Goal: Task Accomplishment & Management: Manage account settings

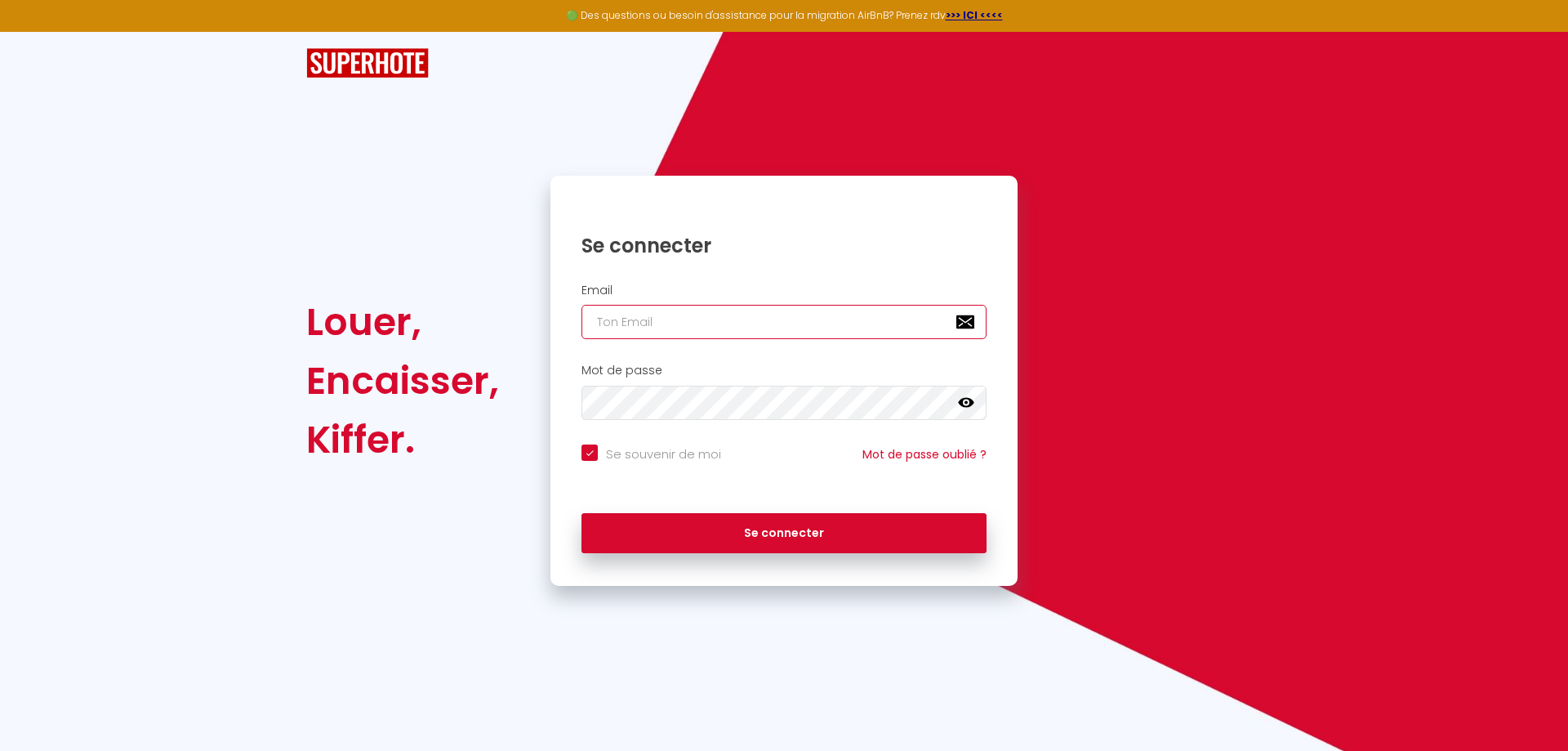
click at [640, 332] on input "email" at bounding box center [783, 321] width 405 height 34
type input "s"
checkbox input "true"
type input "so"
checkbox input "true"
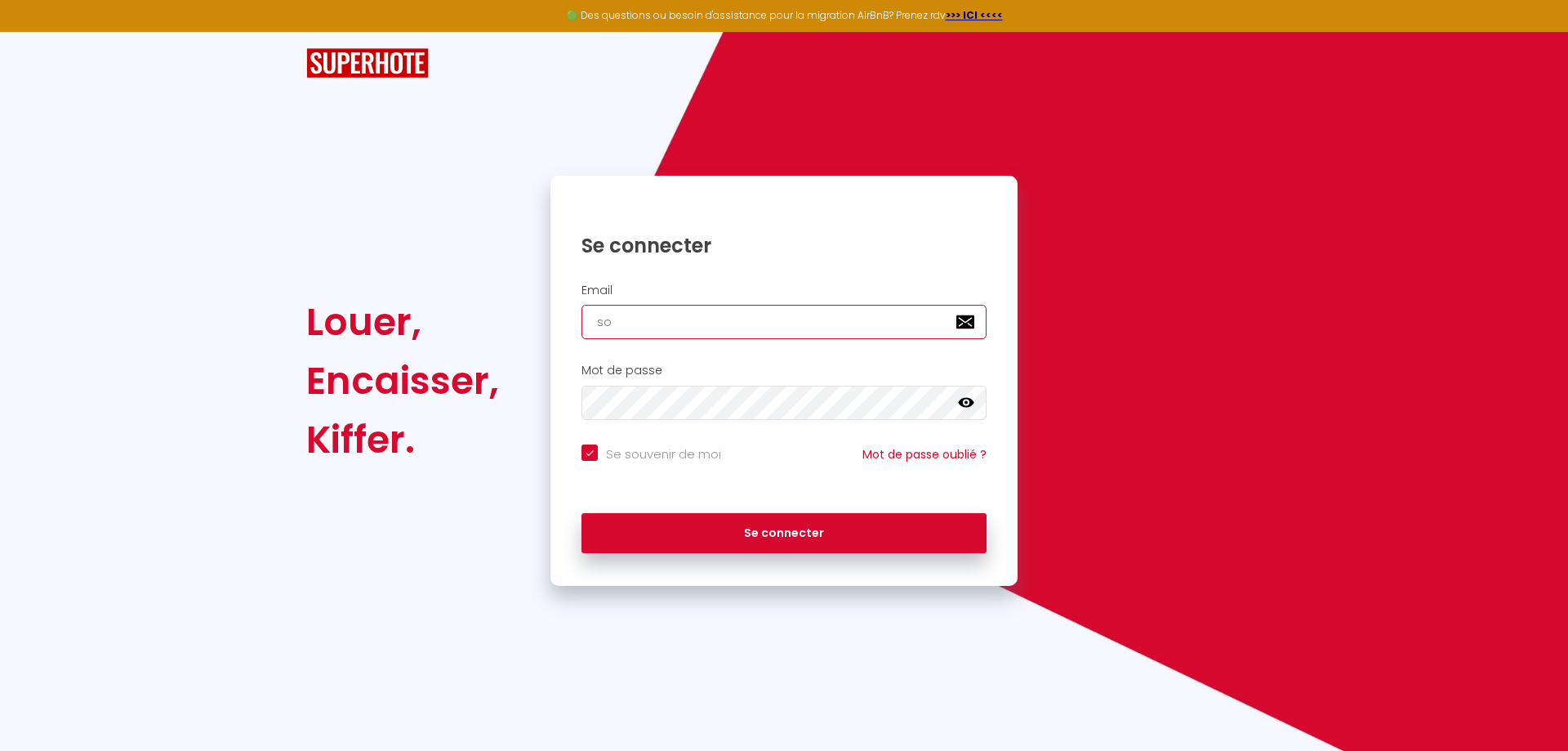
type input "sor"
checkbox input "true"
type input "sore"
checkbox input "true"
type input "sorem"
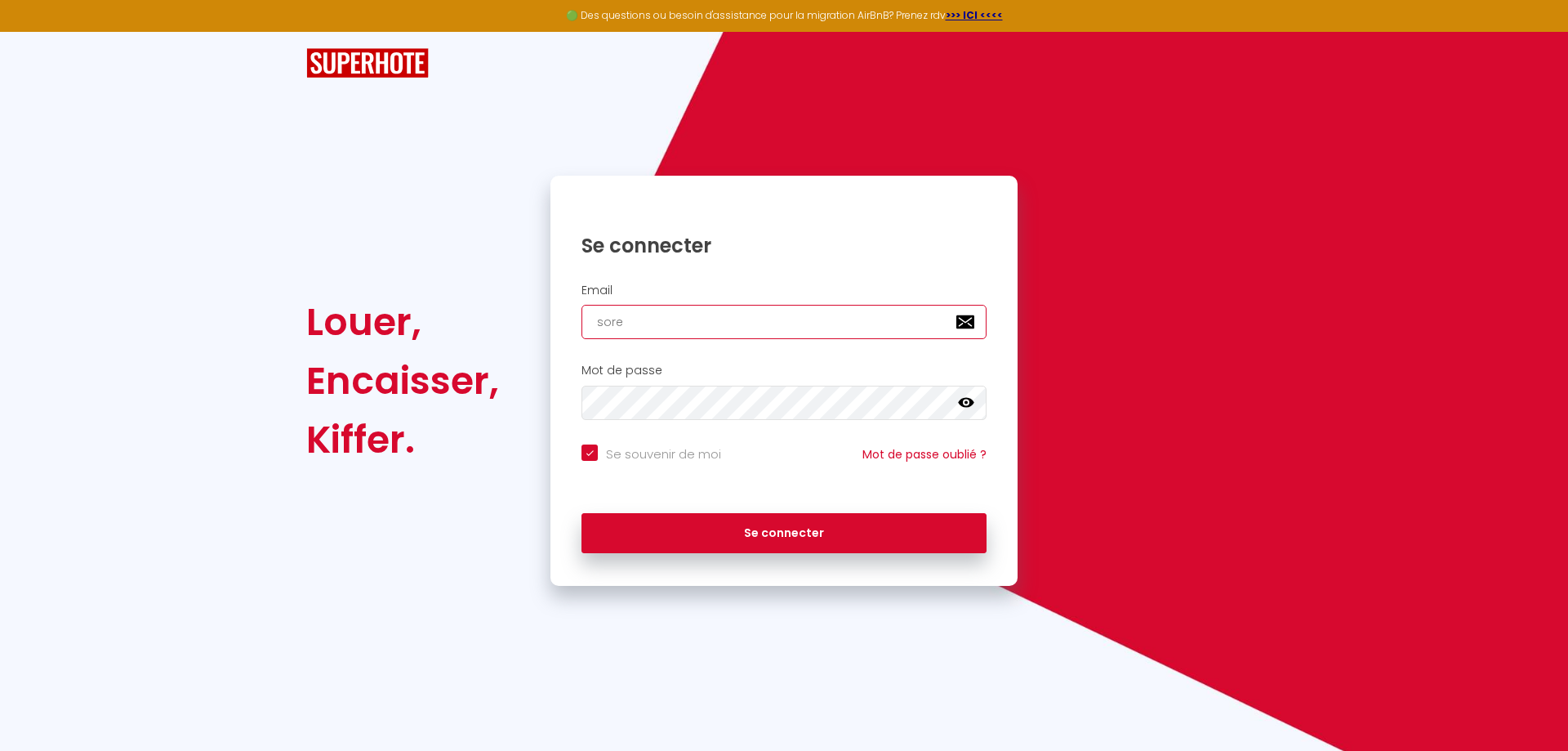
checkbox input "true"
type input "sorem."
checkbox input "true"
type input "sorem.j"
checkbox input "true"
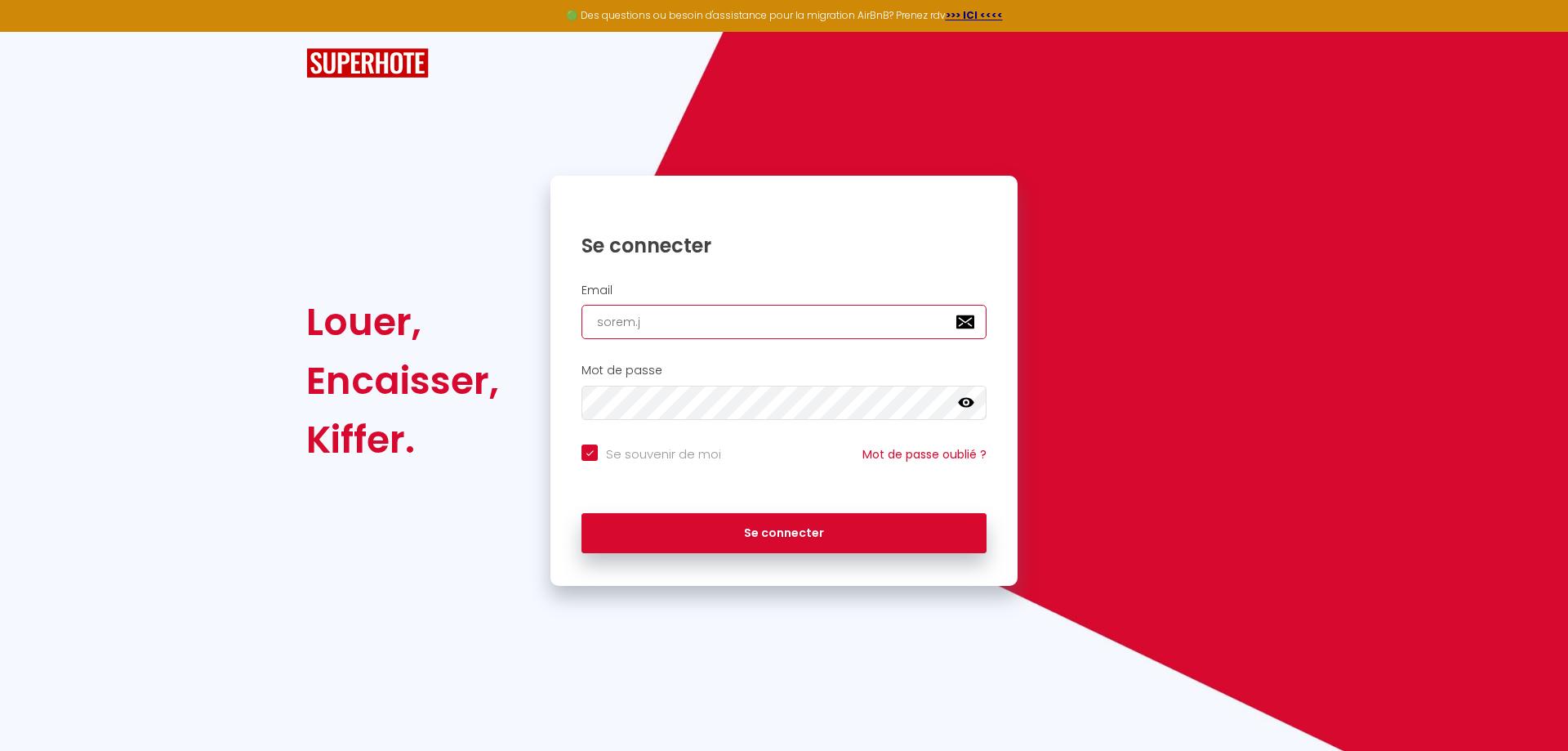
type input "sorem.jl"
checkbox input "true"
type input "sorem.jle"
checkbox input "true"
type input "sorem.jle6"
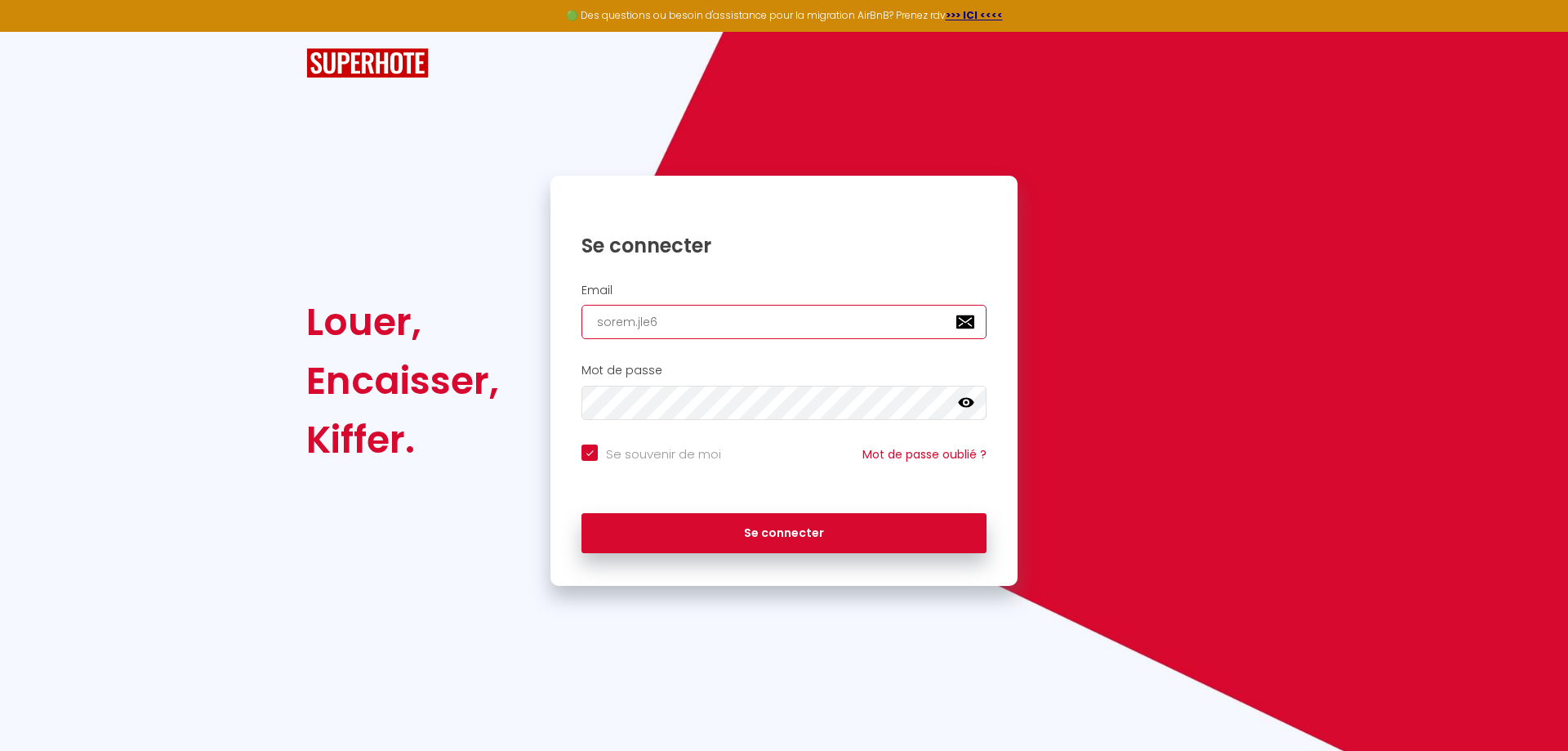
checkbox input "true"
type input "sorem.jle66"
checkbox input "true"
type input "sorem.jle66@"
checkbox input "true"
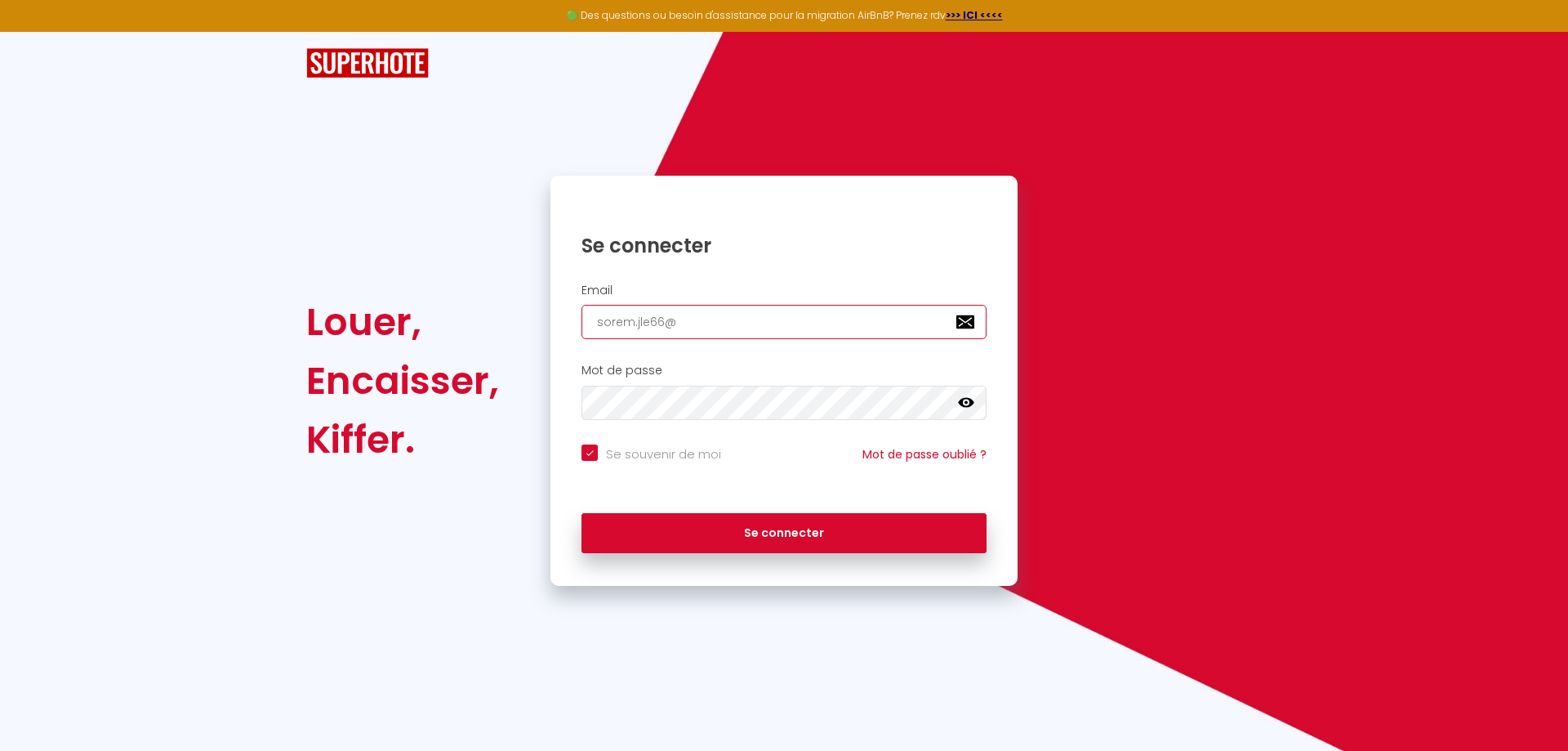
type input "sorem.jle66@g"
checkbox input "true"
type input "sorem.jle66@gm"
checkbox input "true"
type input "sorem.jle66@gma"
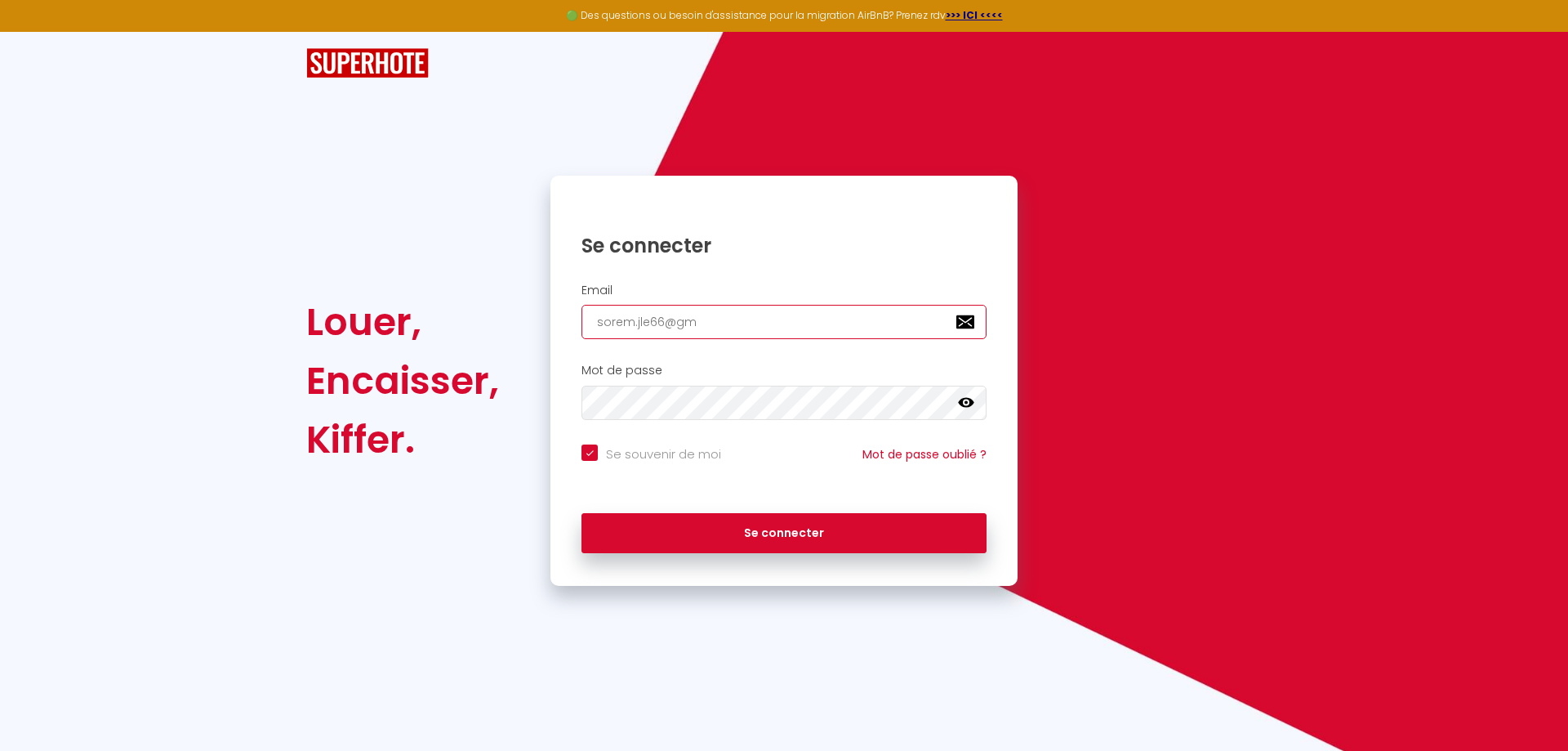
checkbox input "true"
type input "sorem.jle66@gmai"
checkbox input "true"
type input "[EMAIL_ADDRESS]"
checkbox input "true"
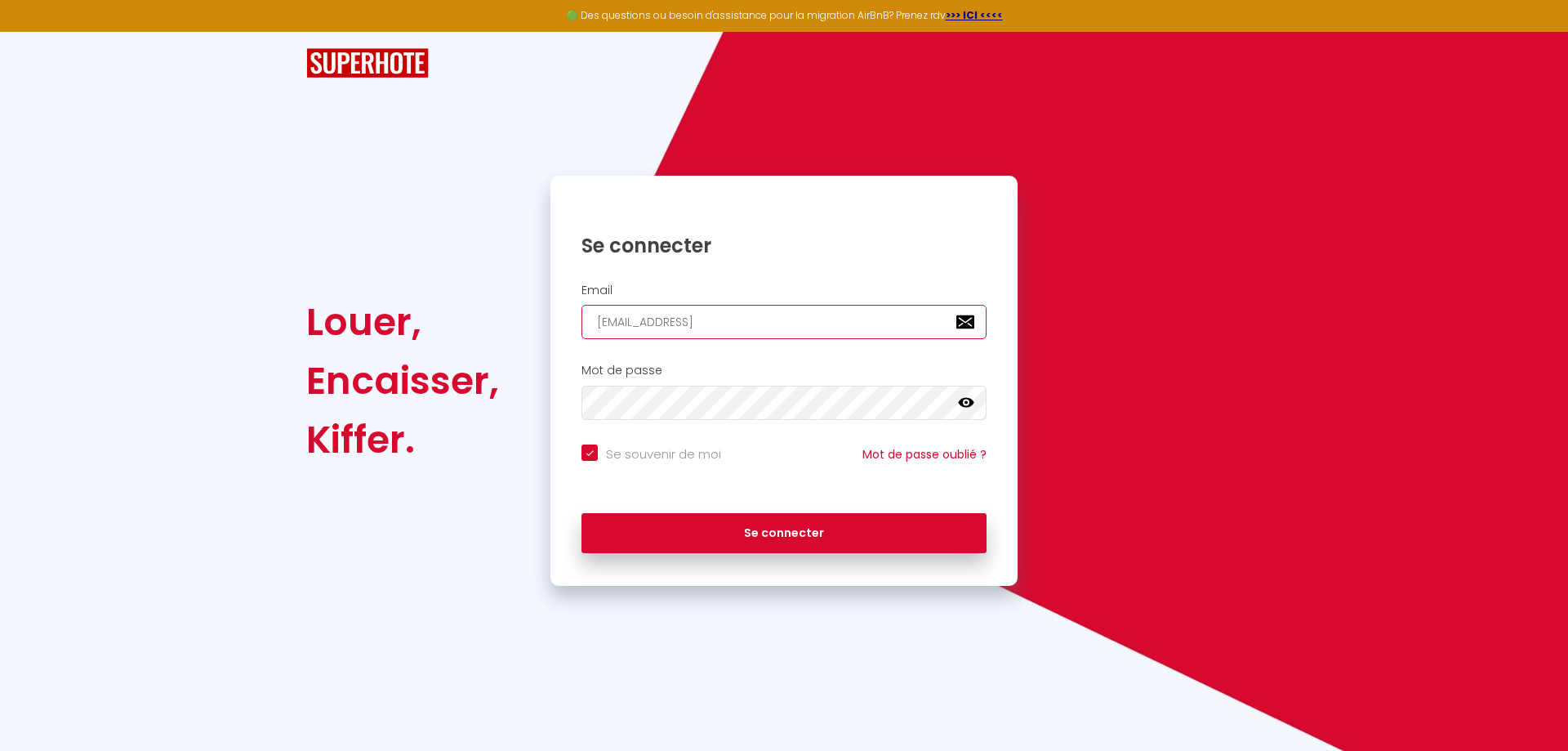
type input "[EMAIL_ADDRESS]."
checkbox input "true"
type input "sorem.jle66@gmail.c"
checkbox input "true"
type input "[EMAIL_ADDRESS][DOMAIN_NAME]"
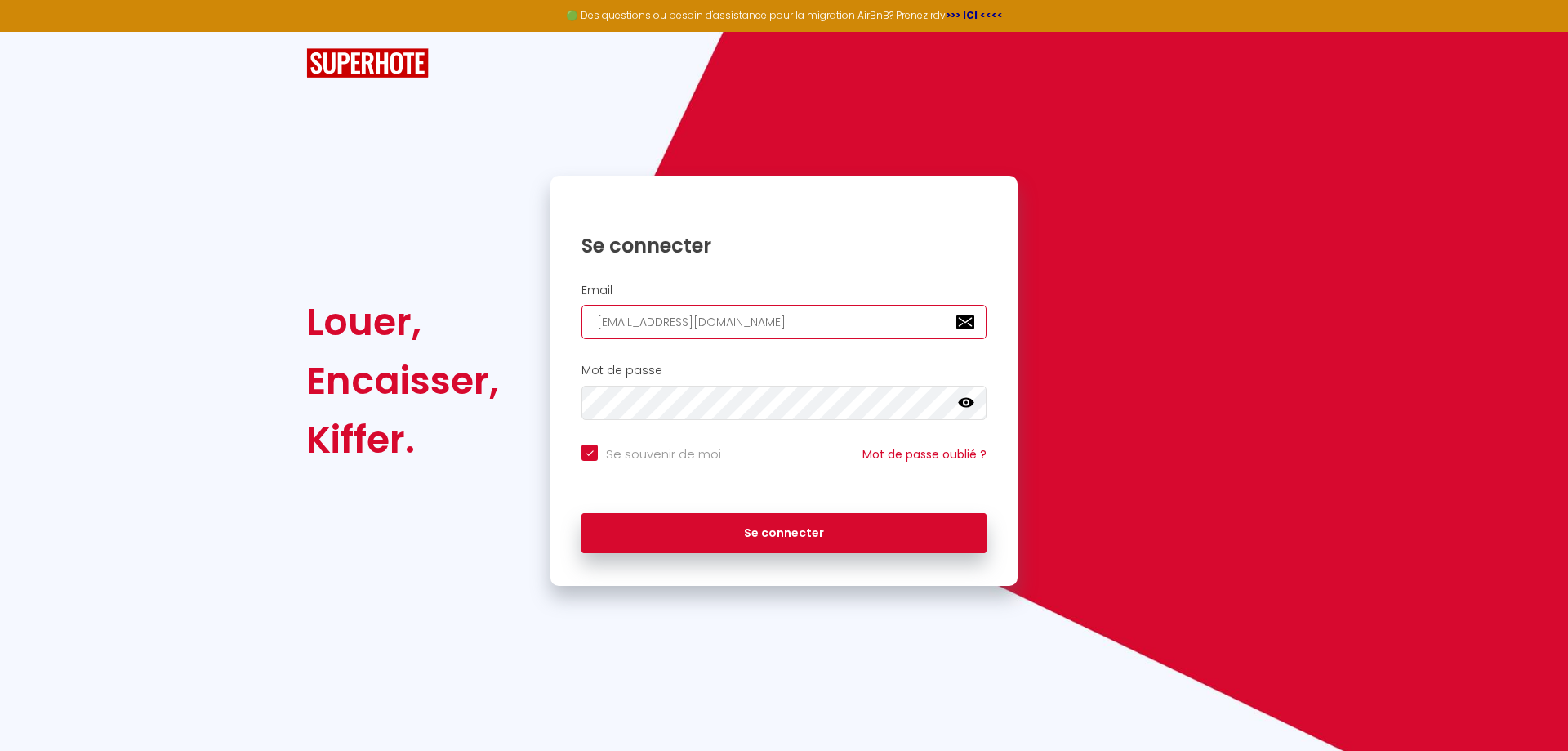
checkbox input "true"
type input "[EMAIL_ADDRESS][DOMAIN_NAME]"
checkbox input "true"
type input "[EMAIL_ADDRESS][DOMAIN_NAME]"
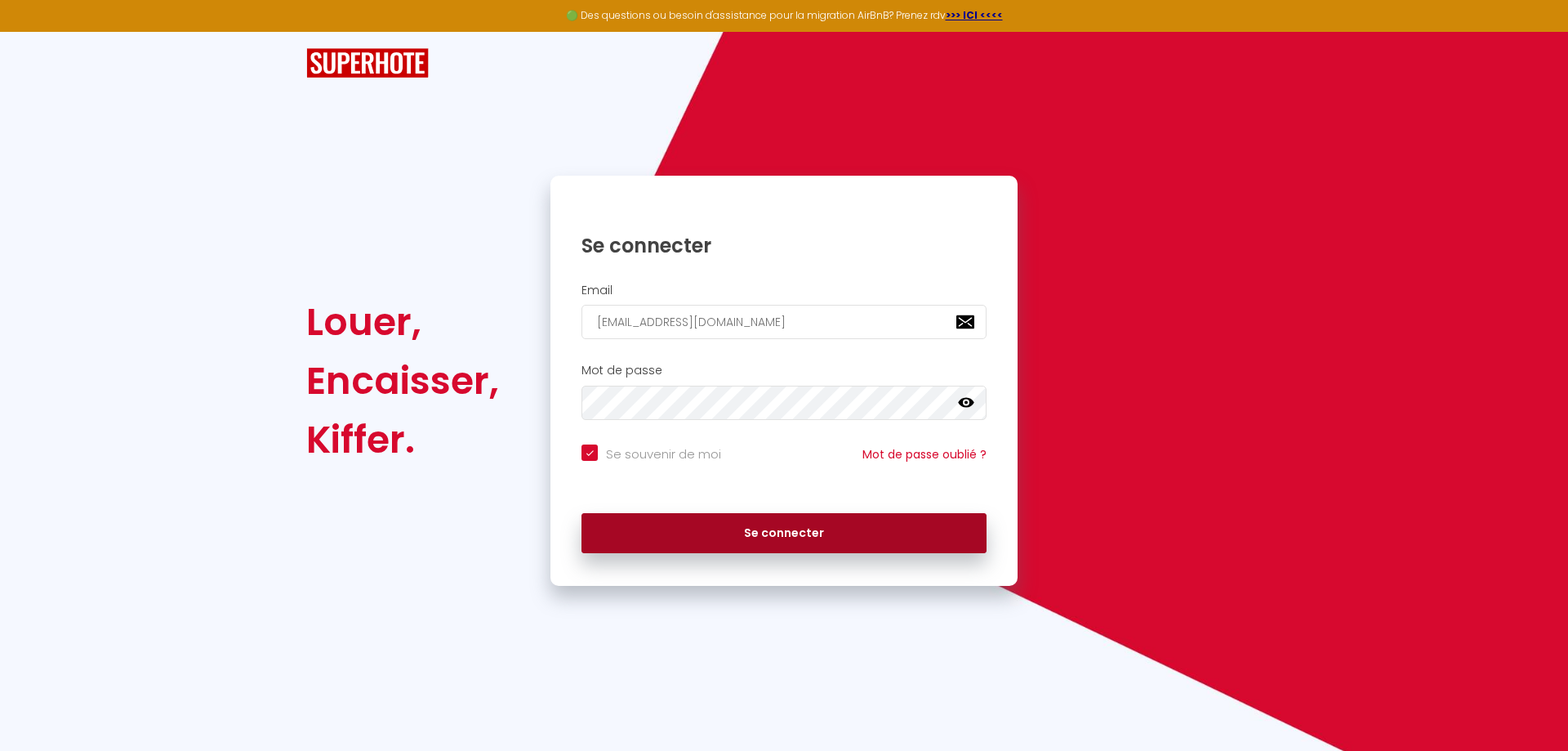
click at [723, 532] on button "Se connecter" at bounding box center [783, 533] width 405 height 41
checkbox input "true"
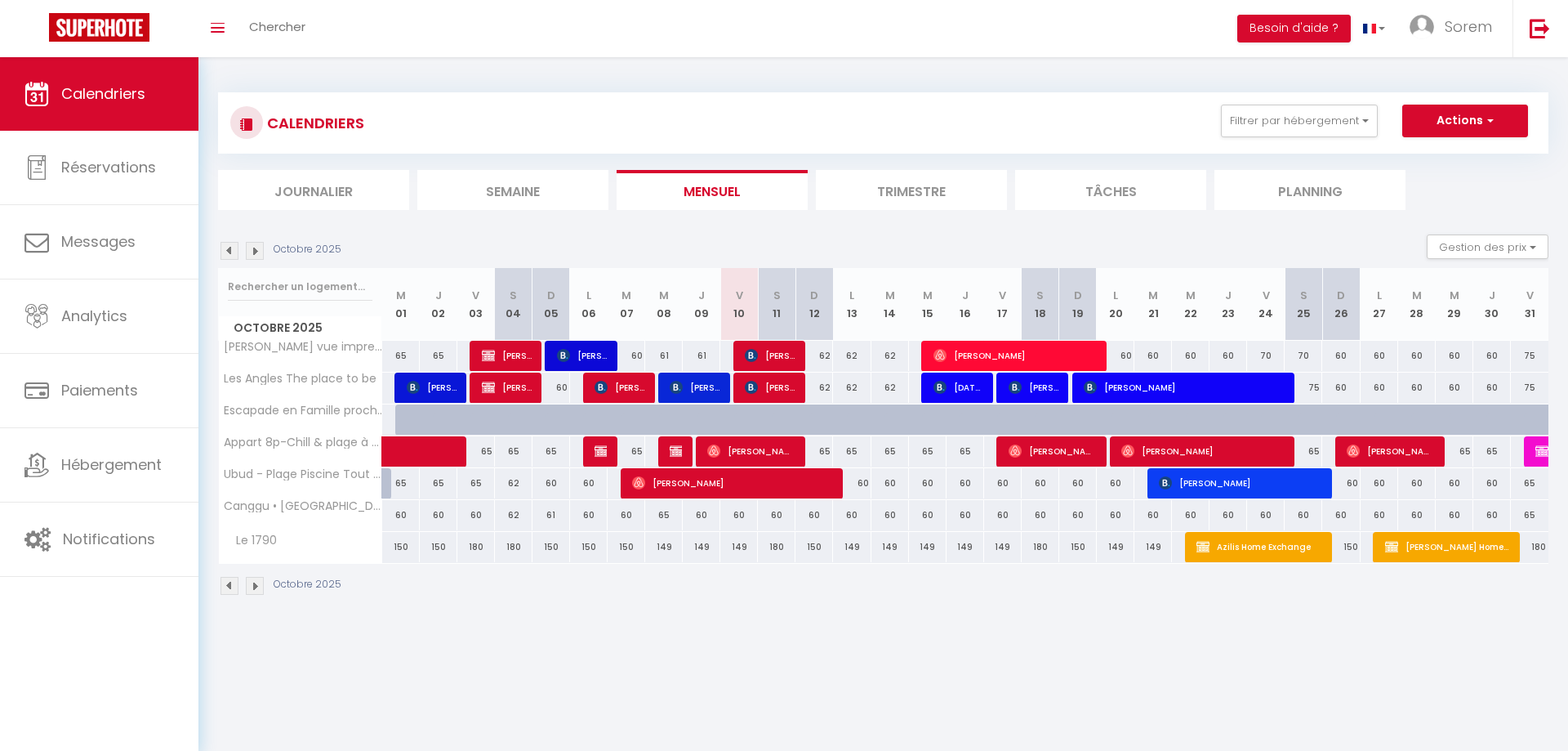
click at [819, 360] on div "62" at bounding box center [814, 355] width 37 height 30
type input "62"
type input "Dim 12 Octobre 2025"
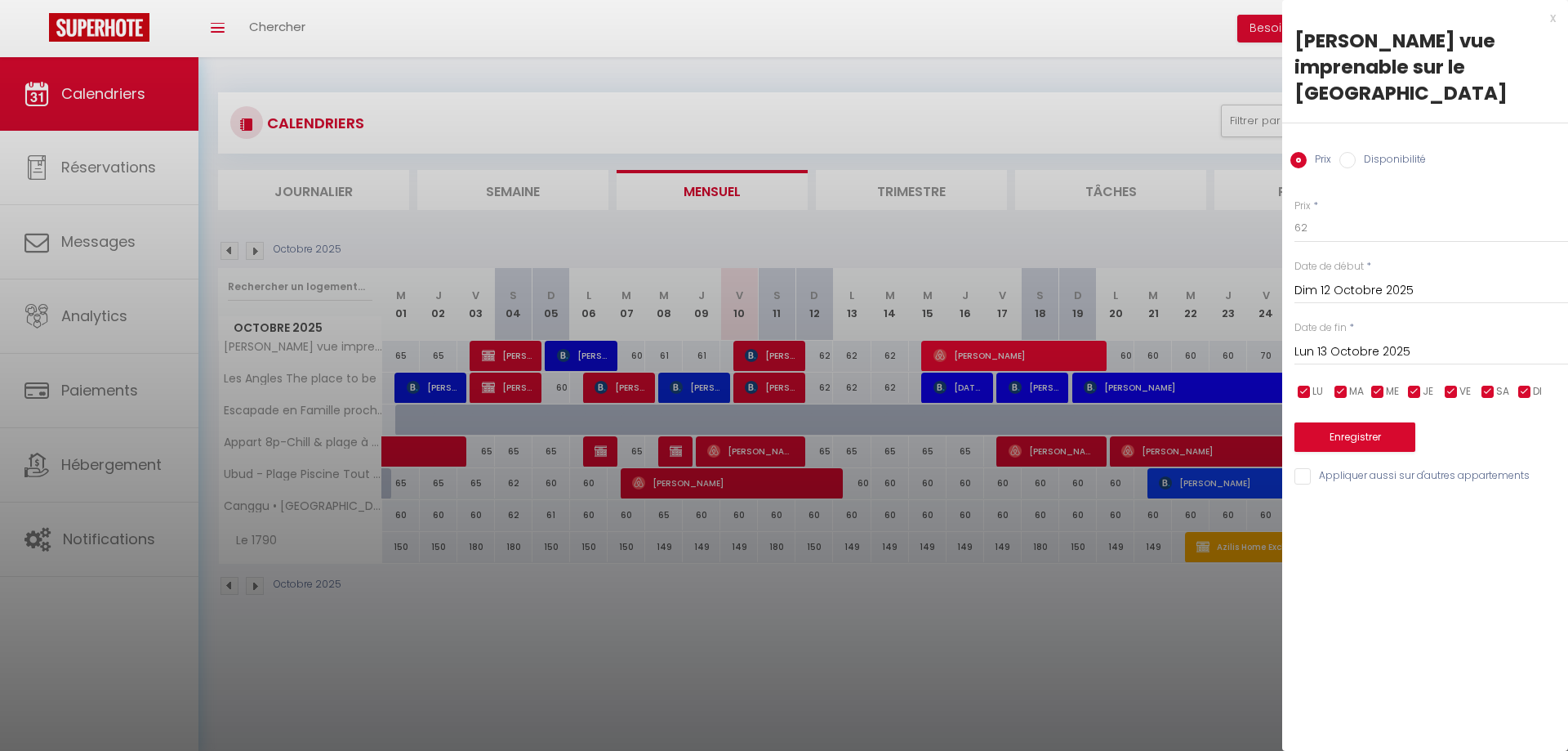
click at [1327, 349] on input "Lun 13 Octobre 2025" at bounding box center [1431, 353] width 273 height 21
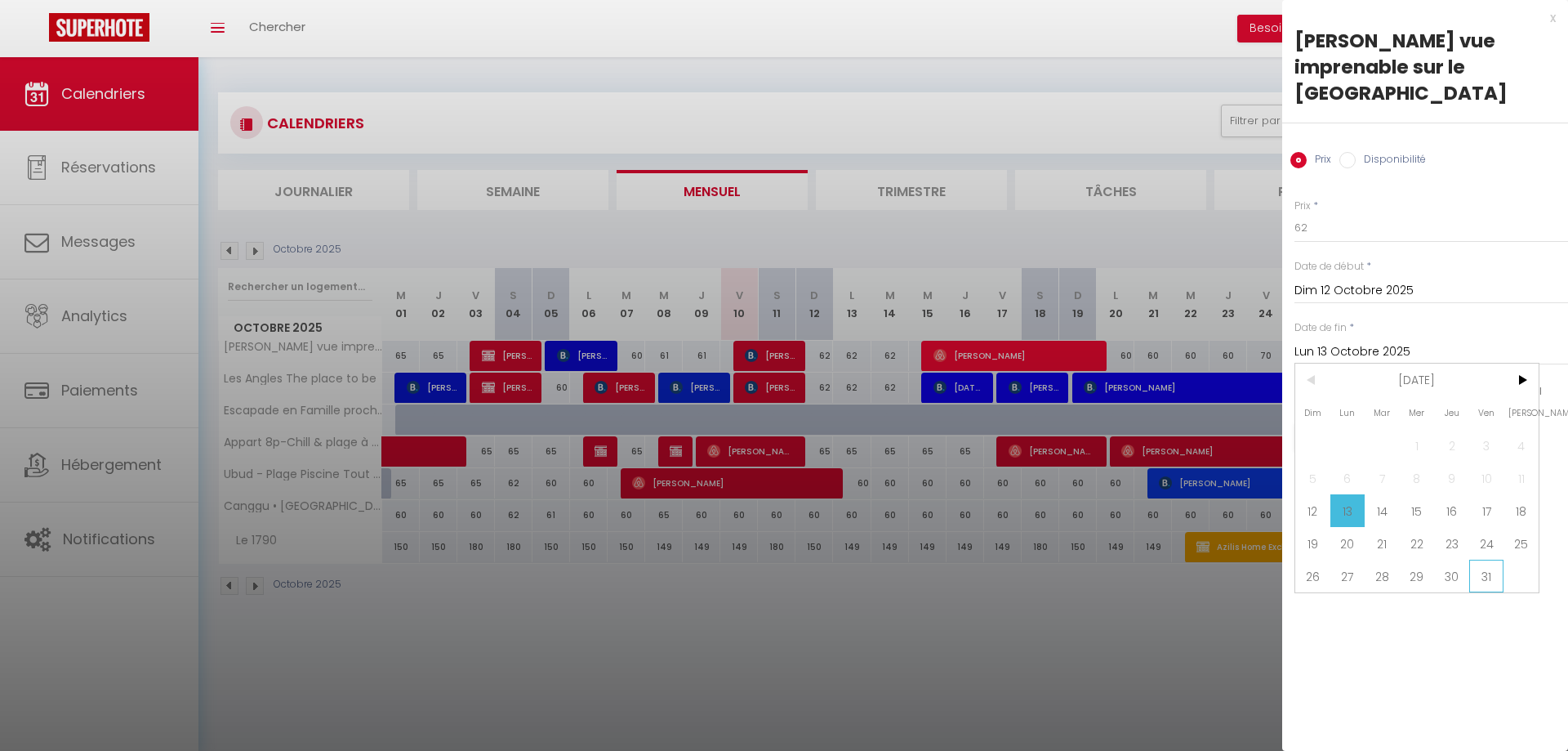
click at [1497, 582] on span "31" at bounding box center [1486, 575] width 35 height 32
type input "Ven 31 Octobre 2025"
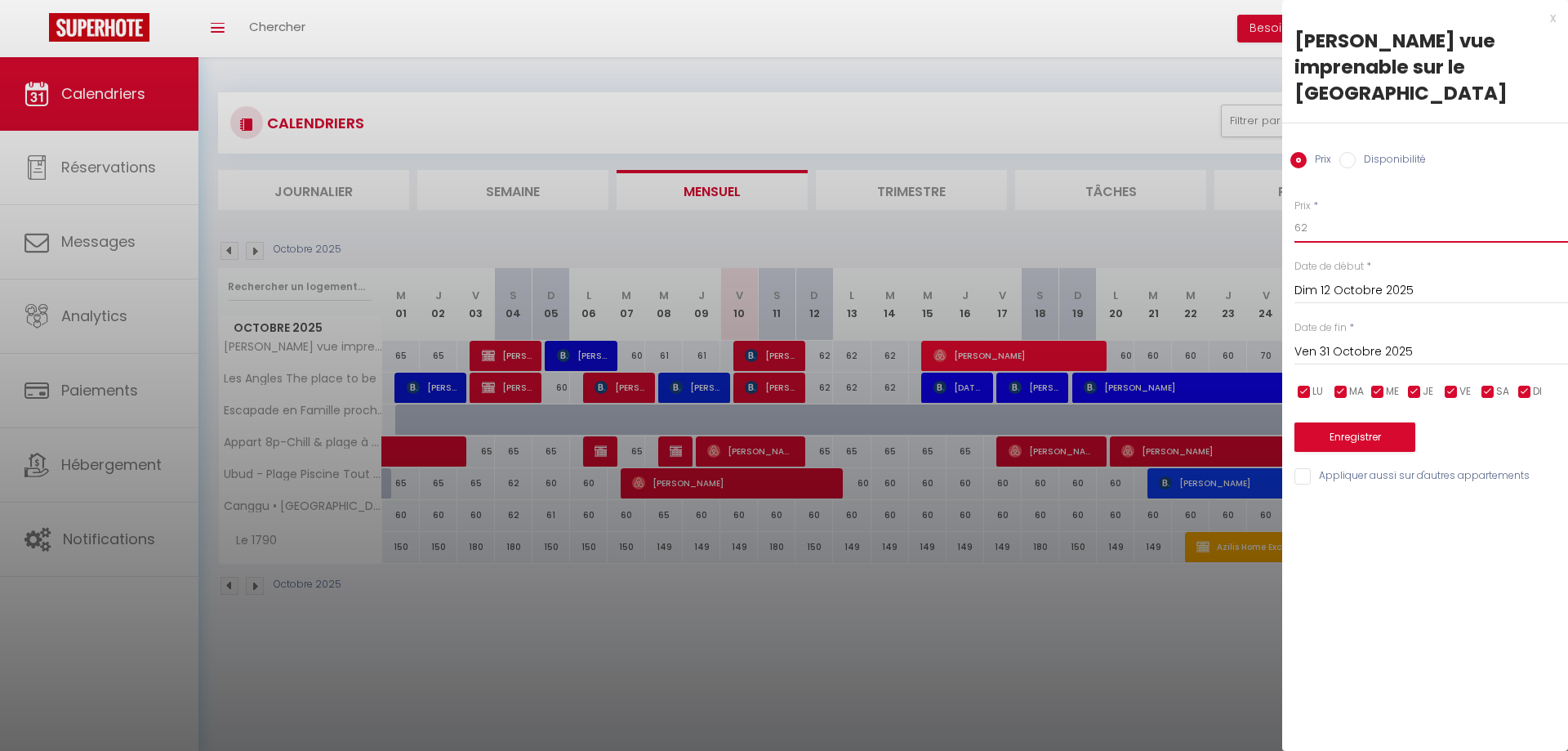
click at [1344, 228] on input "62" at bounding box center [1431, 228] width 273 height 29
type input "60"
click at [1349, 437] on button "Enregistrer" at bounding box center [1355, 437] width 121 height 29
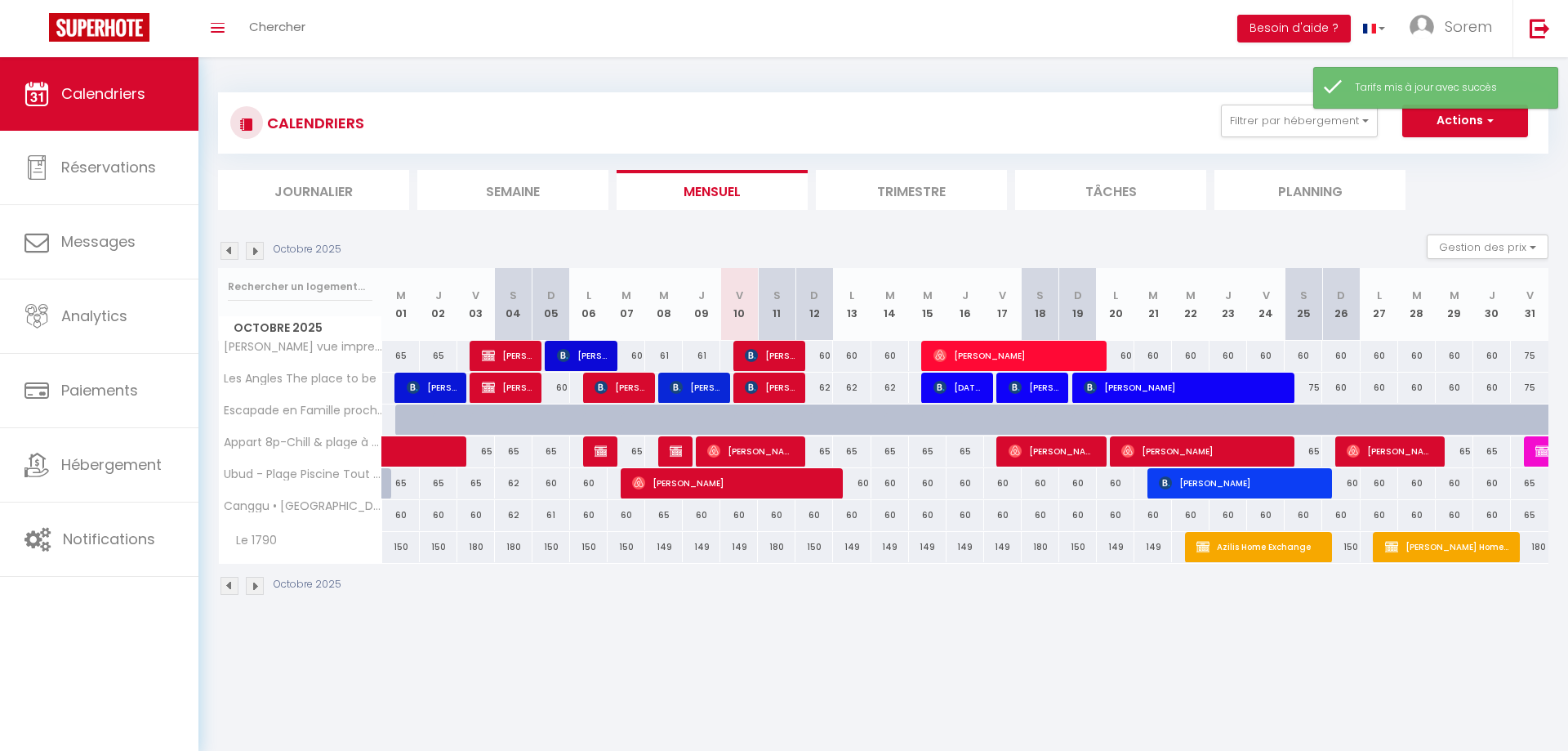
click at [1274, 356] on div "60" at bounding box center [1265, 355] width 37 height 30
type input "60"
type input "Ven 24 Octobre 2025"
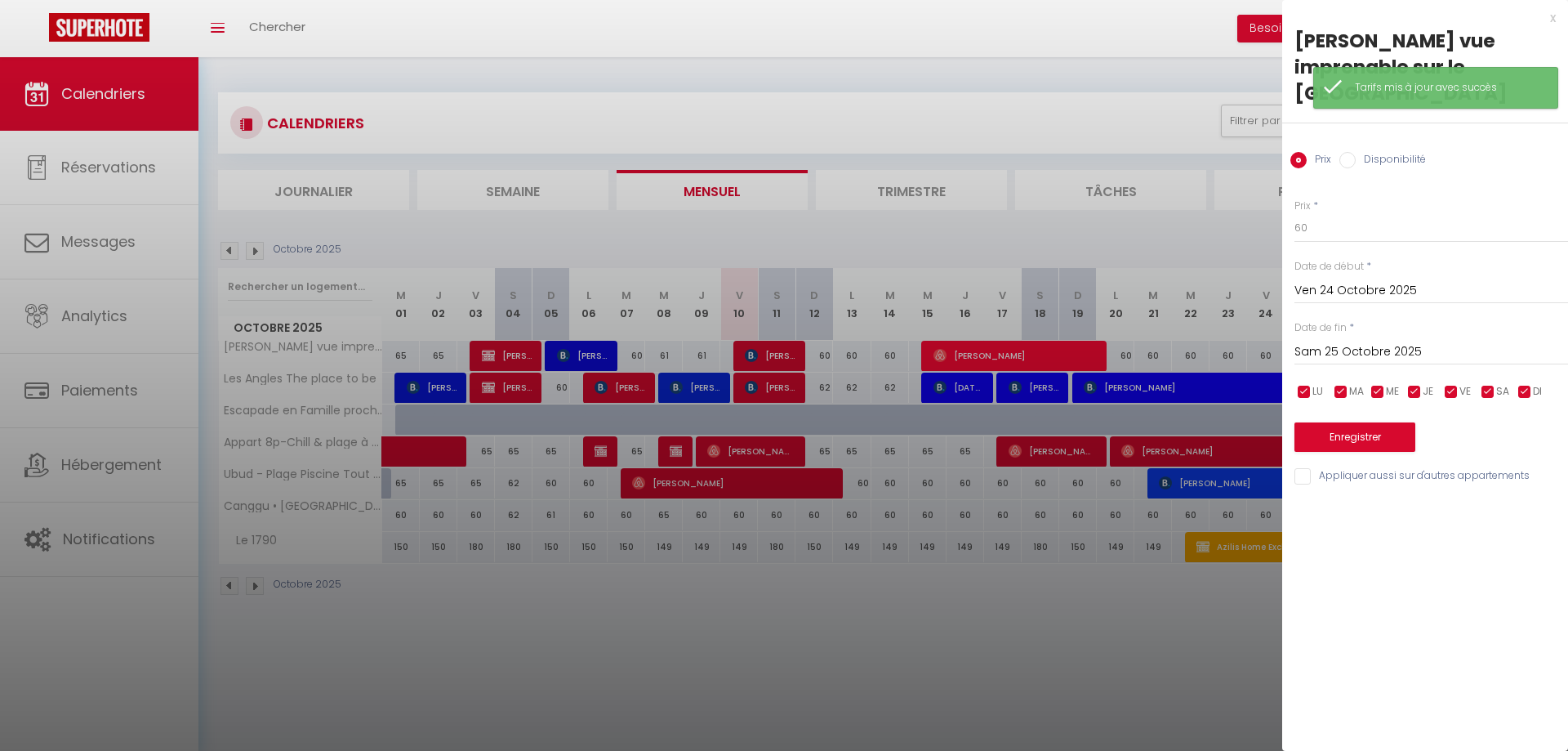
click at [1348, 351] on input "Sam 25 Octobre 2025" at bounding box center [1431, 353] width 273 height 21
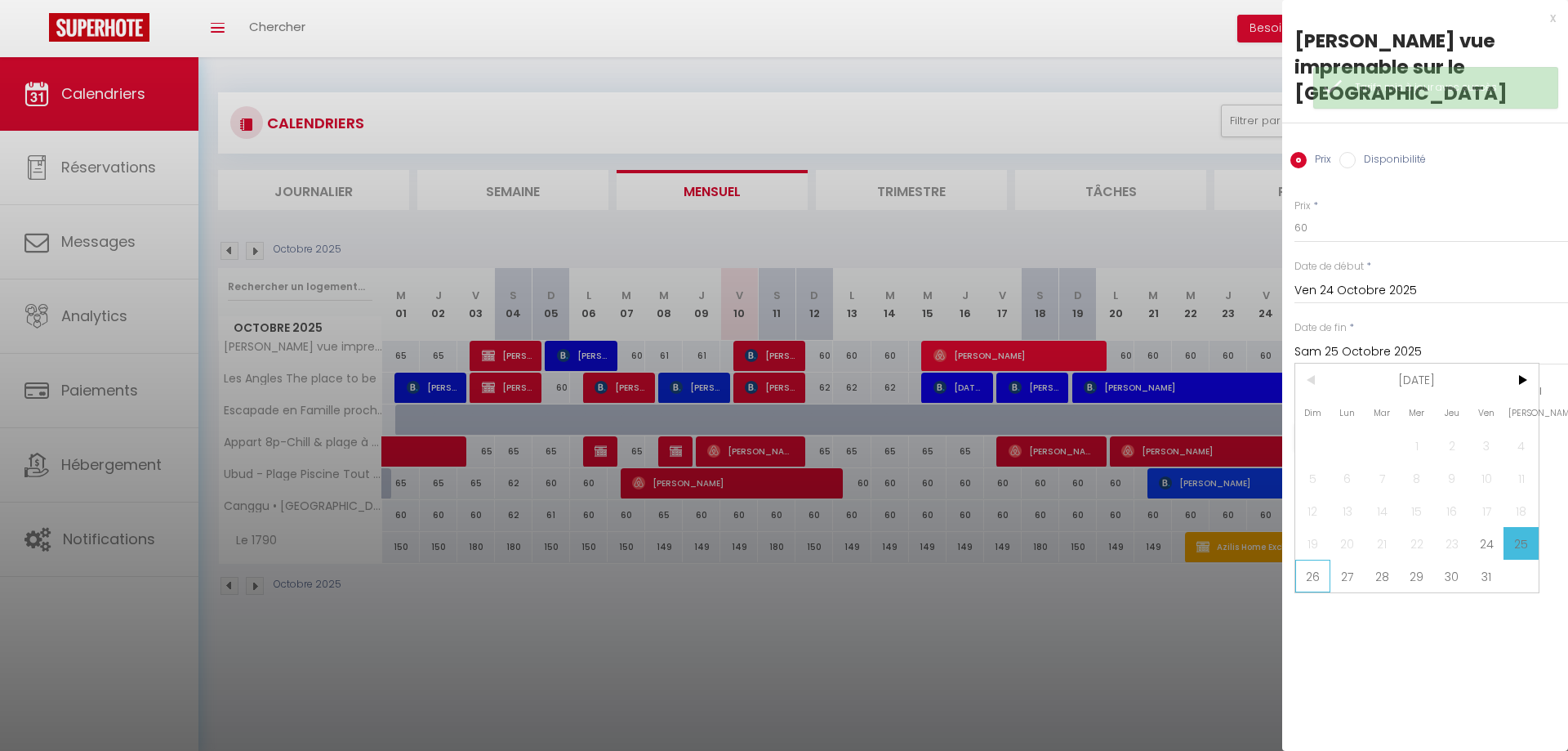
click at [1315, 578] on span "26" at bounding box center [1312, 575] width 35 height 32
type input "Dim 26 Octobre 2025"
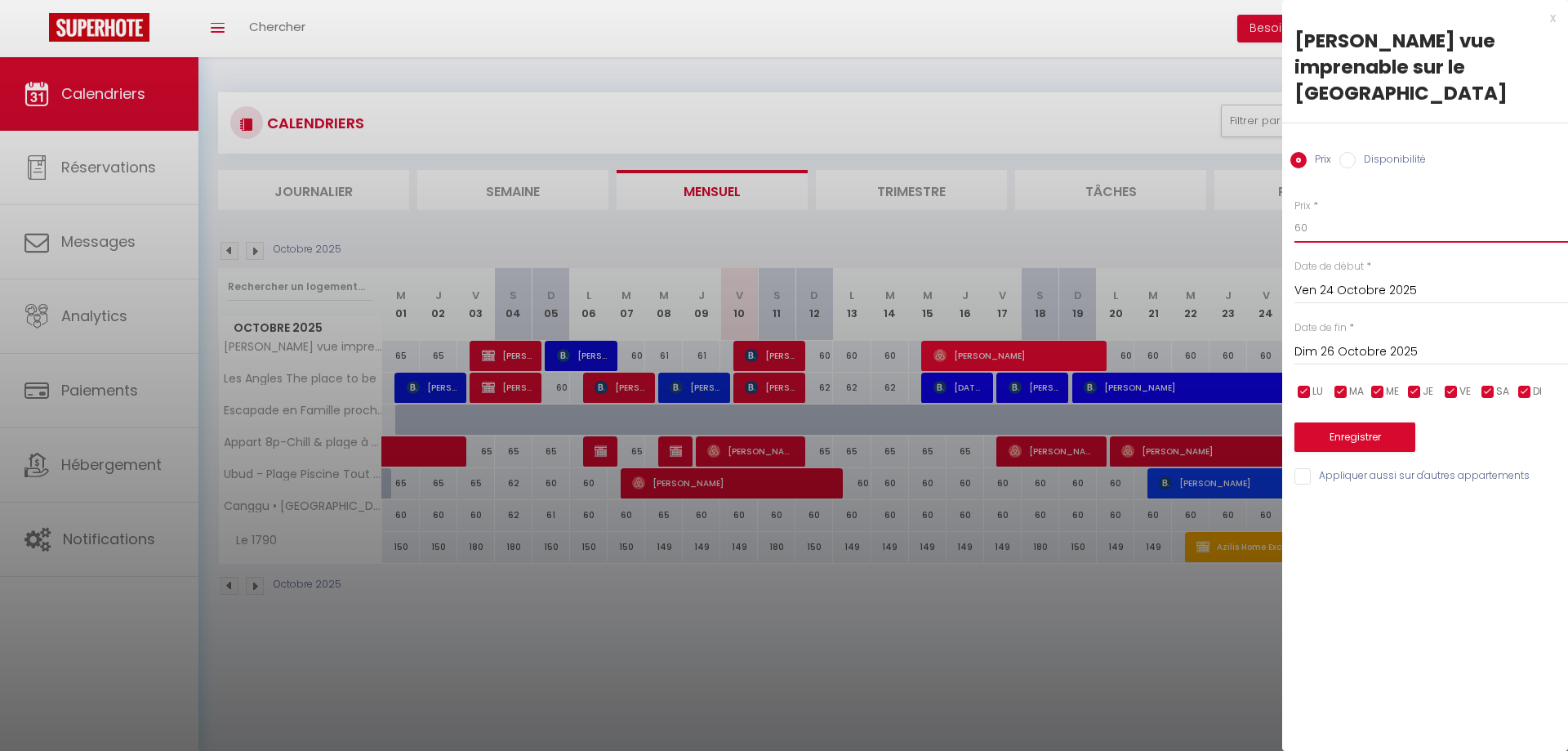
drag, startPoint x: 1341, startPoint y: 234, endPoint x: 1209, endPoint y: 238, distance: 132.1
click at [1295, 238] on input "60" at bounding box center [1431, 228] width 273 height 29
type input "70"
click at [1382, 474] on input "Appliquer aussi sur d'autres appartements" at bounding box center [1431, 476] width 273 height 17
checkbox input "true"
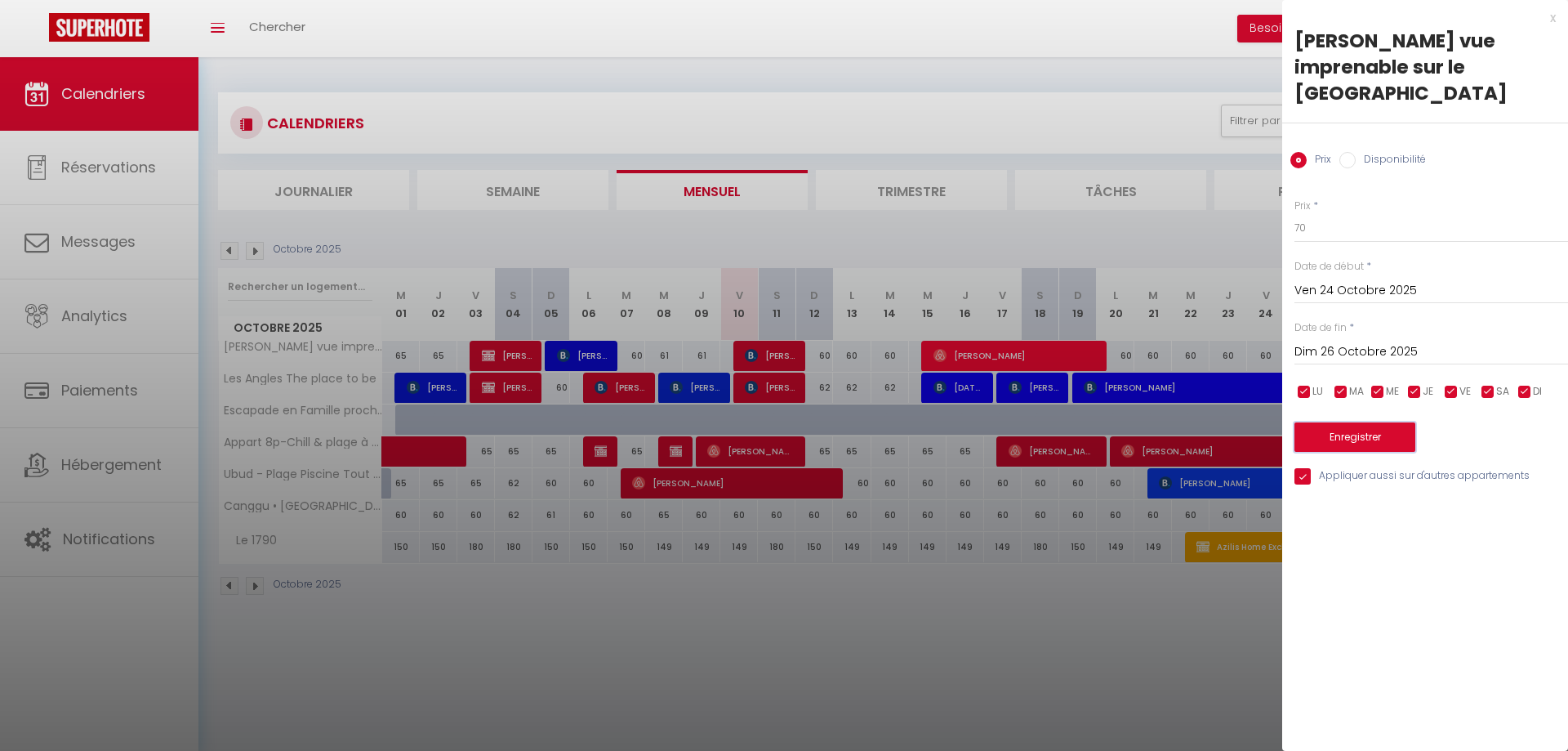
click at [1368, 443] on button "Enregistrer" at bounding box center [1355, 437] width 121 height 29
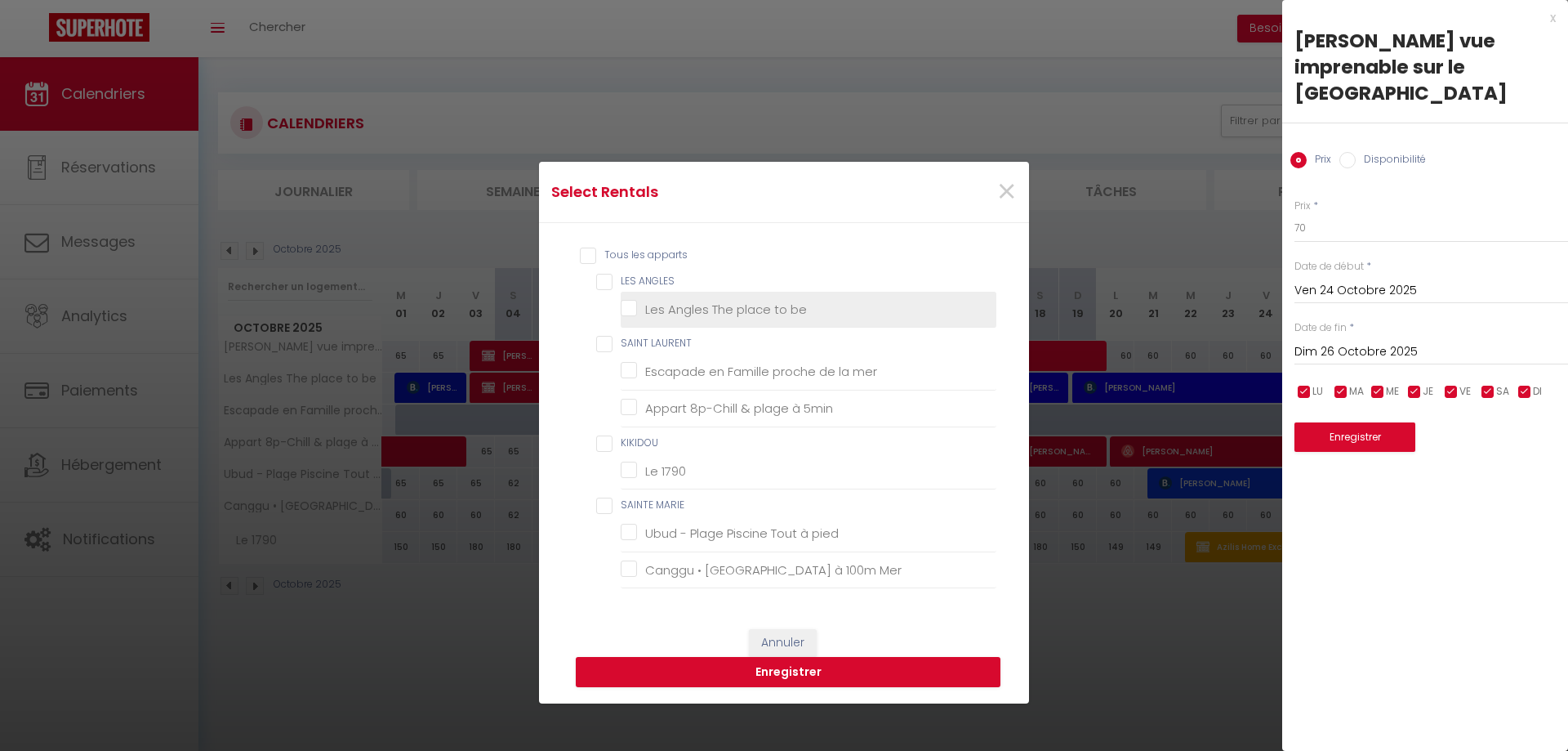
click at [694, 314] on be "Les Angles The place to be" at bounding box center [808, 310] width 376 height 17
checkbox be "true"
checkbox ANGLES "true"
checkbox mer "false"
checkbox 5min "false"
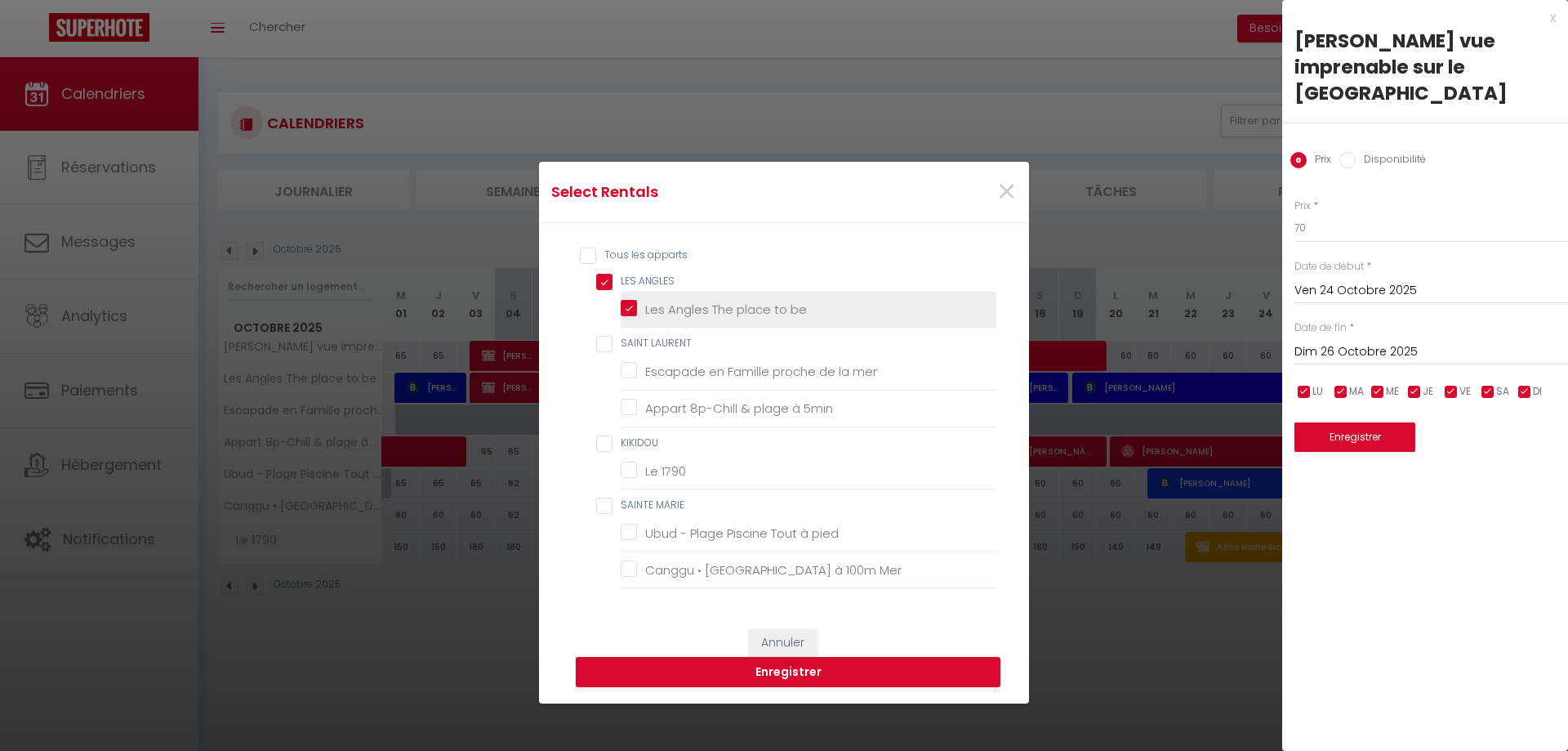
checkbox 1790 "false"
checkbox pied "false"
checkbox Mer "false"
click at [835, 668] on button "Enregistrer" at bounding box center [788, 672] width 425 height 31
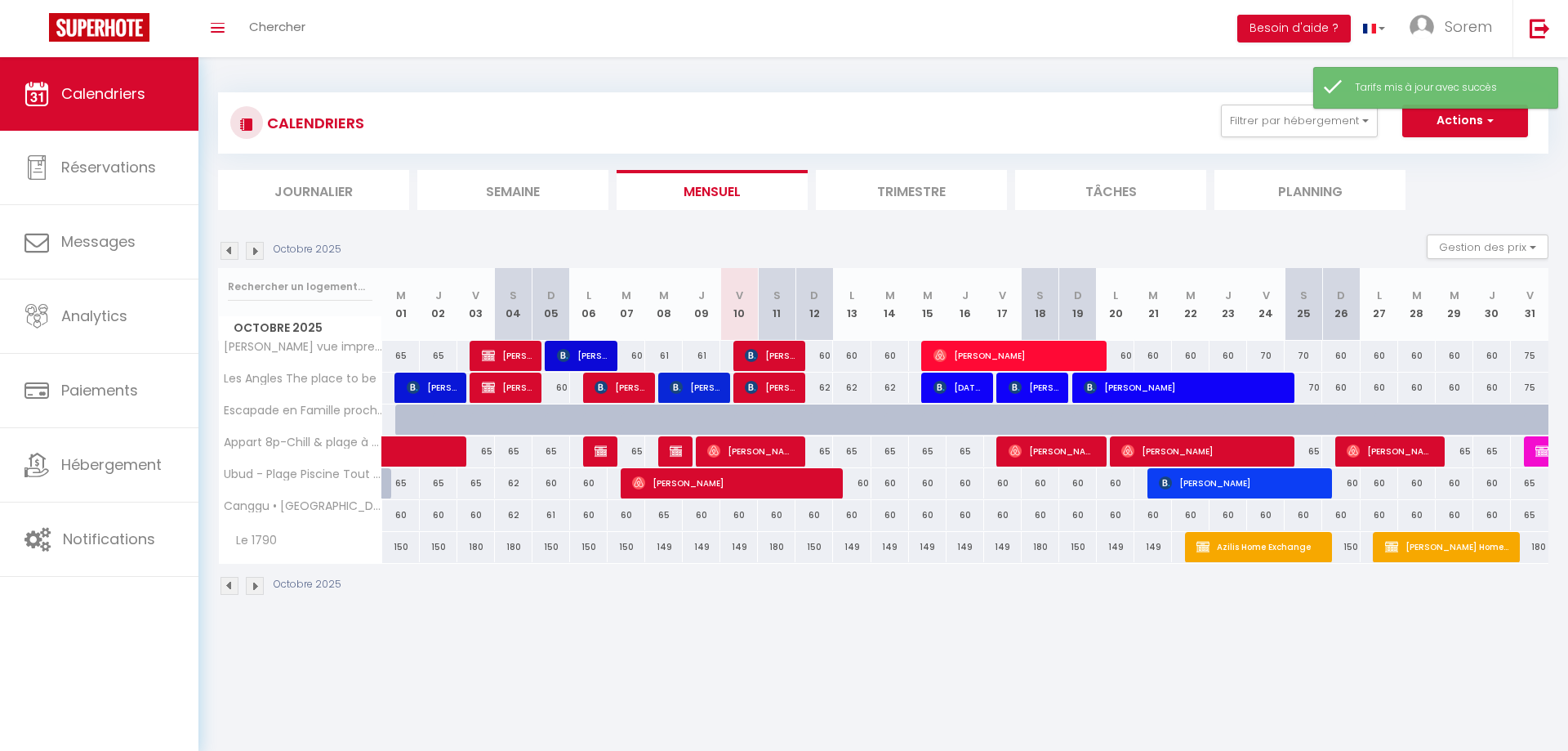
click at [817, 390] on div "62" at bounding box center [814, 387] width 37 height 30
type input "62"
type input "Dim 12 Octobre 2025"
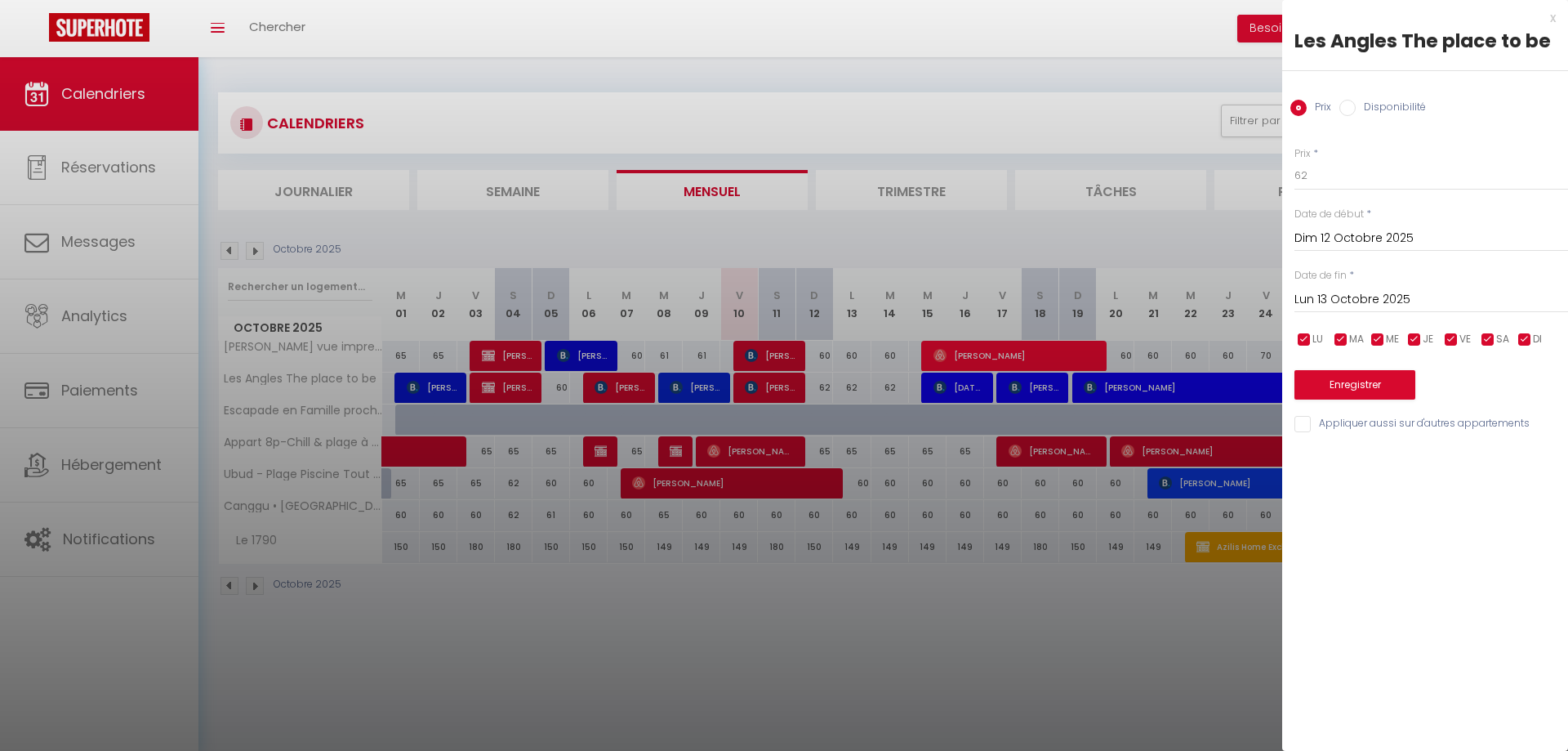
click at [1325, 300] on input "Lun 13 Octobre 2025" at bounding box center [1431, 300] width 273 height 21
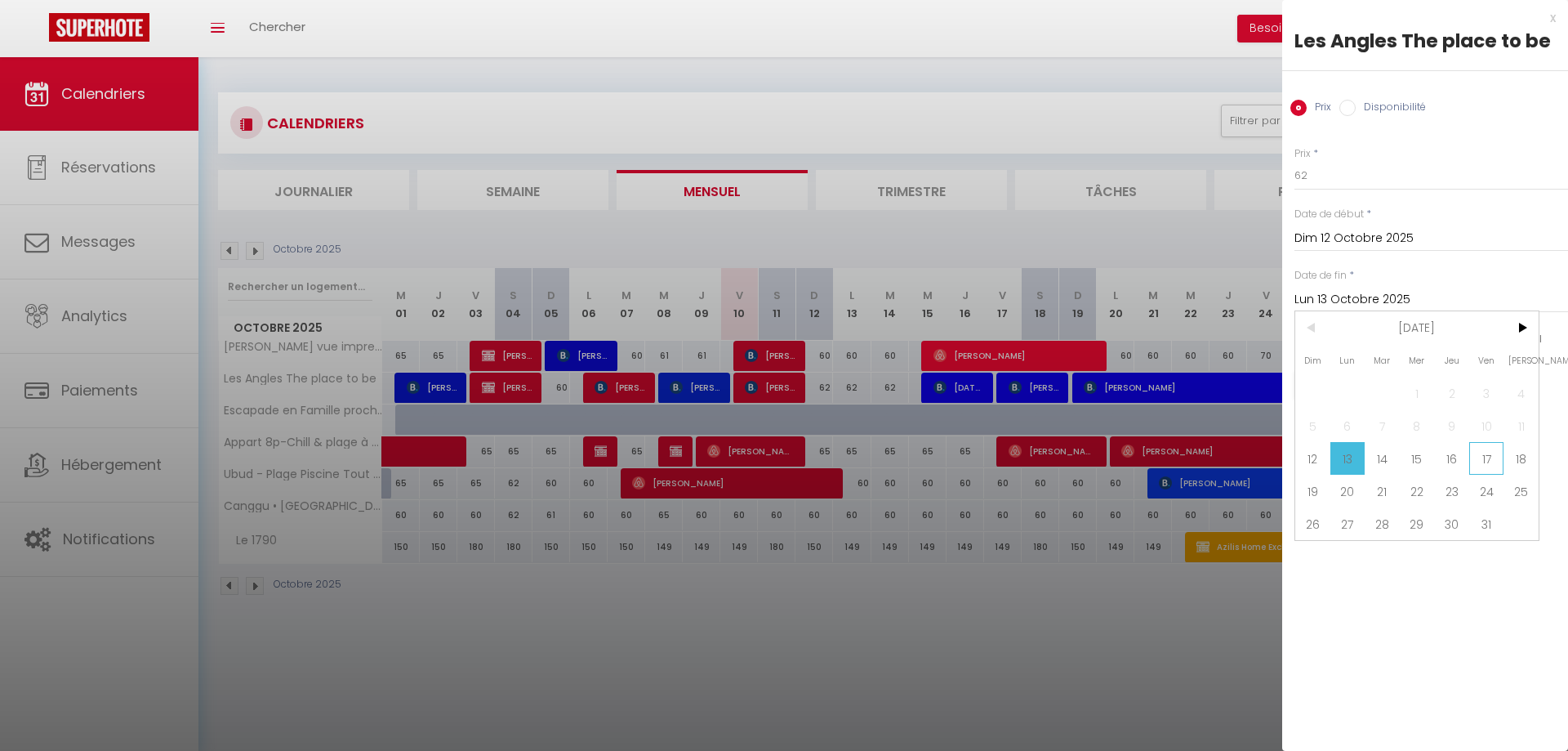
click at [1479, 461] on span "17" at bounding box center [1486, 457] width 35 height 32
type input "Ven 17 Octobre 2025"
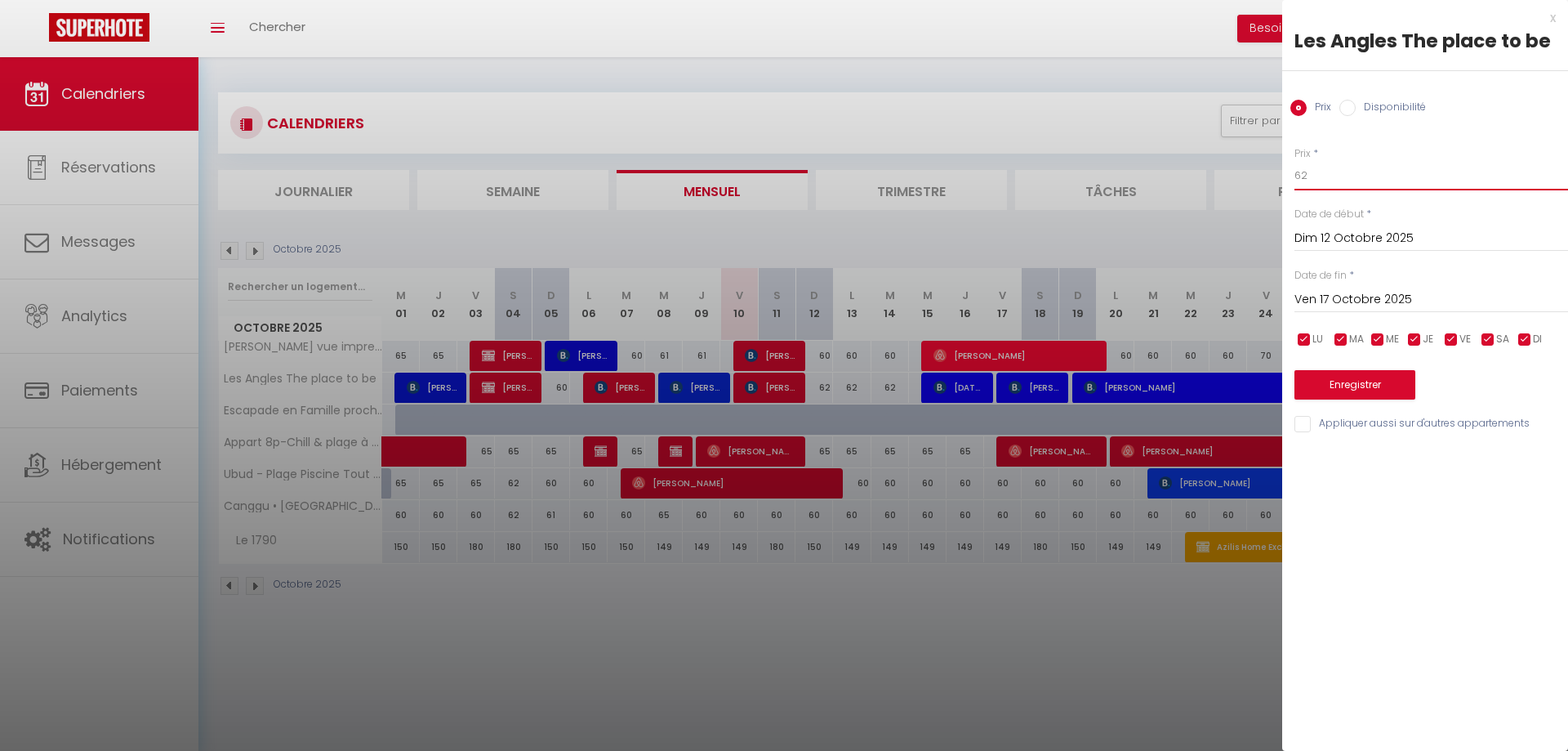
drag, startPoint x: 1340, startPoint y: 177, endPoint x: 1224, endPoint y: 184, distance: 116.2
click at [1295, 184] on input "62" at bounding box center [1431, 176] width 273 height 29
type input "60"
click at [1406, 387] on button "Enregistrer" at bounding box center [1355, 385] width 121 height 29
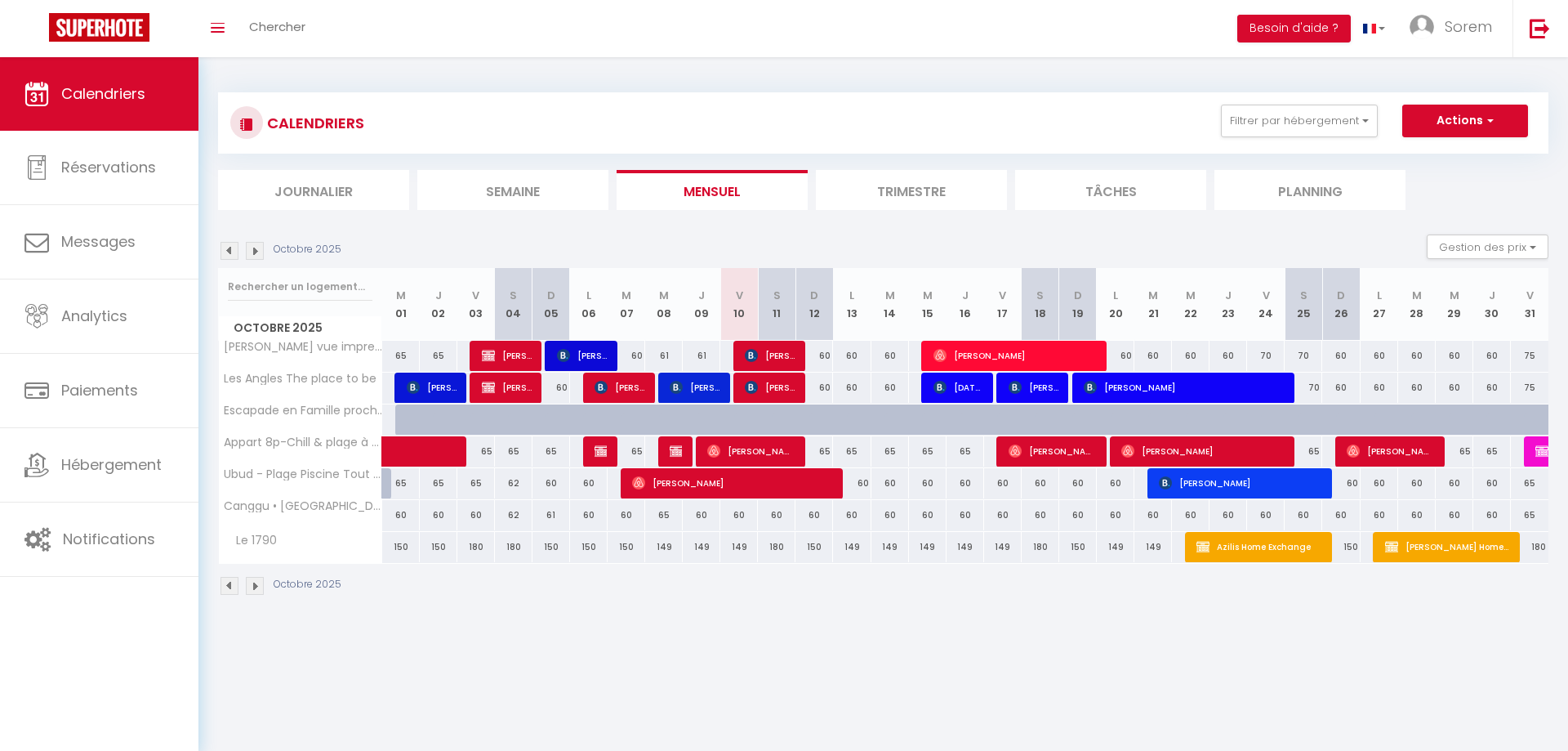
click at [749, 516] on div "60" at bounding box center [739, 515] width 37 height 30
type input "60"
type input "Ven 10 Octobre 2025"
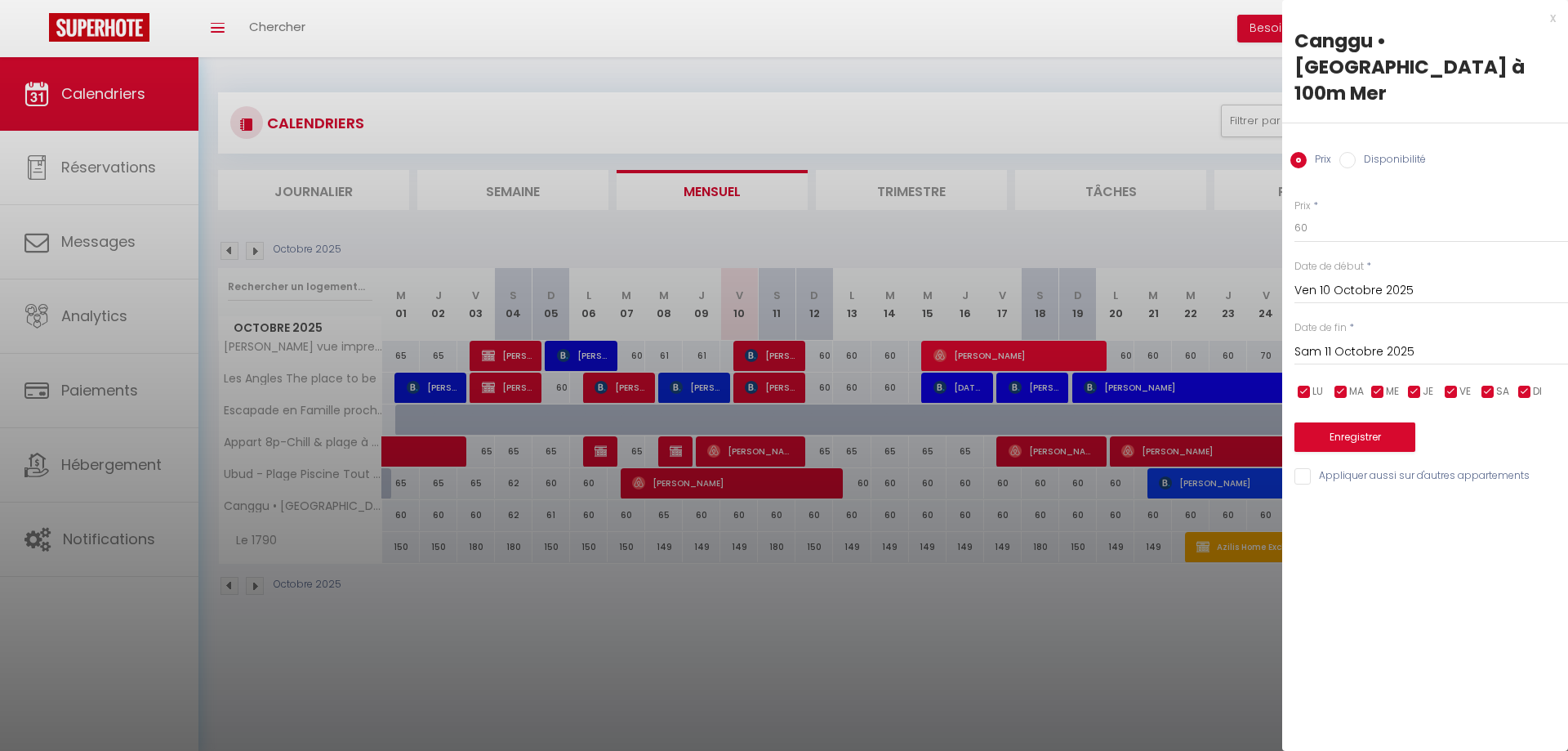
click at [1351, 342] on input "Sam 11 Octobre 2025" at bounding box center [1431, 353] width 273 height 21
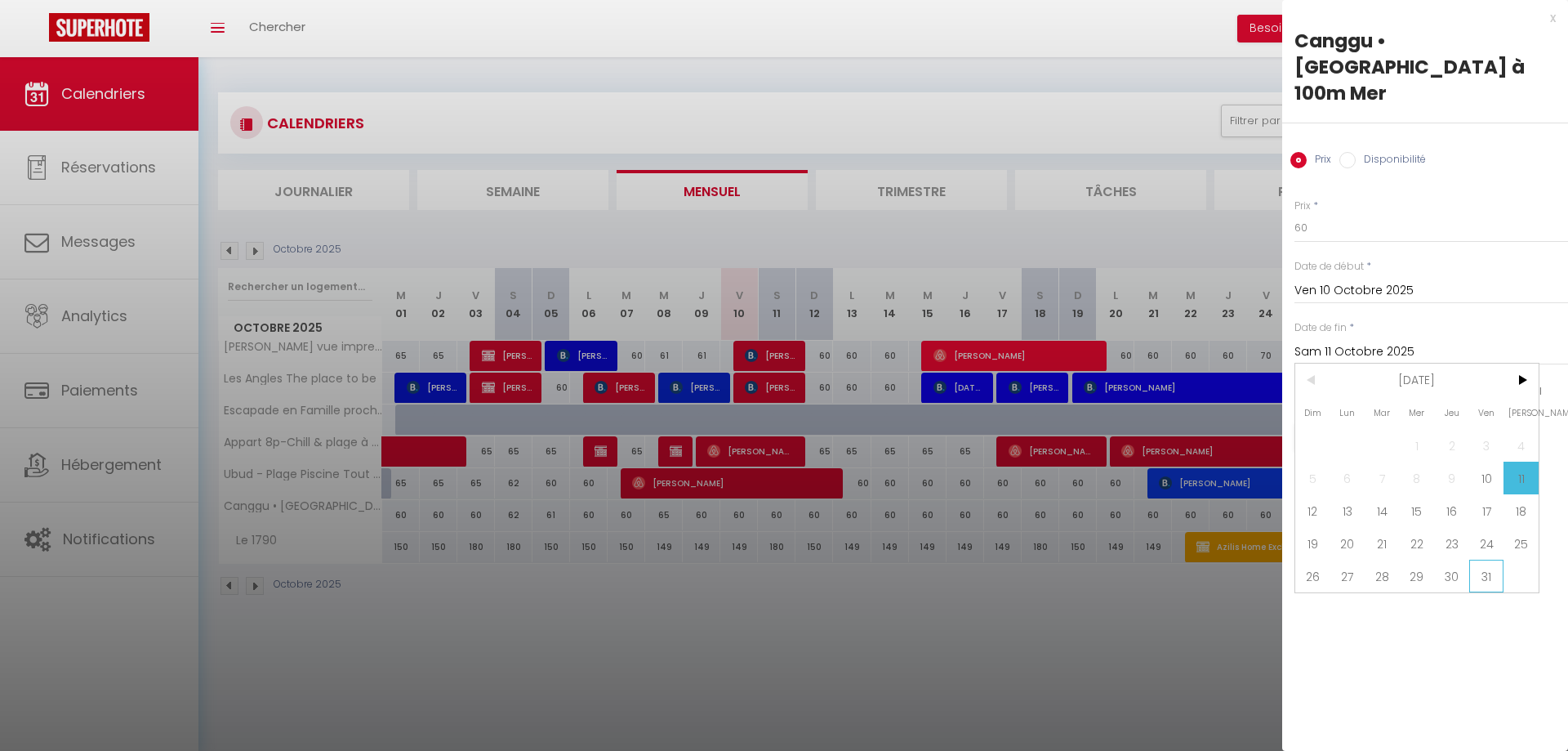
click at [1484, 560] on span "31" at bounding box center [1486, 575] width 35 height 32
type input "Ven 31 Octobre 2025"
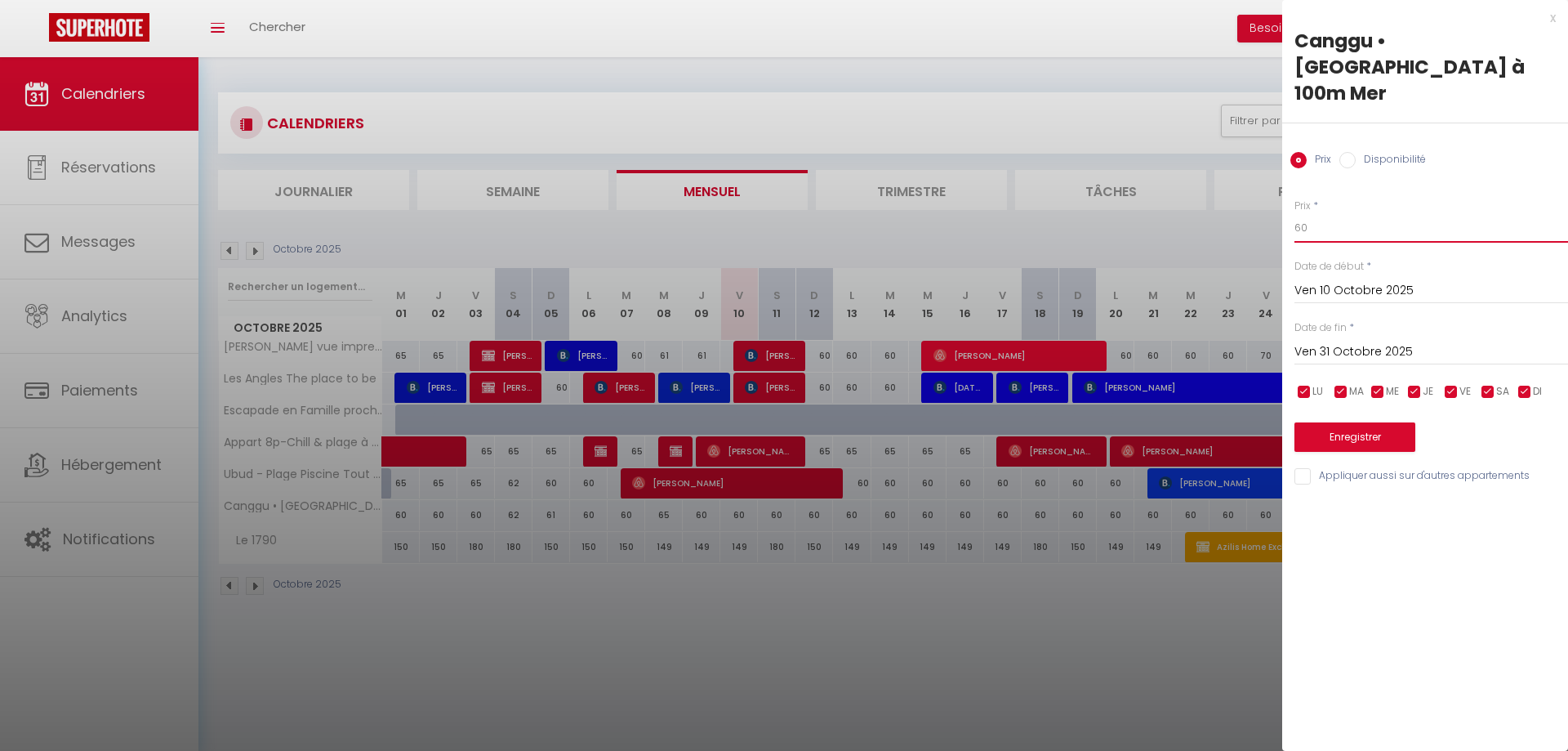
click at [1345, 213] on input "60" at bounding box center [1431, 228] width 273 height 29
type input "65"
click at [1388, 422] on button "Enregistrer" at bounding box center [1355, 437] width 121 height 29
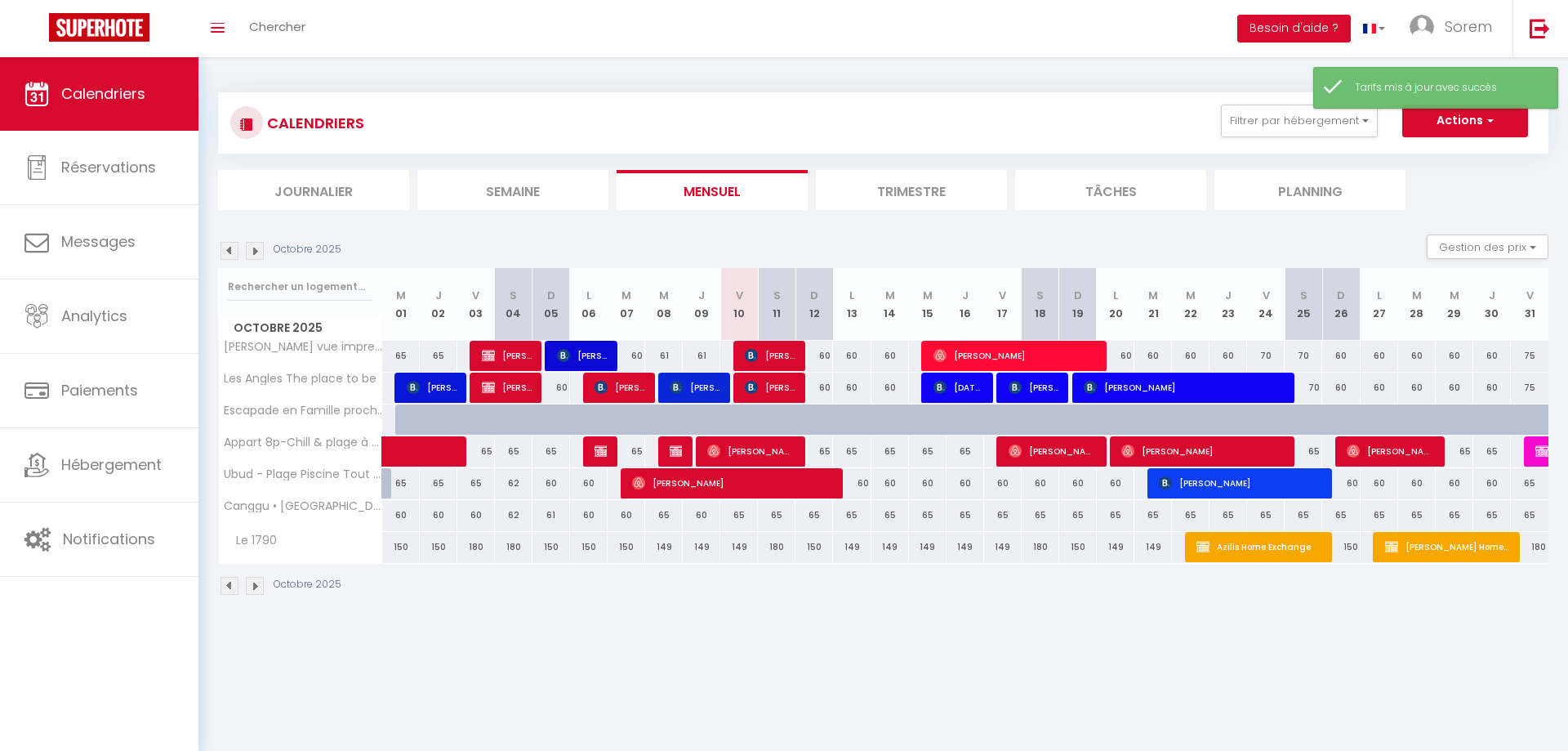
click at [861, 488] on div "60" at bounding box center [851, 482] width 37 height 30
type input "60"
type input "Lun 13 Octobre 2025"
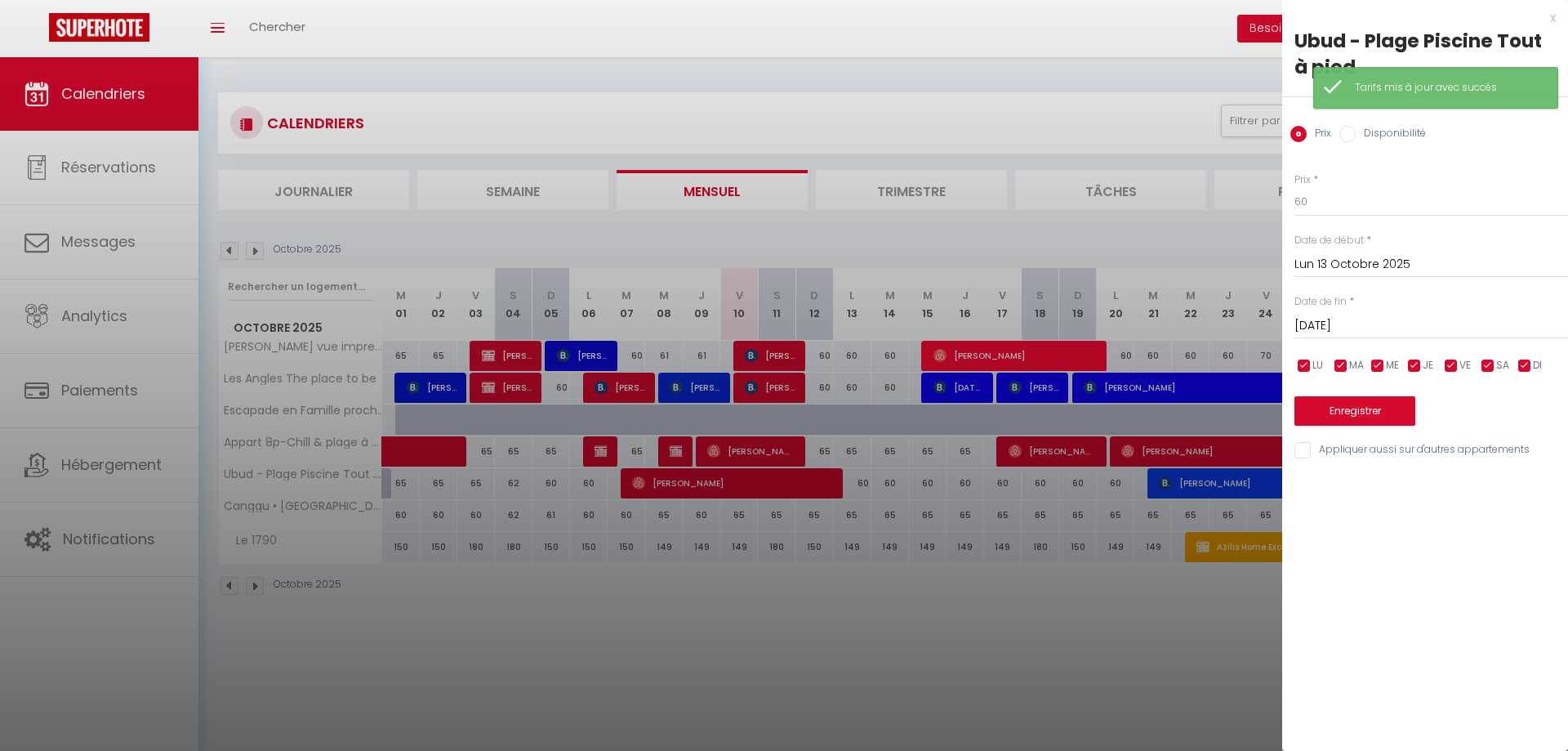
click at [1412, 332] on input "[DATE]" at bounding box center [1431, 326] width 273 height 21
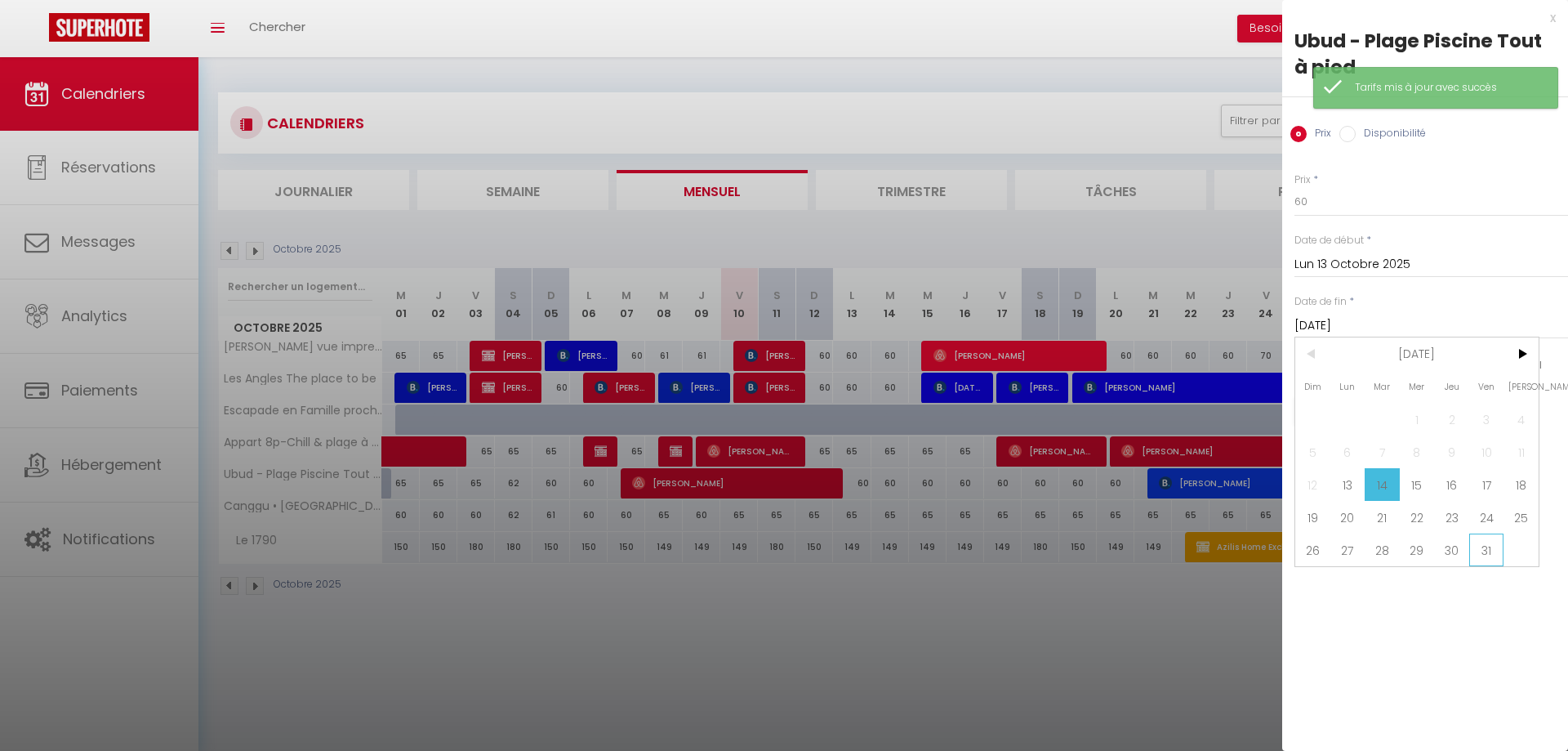
click at [1476, 555] on span "31" at bounding box center [1486, 549] width 35 height 32
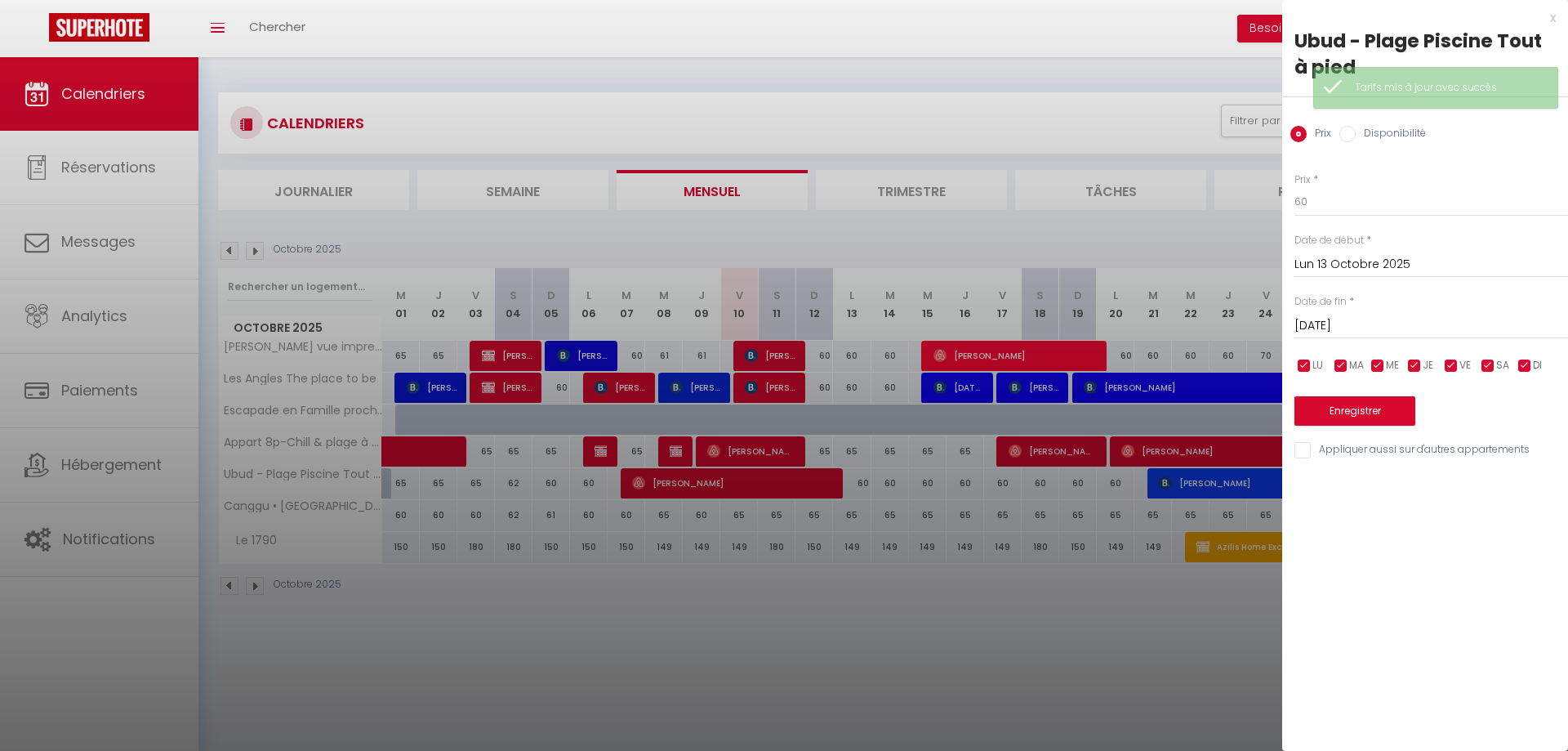
type input "Ven 31 Octobre 2025"
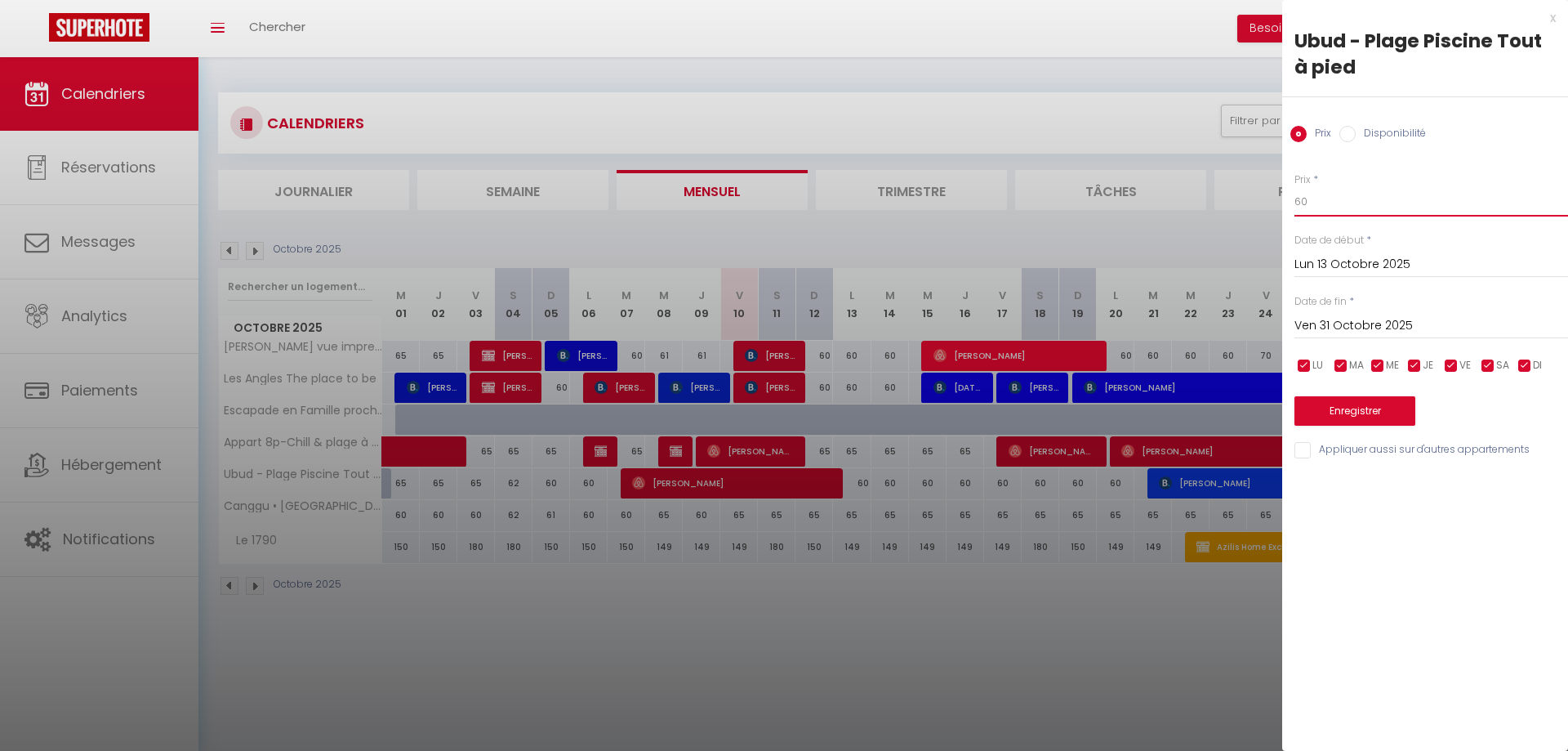
click at [1347, 205] on input "60" at bounding box center [1431, 202] width 273 height 29
type input "65"
click at [1375, 397] on button "Enregistrer" at bounding box center [1355, 411] width 121 height 29
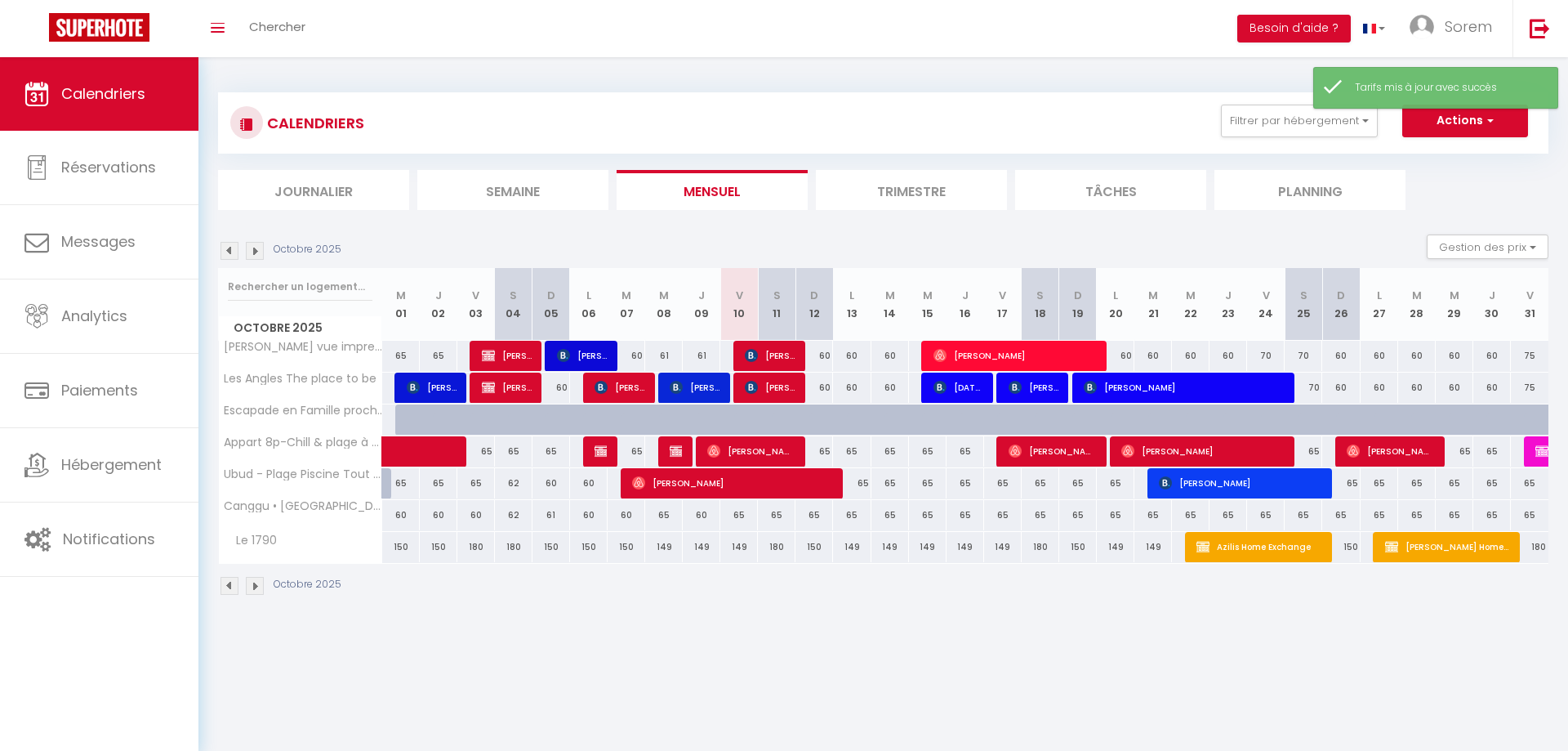
click at [253, 254] on img at bounding box center [255, 251] width 18 height 18
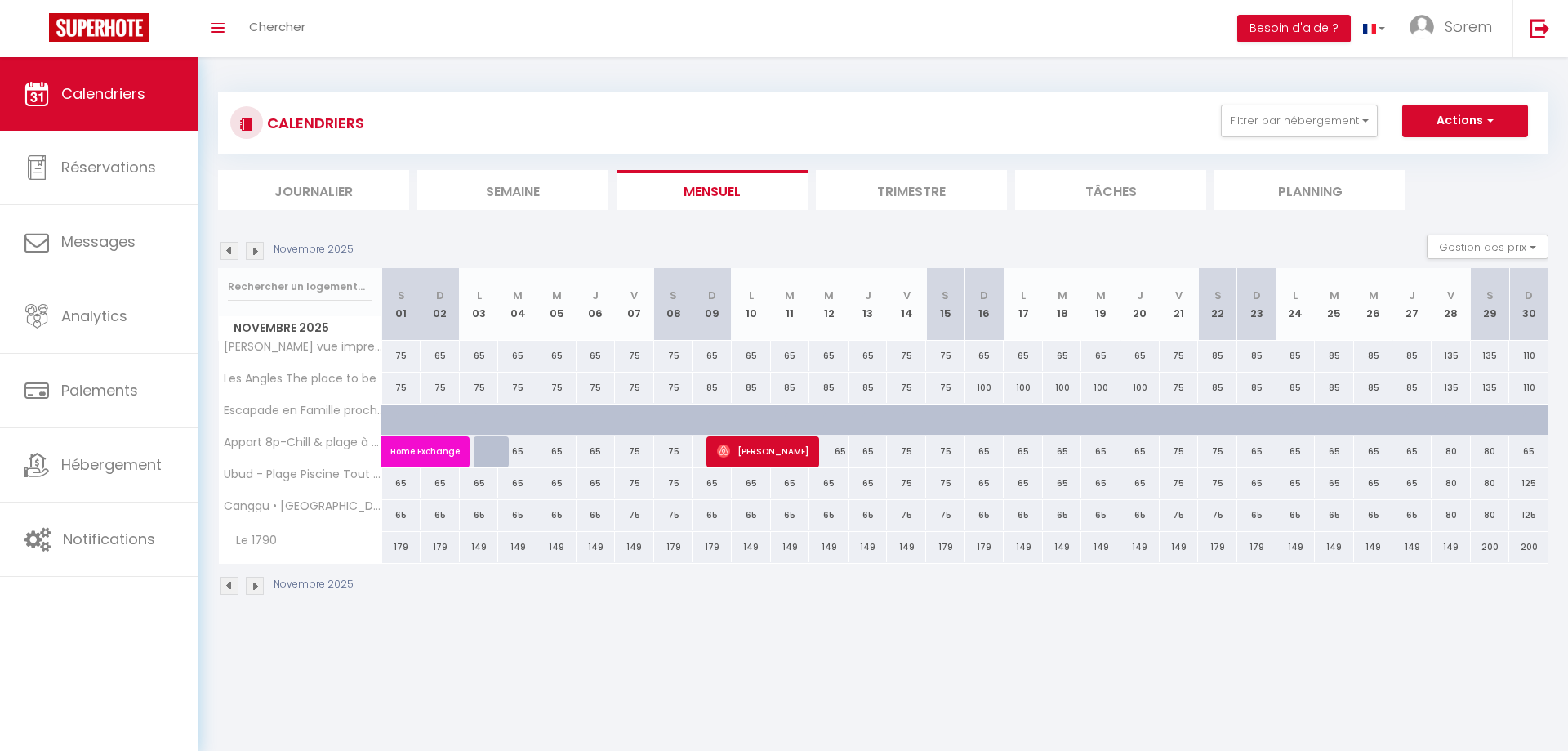
click at [440, 481] on div "65" at bounding box center [440, 482] width 39 height 30
type input "65"
type input "Dim 02 Novembre 2025"
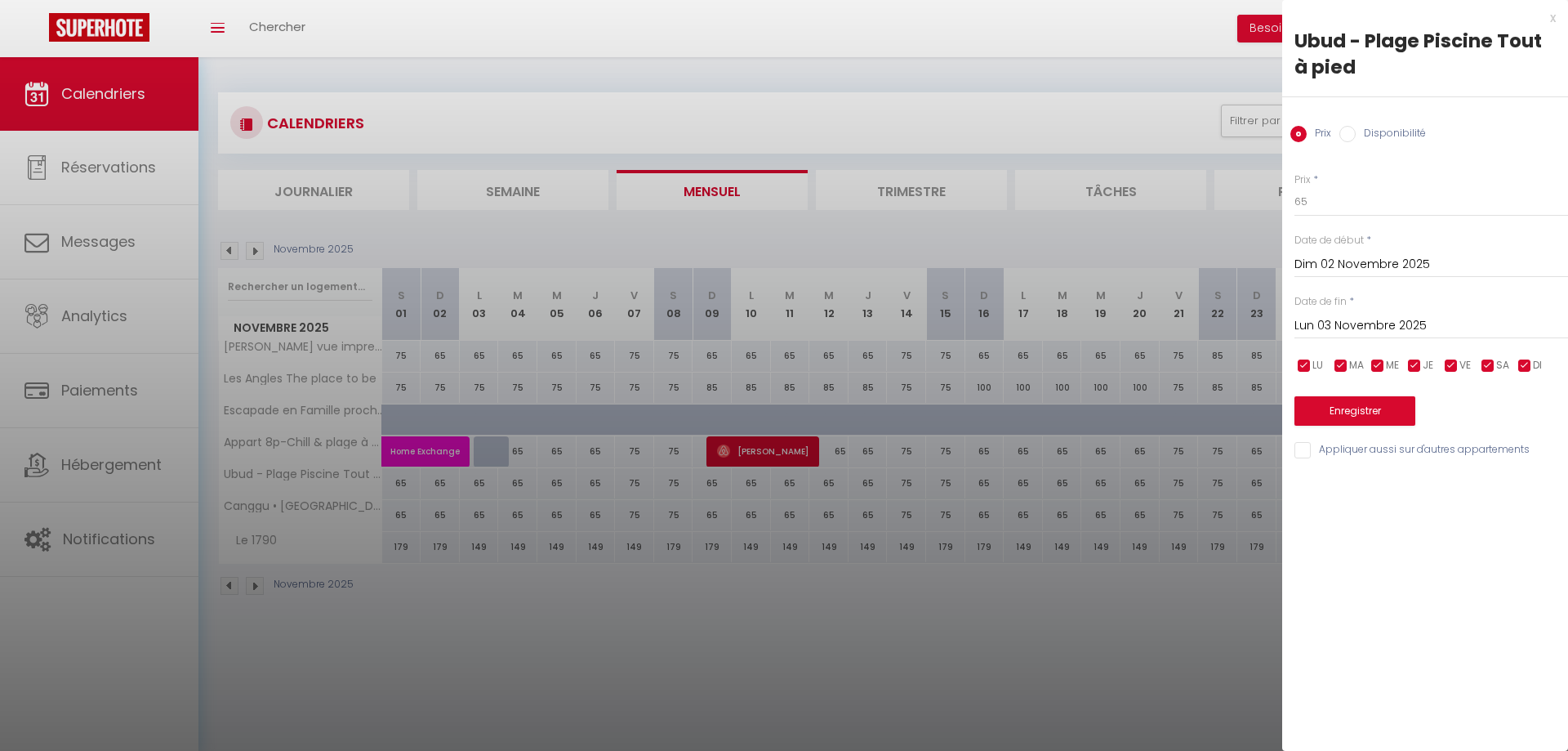
click at [1354, 332] on input "Lun 03 Novembre 2025" at bounding box center [1431, 326] width 273 height 21
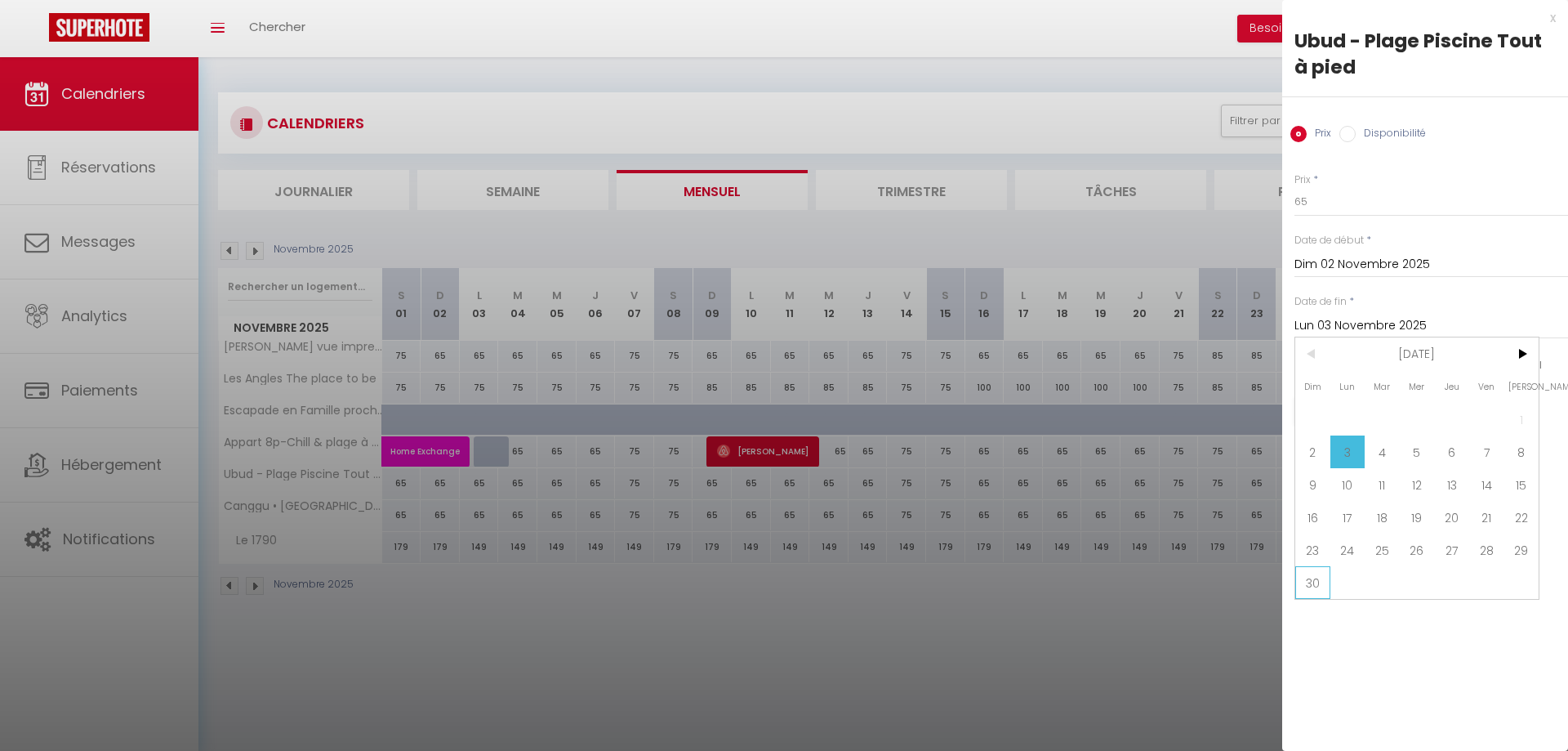
click at [1319, 580] on span "30" at bounding box center [1312, 582] width 35 height 32
type input "Dim 30 Novembre 2025"
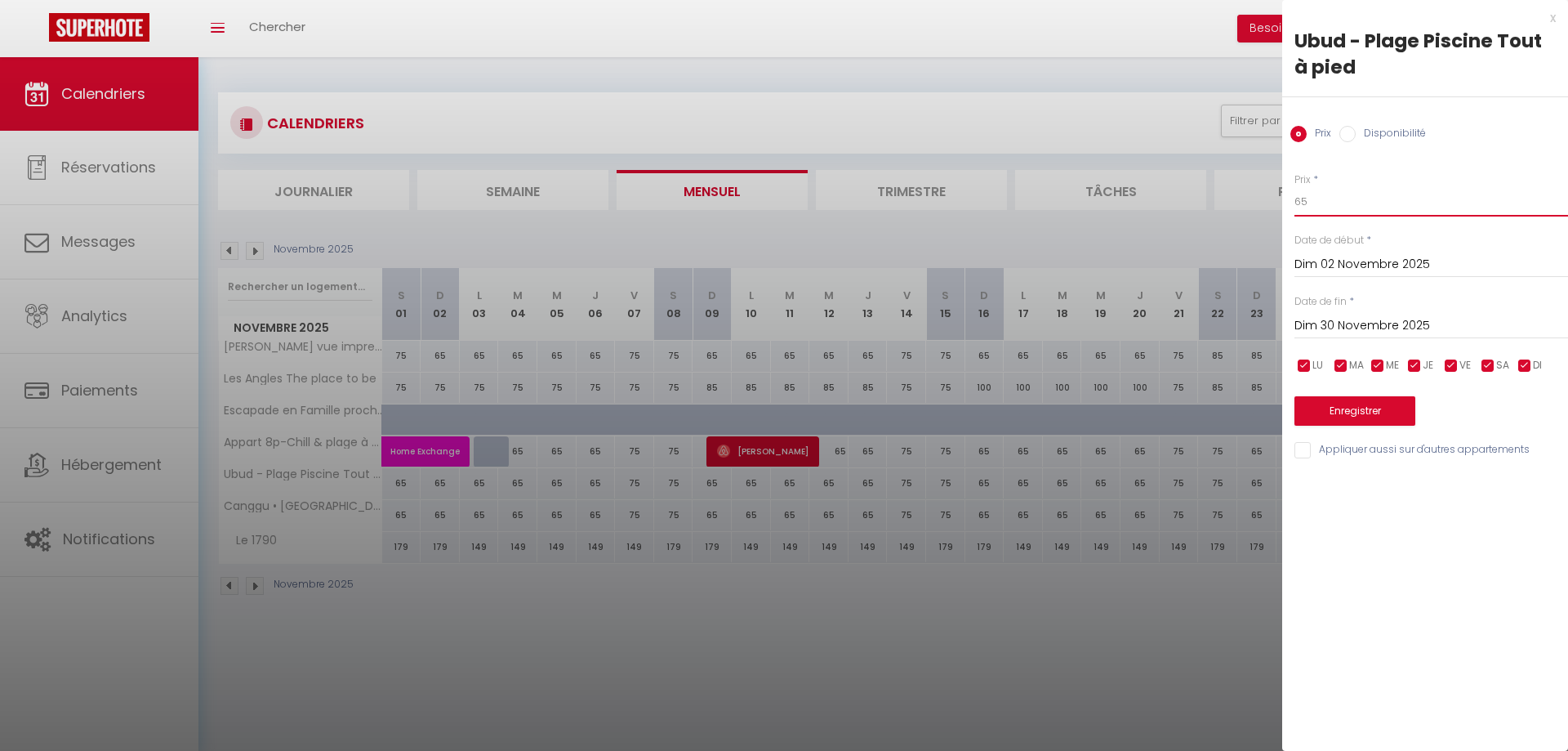
click at [1345, 193] on input "65" at bounding box center [1431, 202] width 273 height 29
type input "60"
click at [1351, 443] on div "Prix * 60 Statut * Disponible Indisponible Date de début * [DATE] < [DATE] > Di…" at bounding box center [1424, 307] width 286 height 309
click at [1352, 456] on input "Appliquer aussi sur d'autres appartements" at bounding box center [1431, 449] width 273 height 17
checkbox input "true"
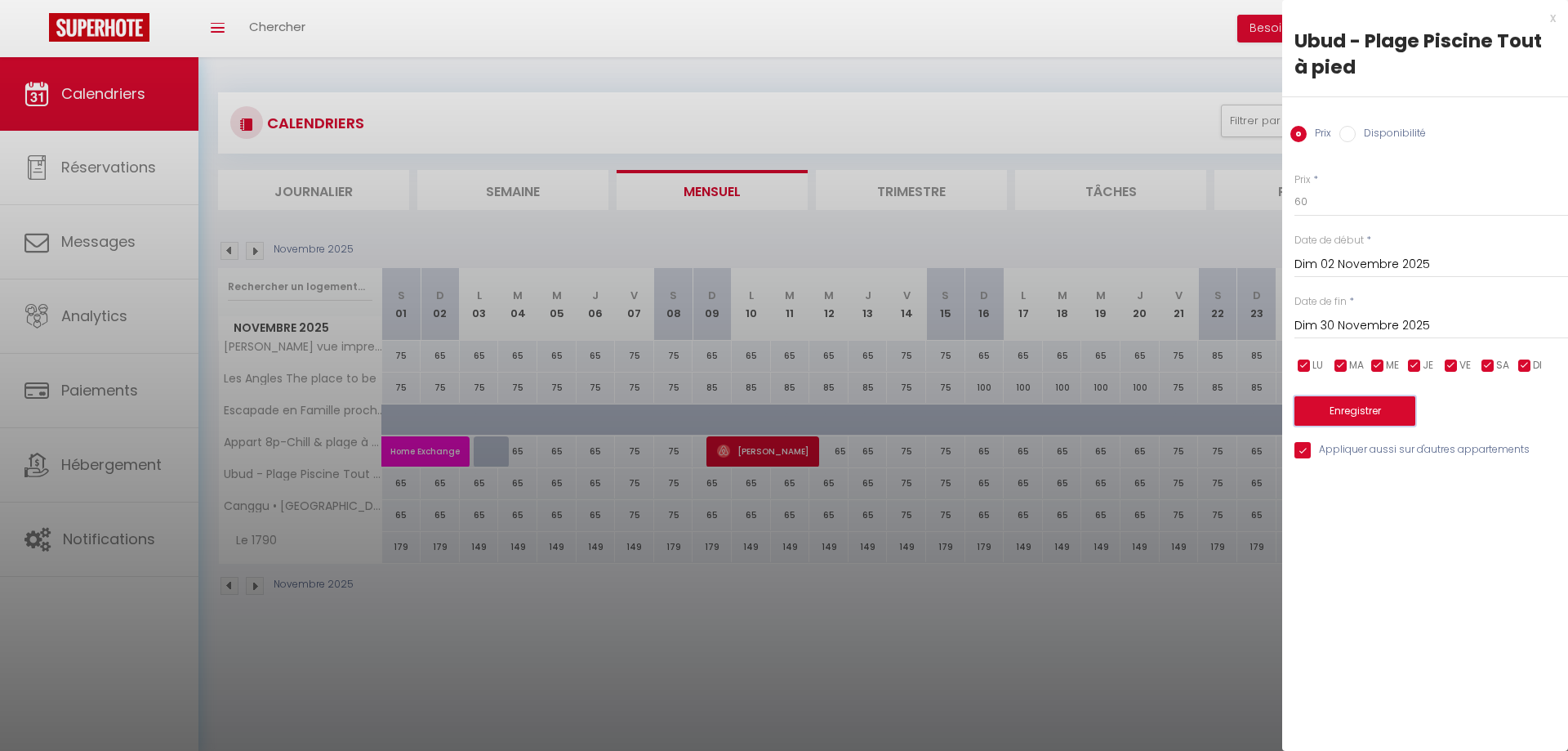
click at [1350, 411] on button "Enregistrer" at bounding box center [1355, 411] width 121 height 29
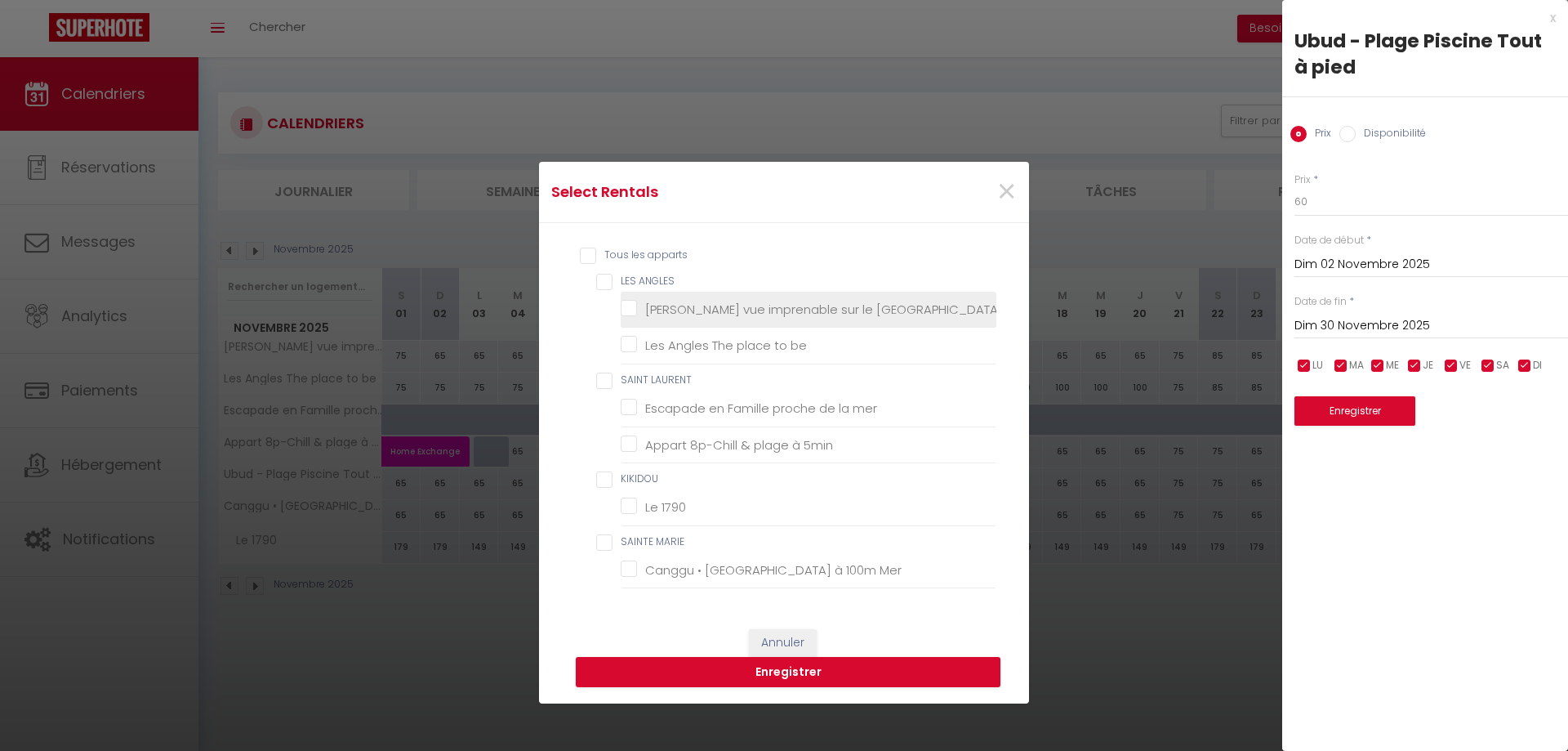
click at [707, 304] on Matemale "[PERSON_NAME] vue imprenable sur le [GEOGRAPHIC_DATA]" at bounding box center [808, 310] width 376 height 17
checkbox Matemale "true"
checkbox be "false"
checkbox mer "false"
checkbox 5min "false"
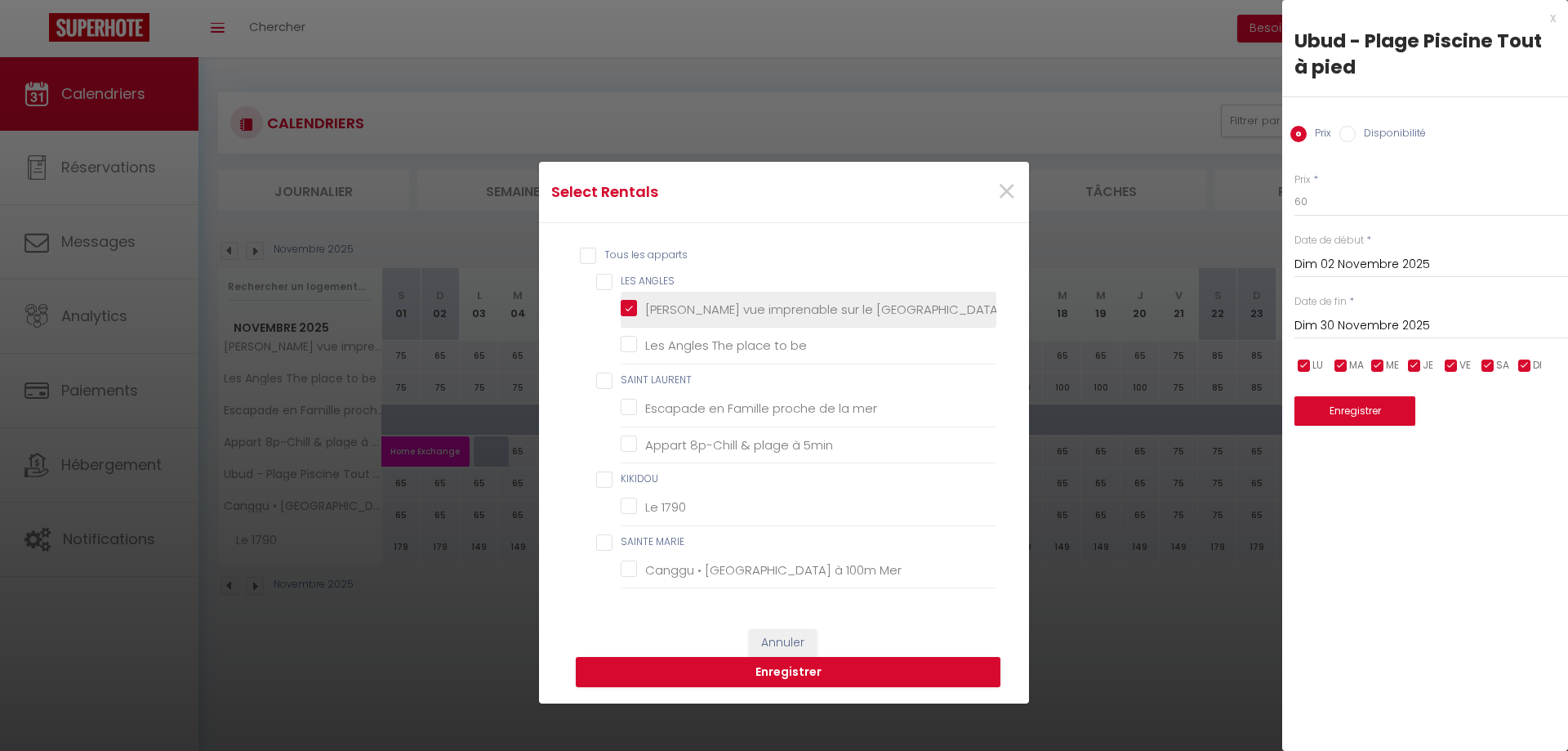
checkbox 1790 "false"
checkbox Mer "false"
click at [707, 304] on Matemale "[PERSON_NAME] vue imprenable sur le [GEOGRAPHIC_DATA]" at bounding box center [808, 310] width 376 height 17
checkbox Matemale "false"
checkbox be "false"
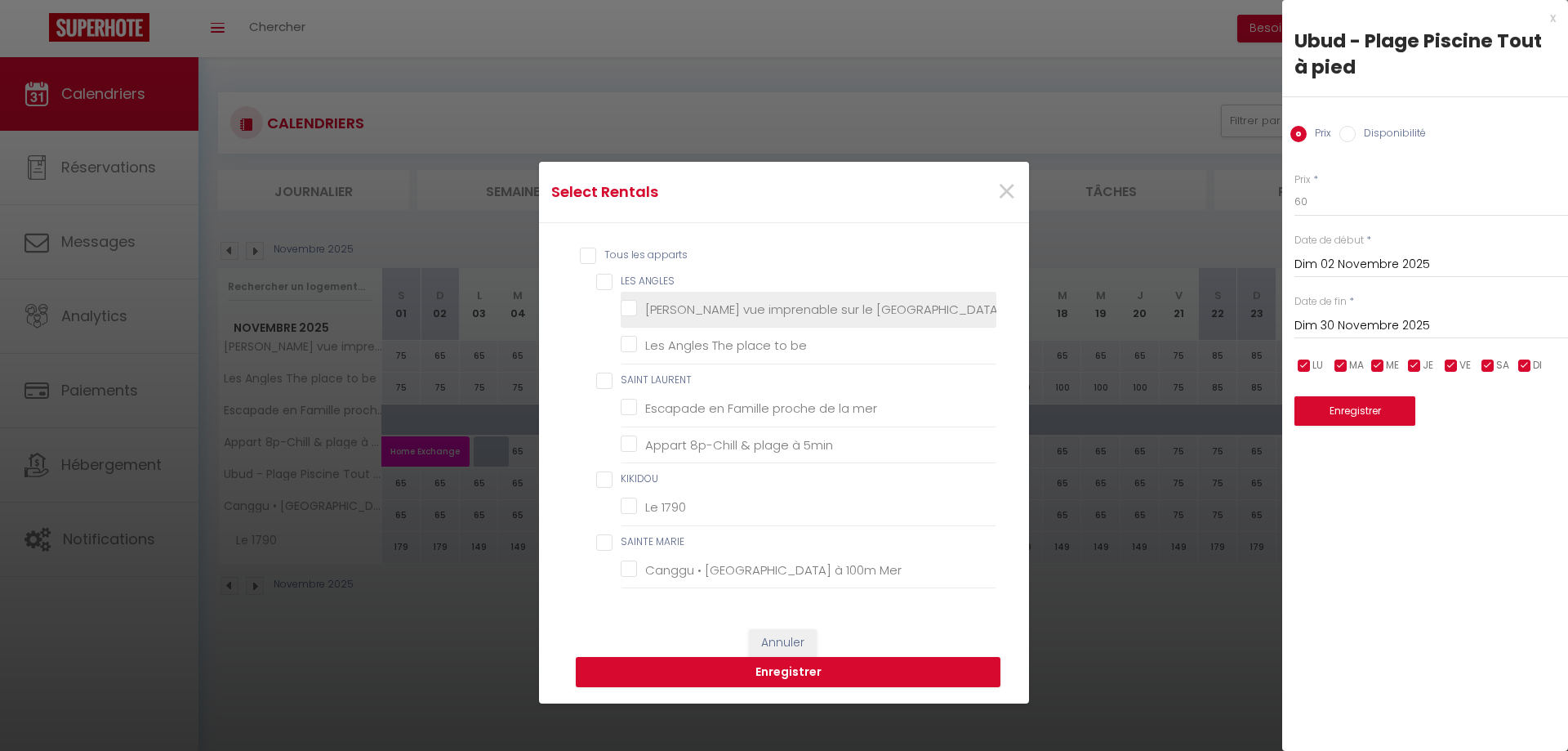
checkbox mer "false"
checkbox 5min "false"
checkbox 1790 "false"
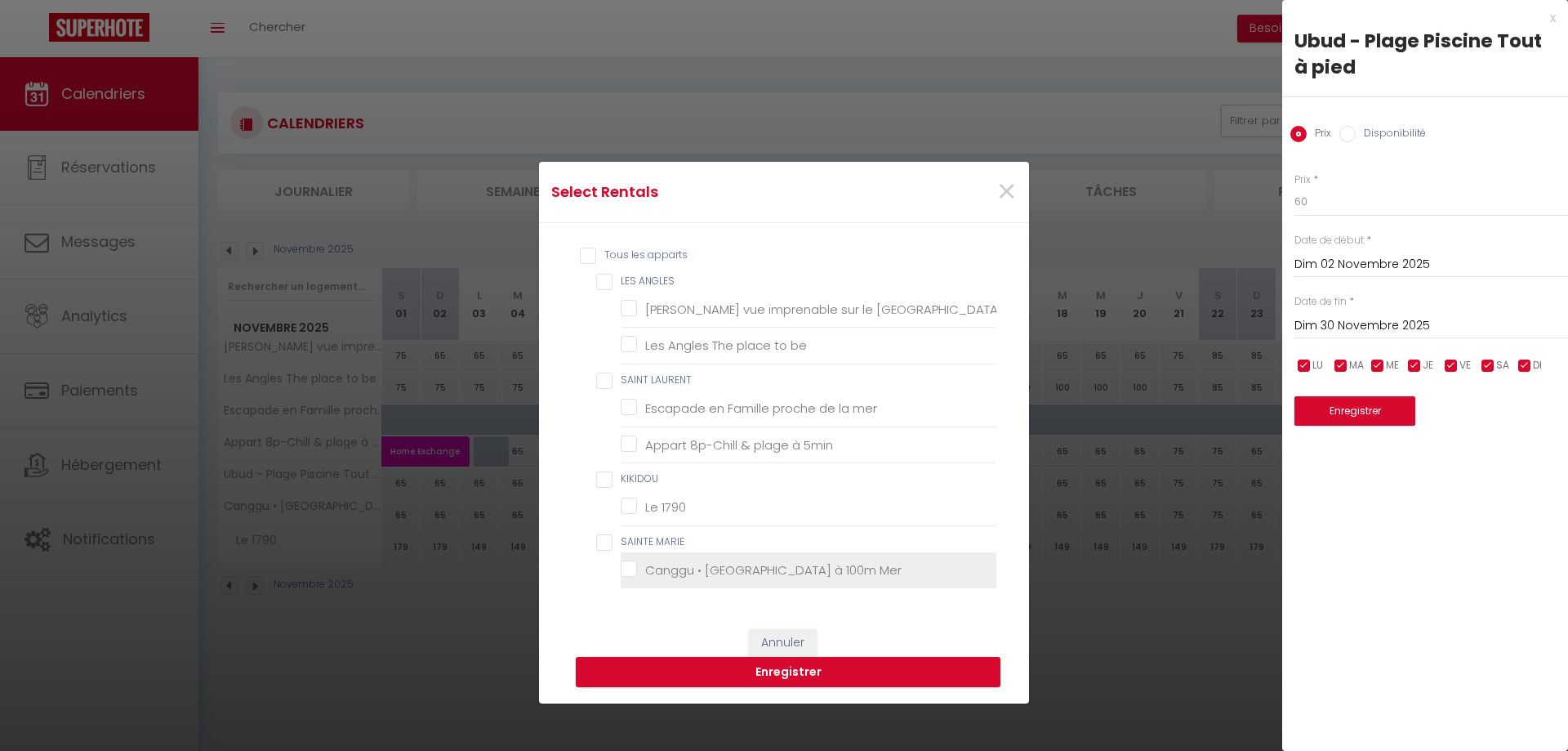
click at [696, 556] on li "Canggu • [GEOGRAPHIC_DATA] à 100m Mer" at bounding box center [808, 570] width 376 height 37
click at [720, 566] on Mer "Canggu • [GEOGRAPHIC_DATA] à 100m Mer" at bounding box center [808, 569] width 376 height 17
checkbox Mer "true"
checkbox be "false"
checkbox mer "false"
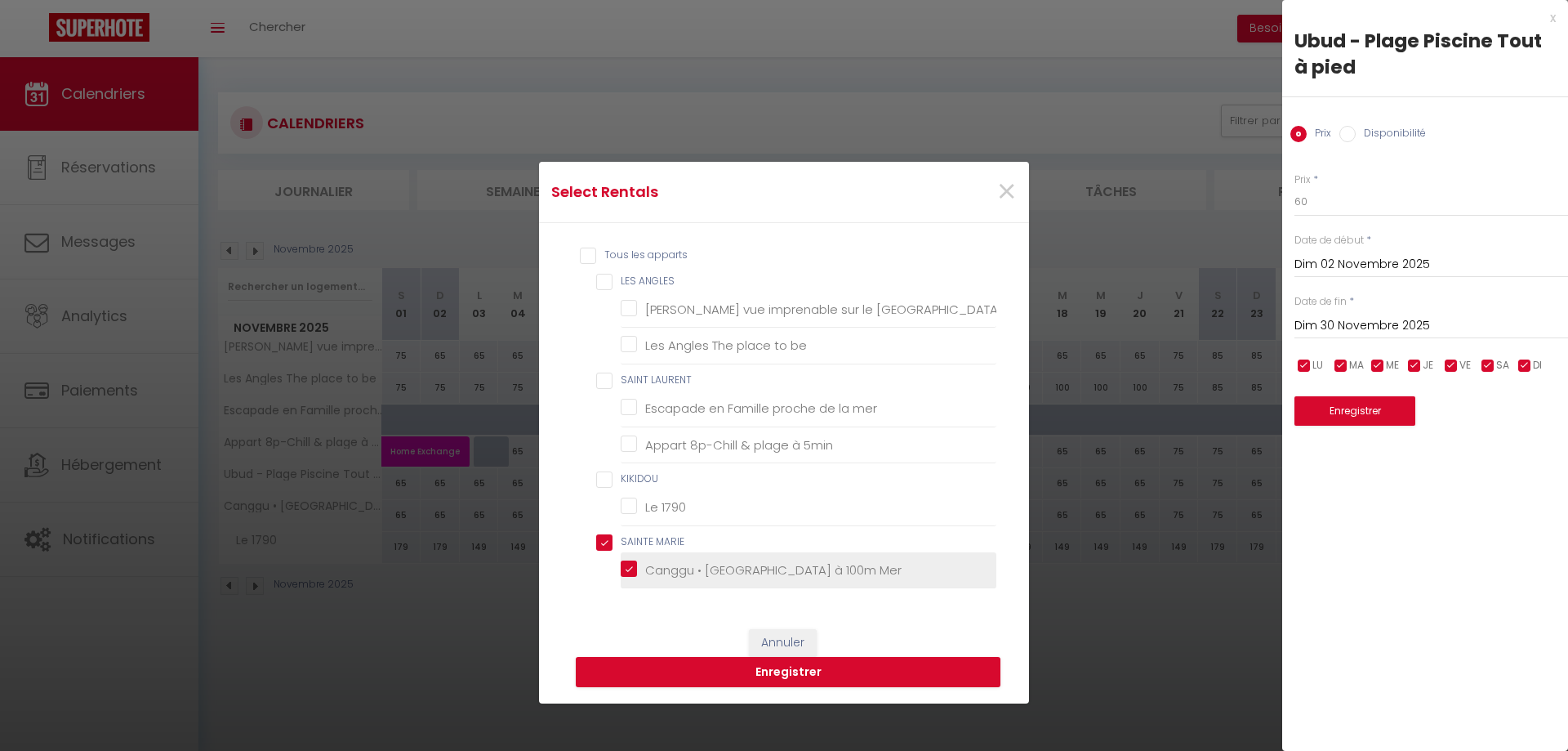
checkbox 5min "false"
checkbox 1790 "false"
checkbox MARIE "true"
click at [836, 676] on button "Enregistrer" at bounding box center [788, 672] width 425 height 31
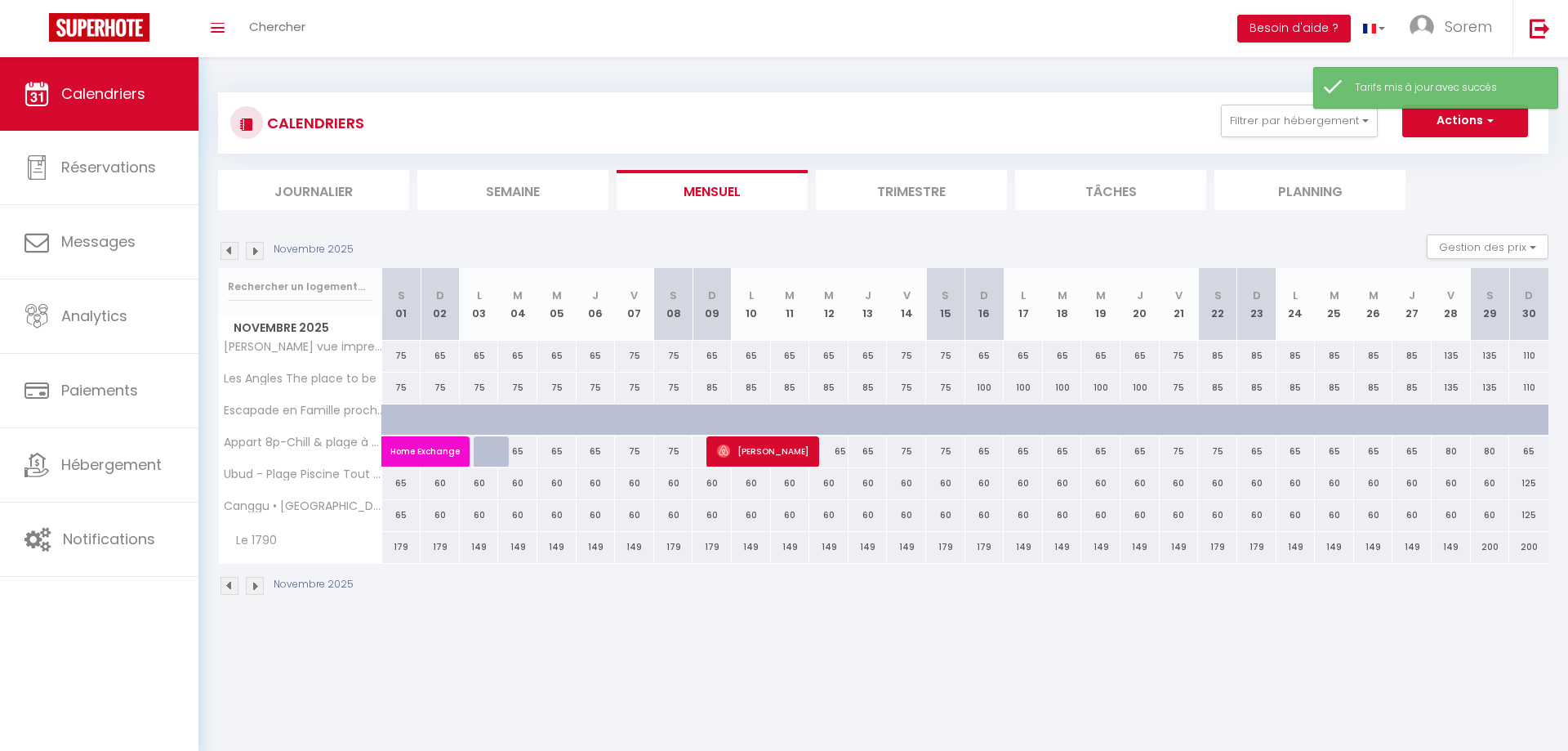
click at [631, 513] on div "60" at bounding box center [635, 515] width 39 height 30
type input "60"
type input "Ven 07 Novembre 2025"
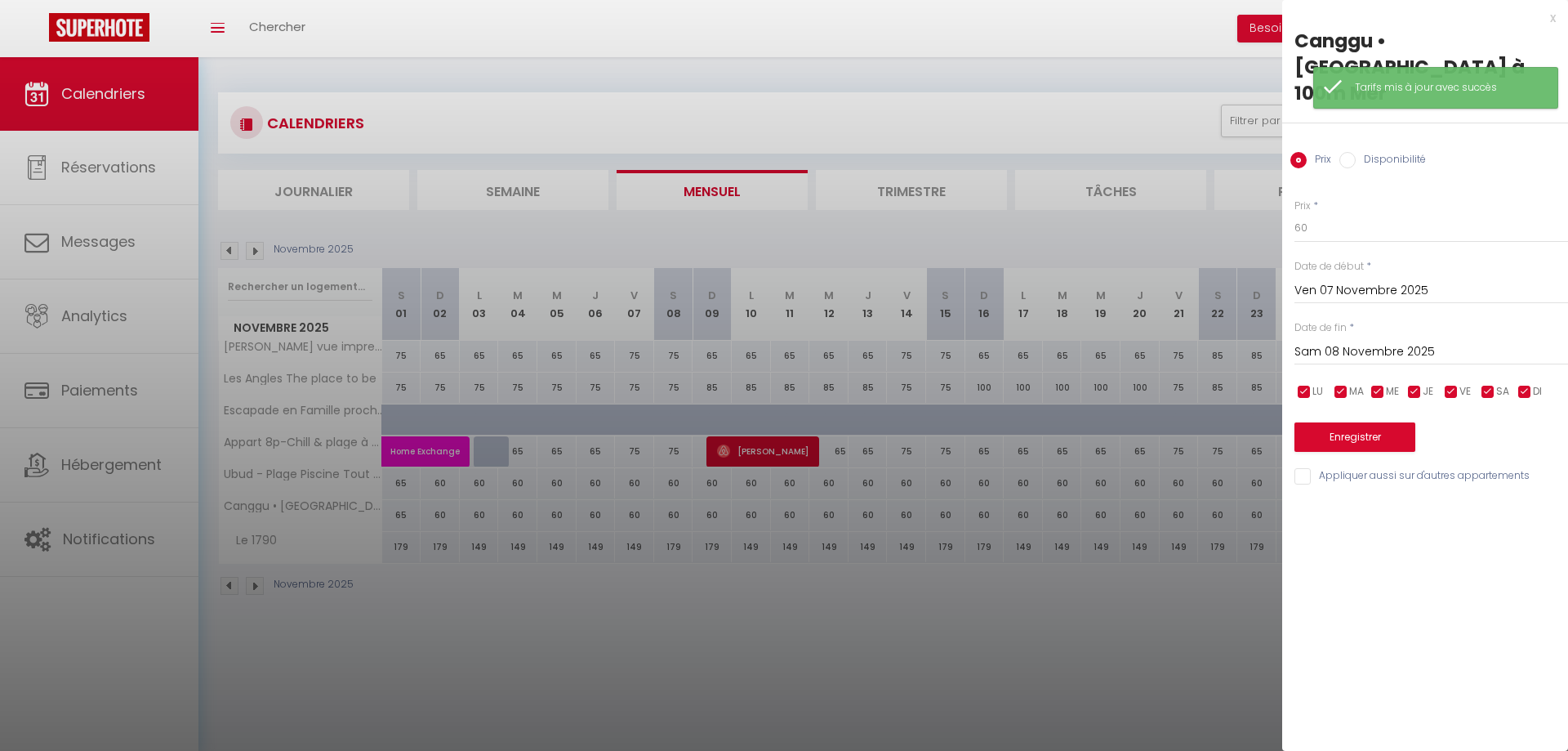
click at [1300, 342] on input "Sam 08 Novembre 2025" at bounding box center [1431, 353] width 273 height 21
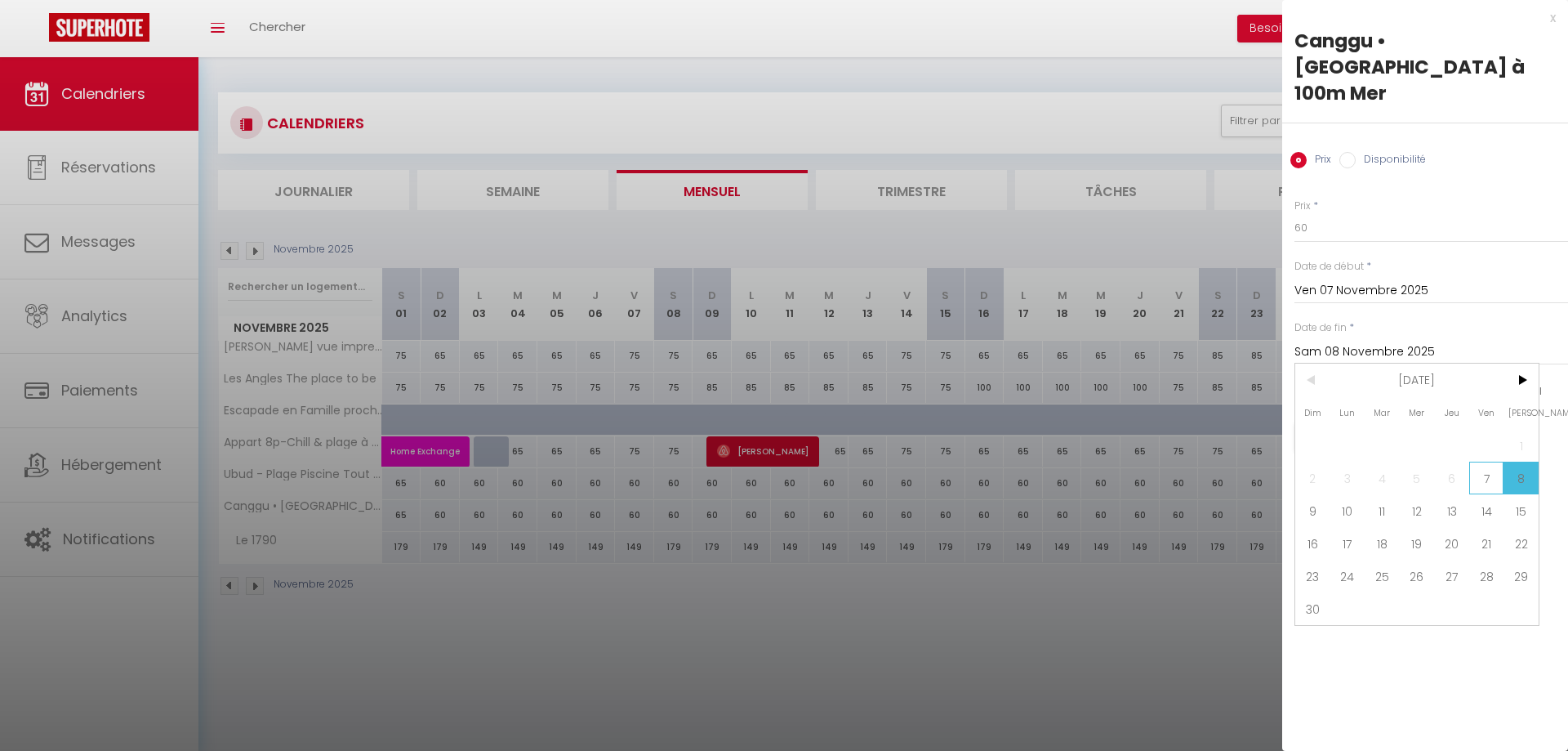
click at [1494, 462] on span "7" at bounding box center [1486, 478] width 35 height 32
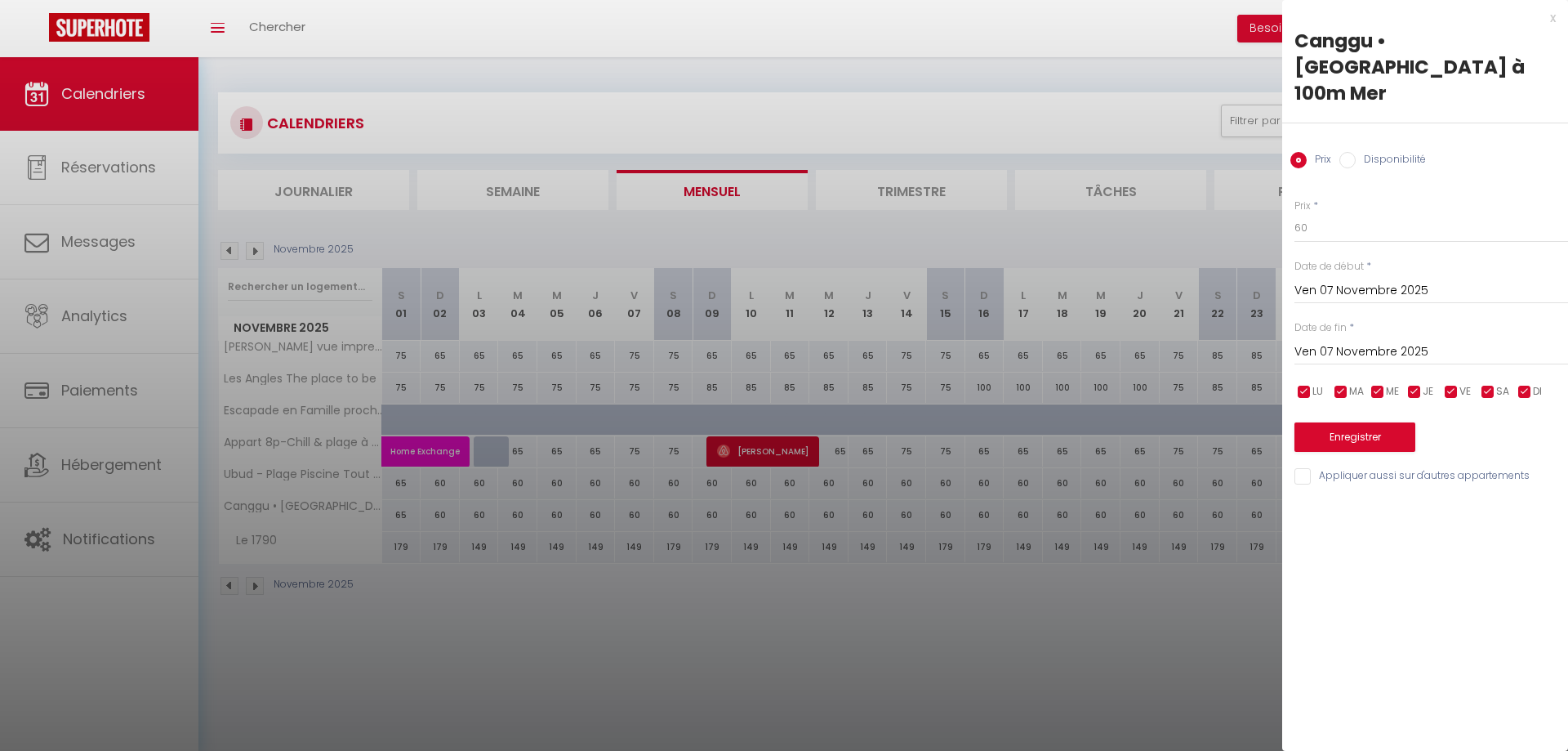
click at [1379, 342] on input "Ven 07 Novembre 2025" at bounding box center [1431, 353] width 273 height 21
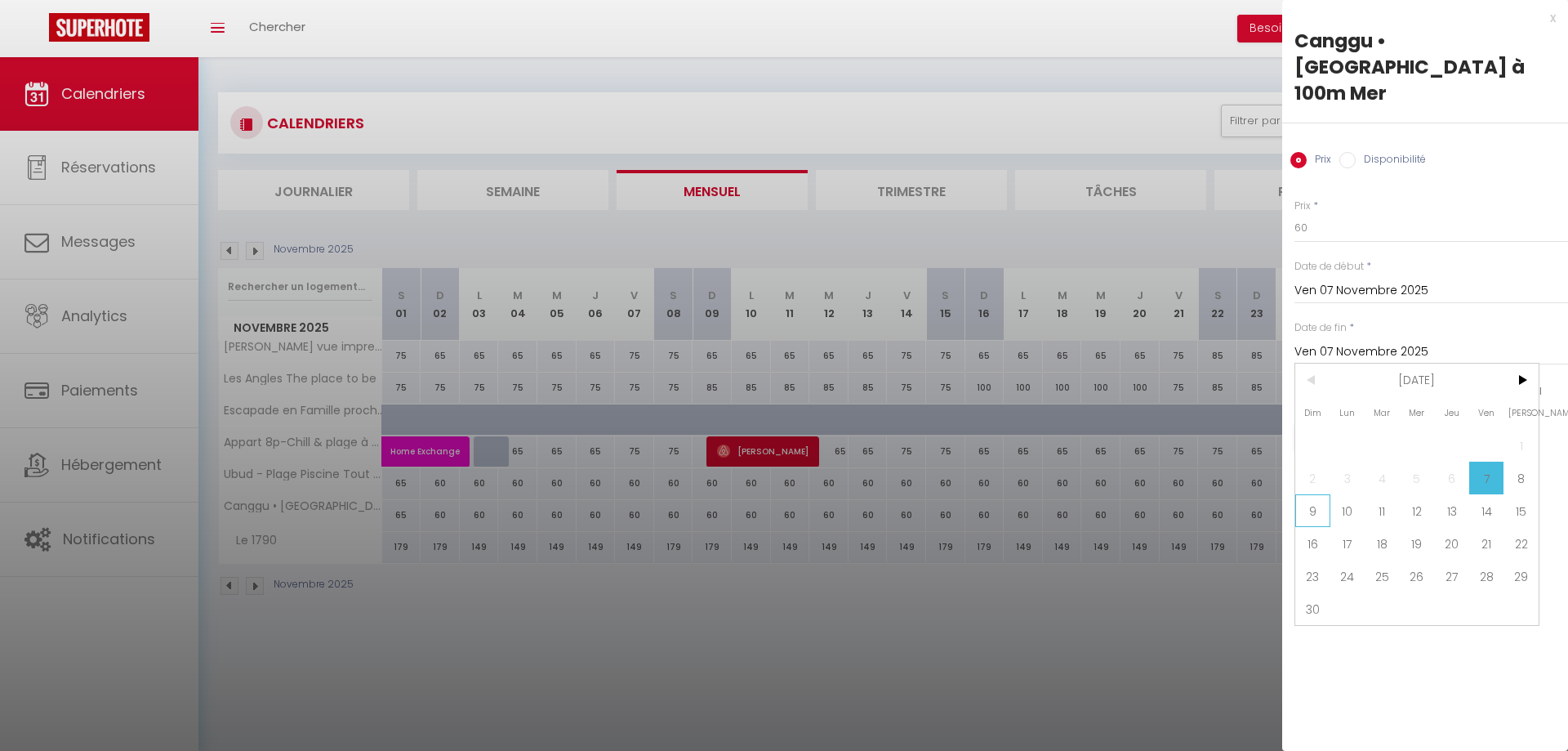
click at [1319, 494] on span "9" at bounding box center [1312, 510] width 35 height 32
type input "Dim 09 Novembre 2025"
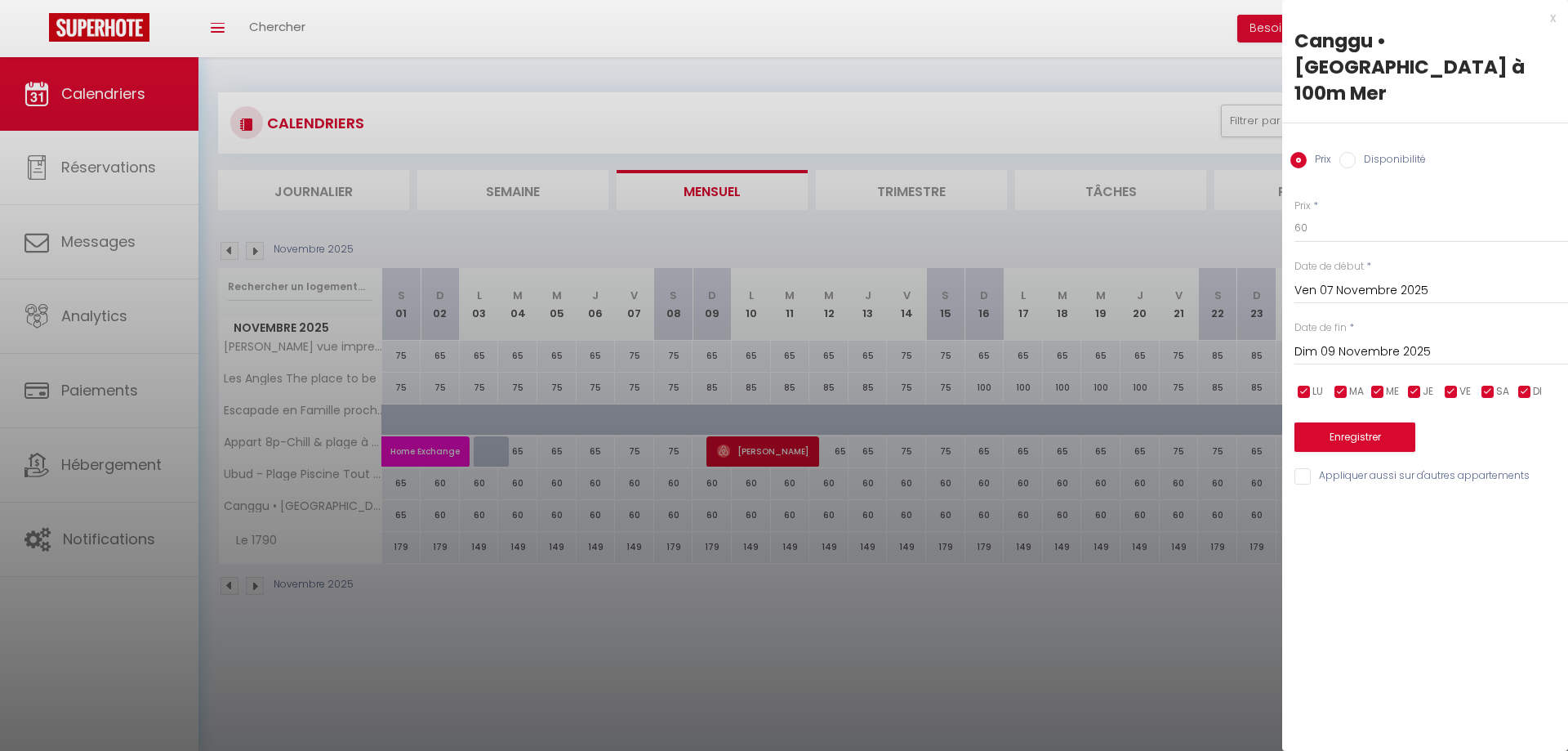
click at [1306, 468] on input "Appliquer aussi sur d'autres appartements" at bounding box center [1431, 476] width 273 height 17
checkbox input "true"
drag, startPoint x: 1325, startPoint y: 196, endPoint x: 1205, endPoint y: 205, distance: 120.3
click at [1295, 213] on input "60" at bounding box center [1431, 228] width 273 height 29
type input "70"
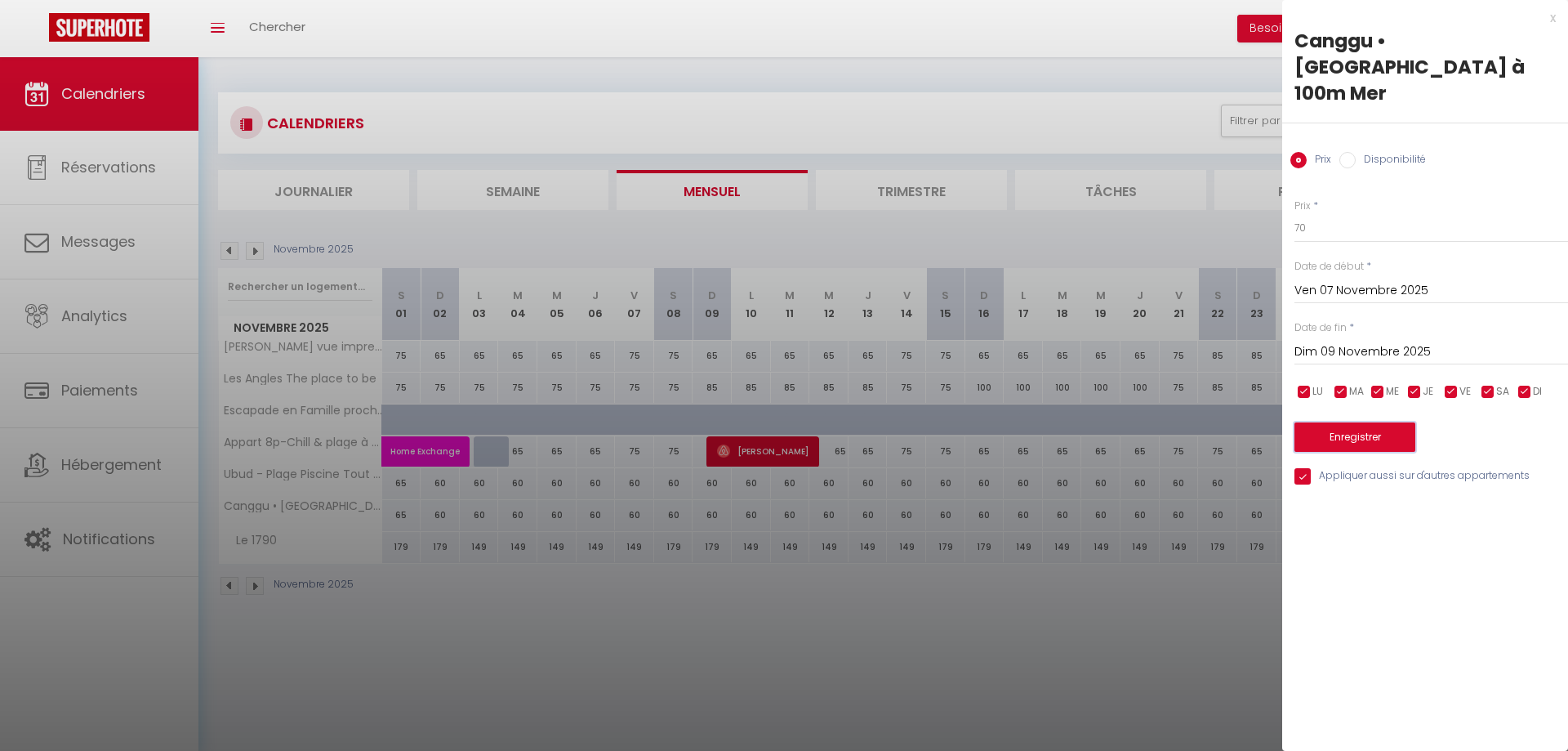
click at [1349, 422] on button "Enregistrer" at bounding box center [1355, 437] width 121 height 29
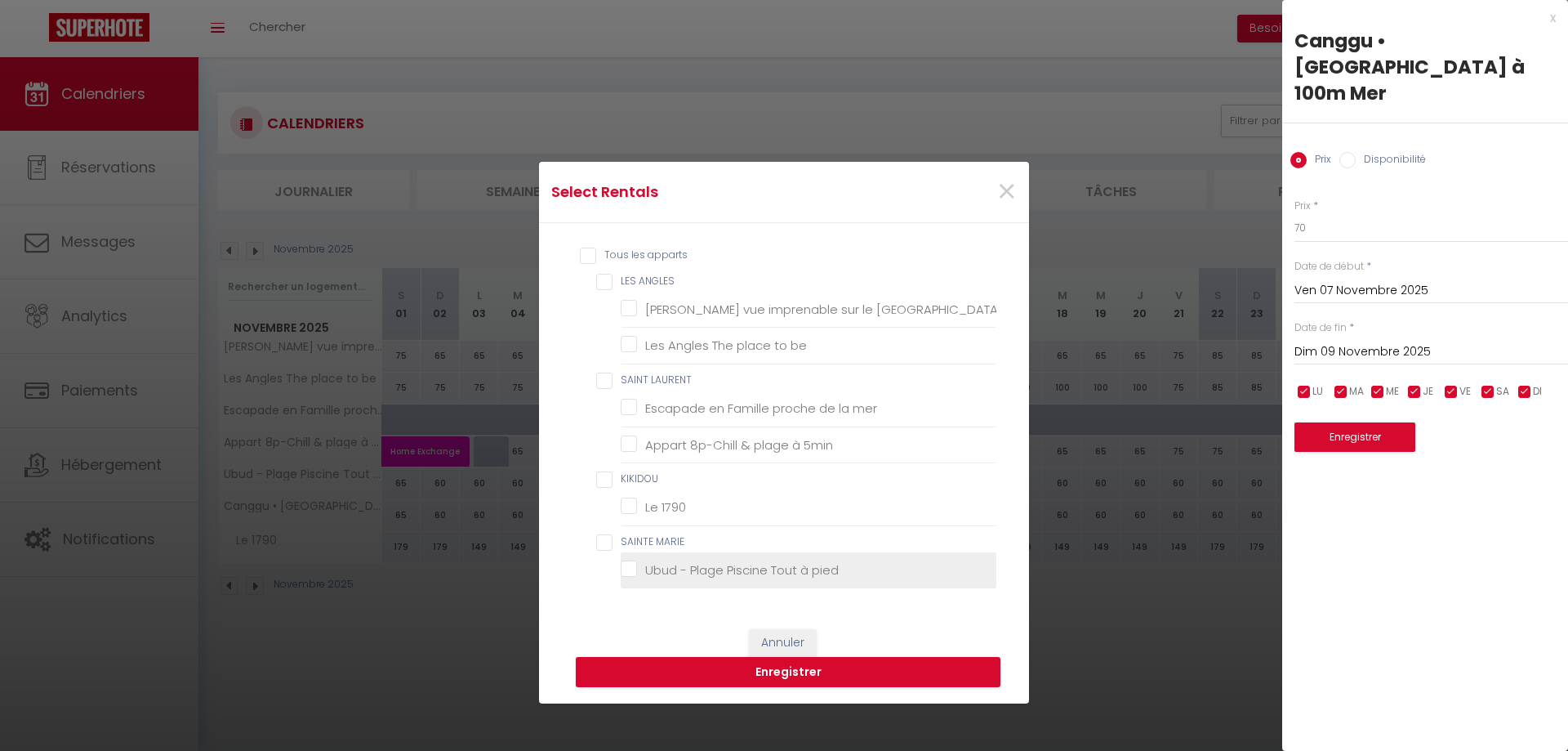
click at [683, 566] on pied "Ubud - Plage Piscine Tout à pied" at bounding box center [808, 569] width 376 height 17
checkbox pied "true"
checkbox Matemale "false"
checkbox be "false"
checkbox mer "false"
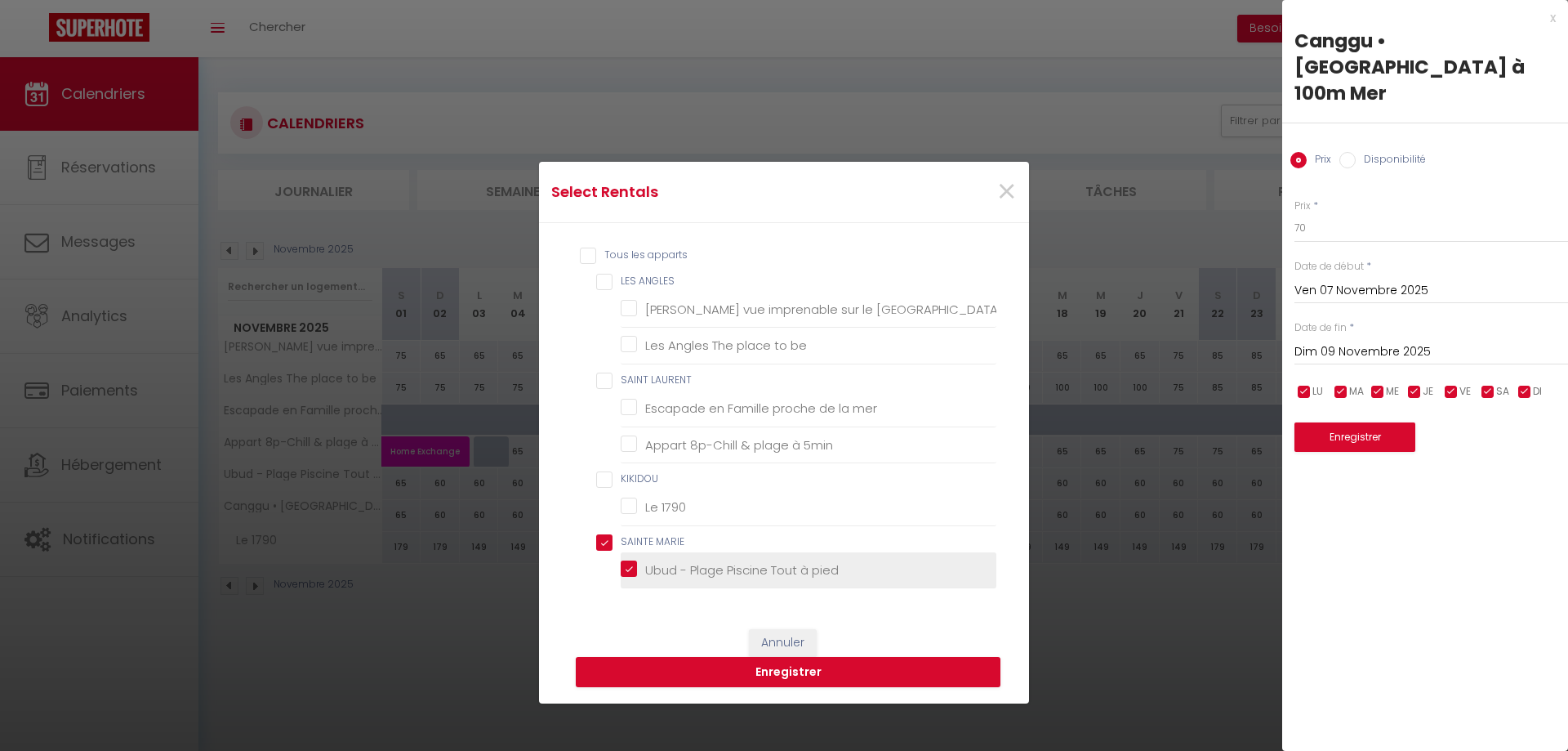
checkbox 5min "false"
checkbox 1790 "false"
checkbox MARIE "true"
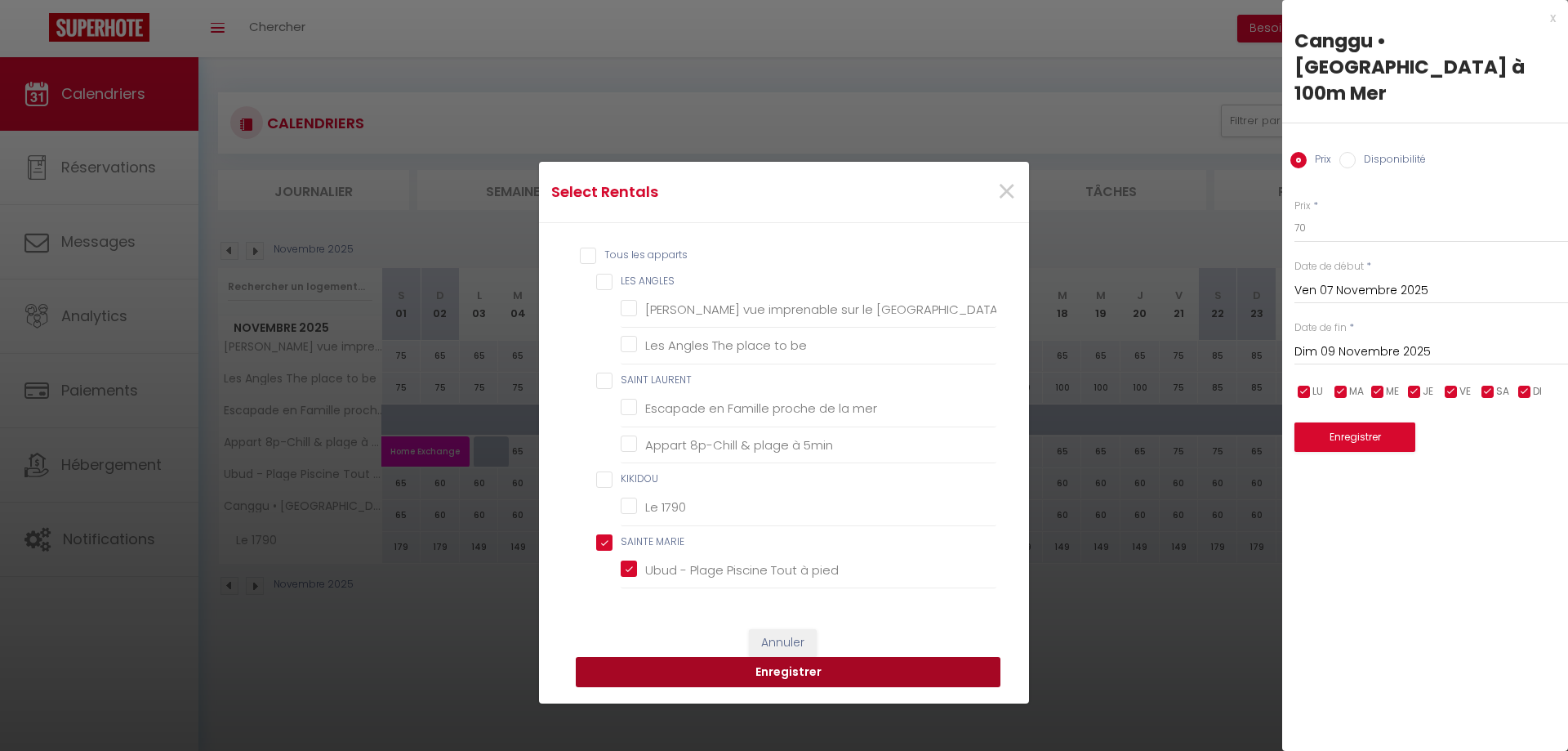
click at [791, 661] on button "Enregistrer" at bounding box center [788, 672] width 425 height 31
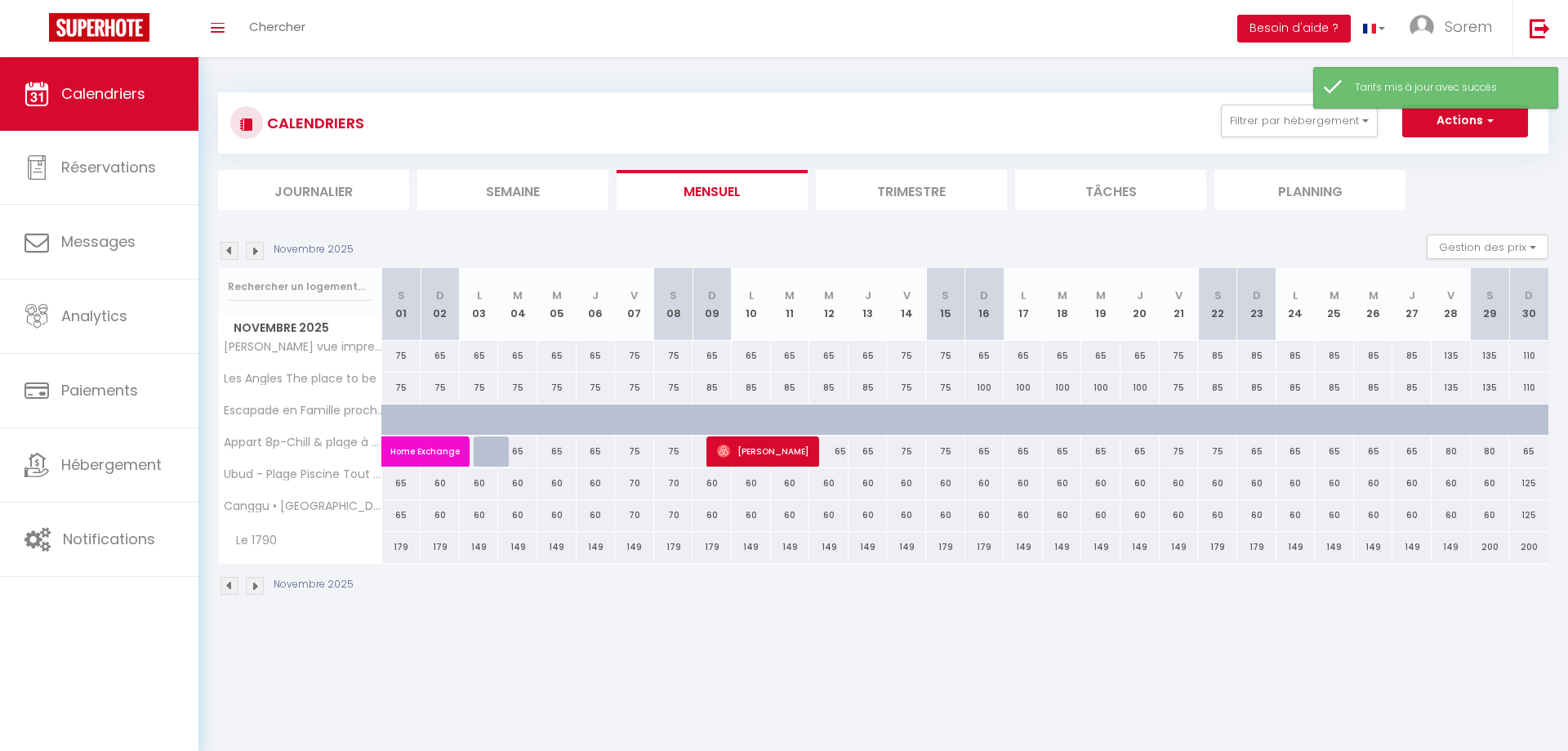
click at [906, 486] on div "60" at bounding box center [906, 482] width 39 height 30
type input "60"
type input "Ven 14 Novembre 2025"
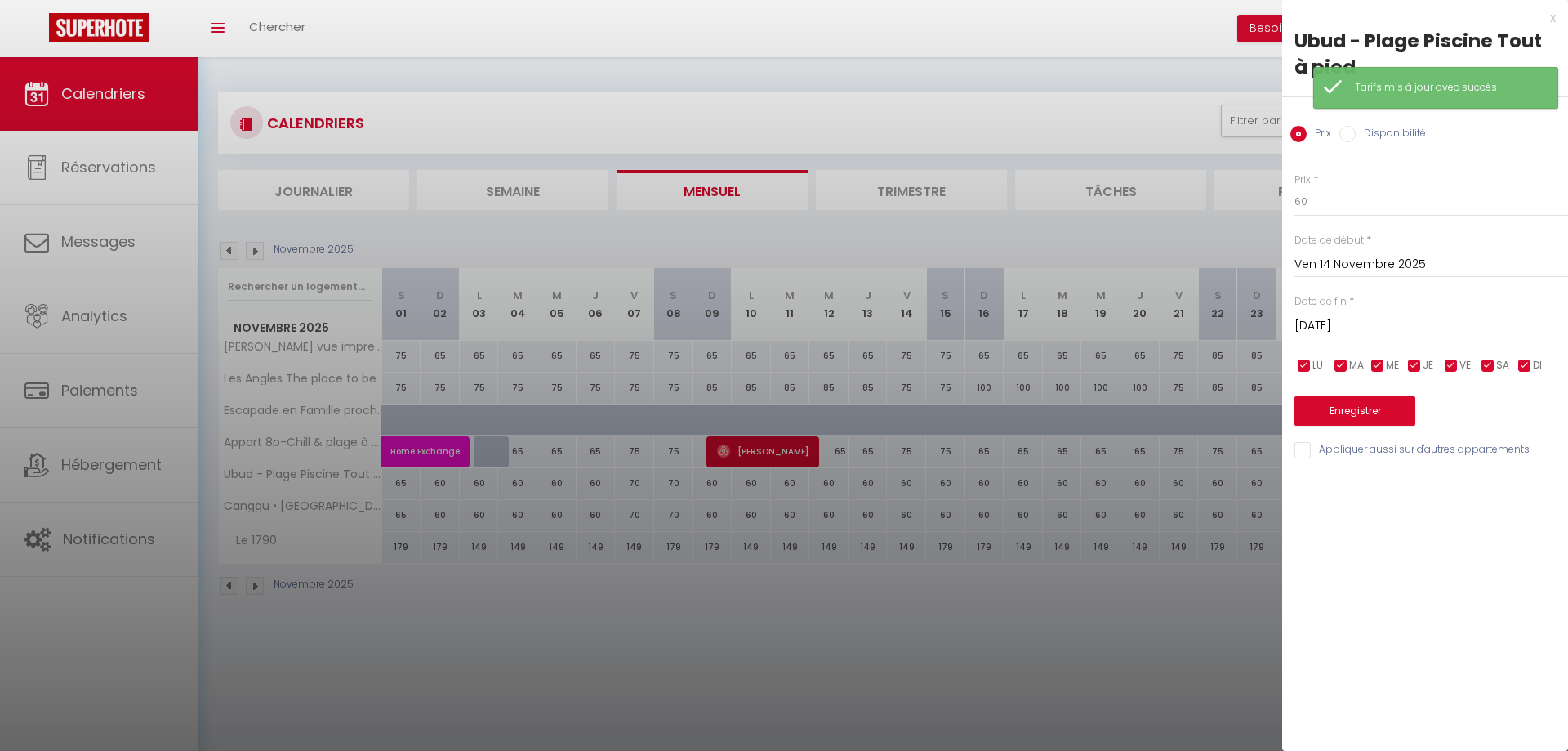
click at [1339, 325] on input "[DATE]" at bounding box center [1431, 326] width 273 height 21
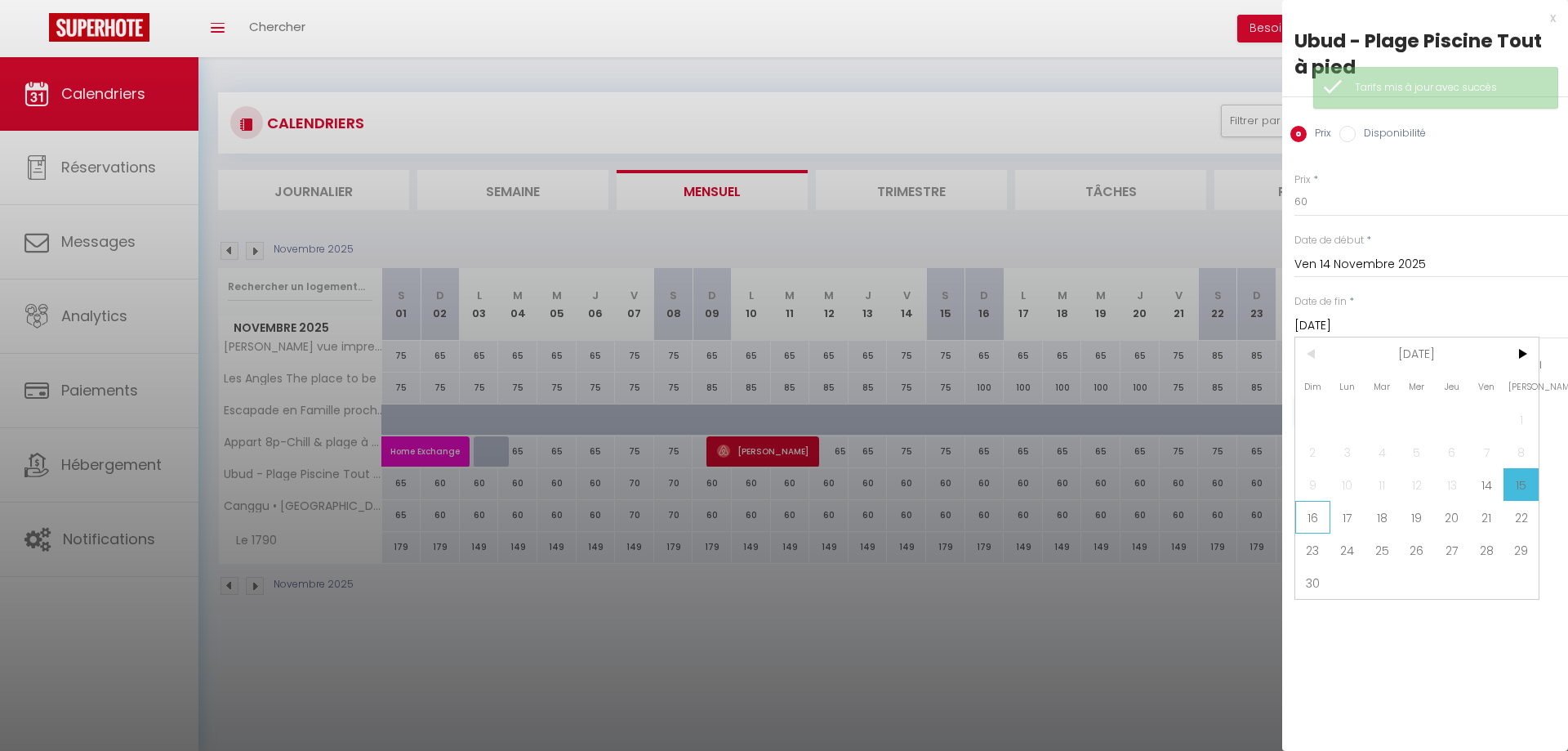
click at [1314, 522] on span "16" at bounding box center [1312, 517] width 35 height 32
type input "Dim 16 Novembre 2025"
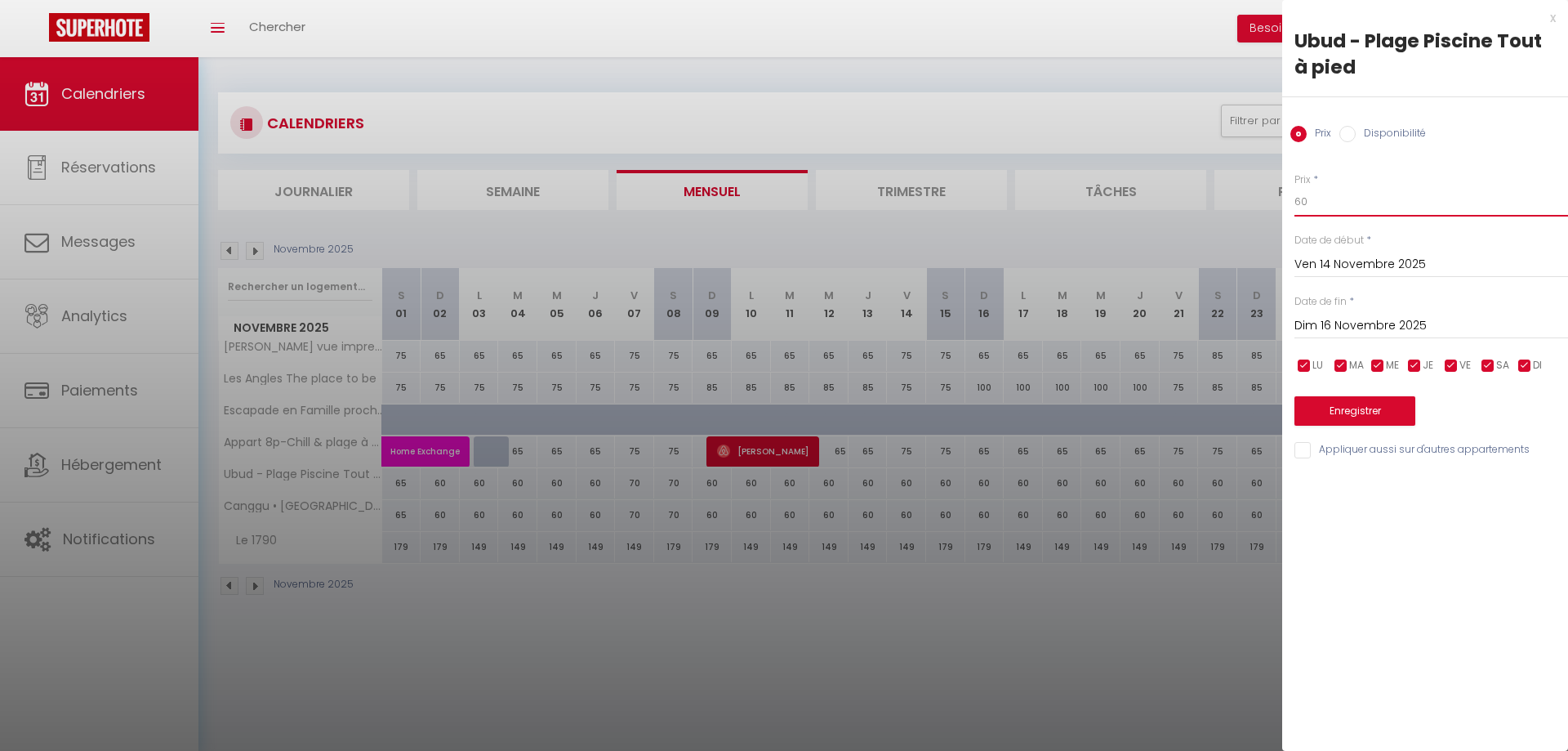
drag, startPoint x: 1321, startPoint y: 204, endPoint x: 1219, endPoint y: 202, distance: 102.0
click at [1295, 202] on input "60" at bounding box center [1431, 202] width 273 height 29
type input "70"
click at [1360, 455] on input "Appliquer aussi sur d'autres appartements" at bounding box center [1431, 449] width 273 height 17
checkbox input "true"
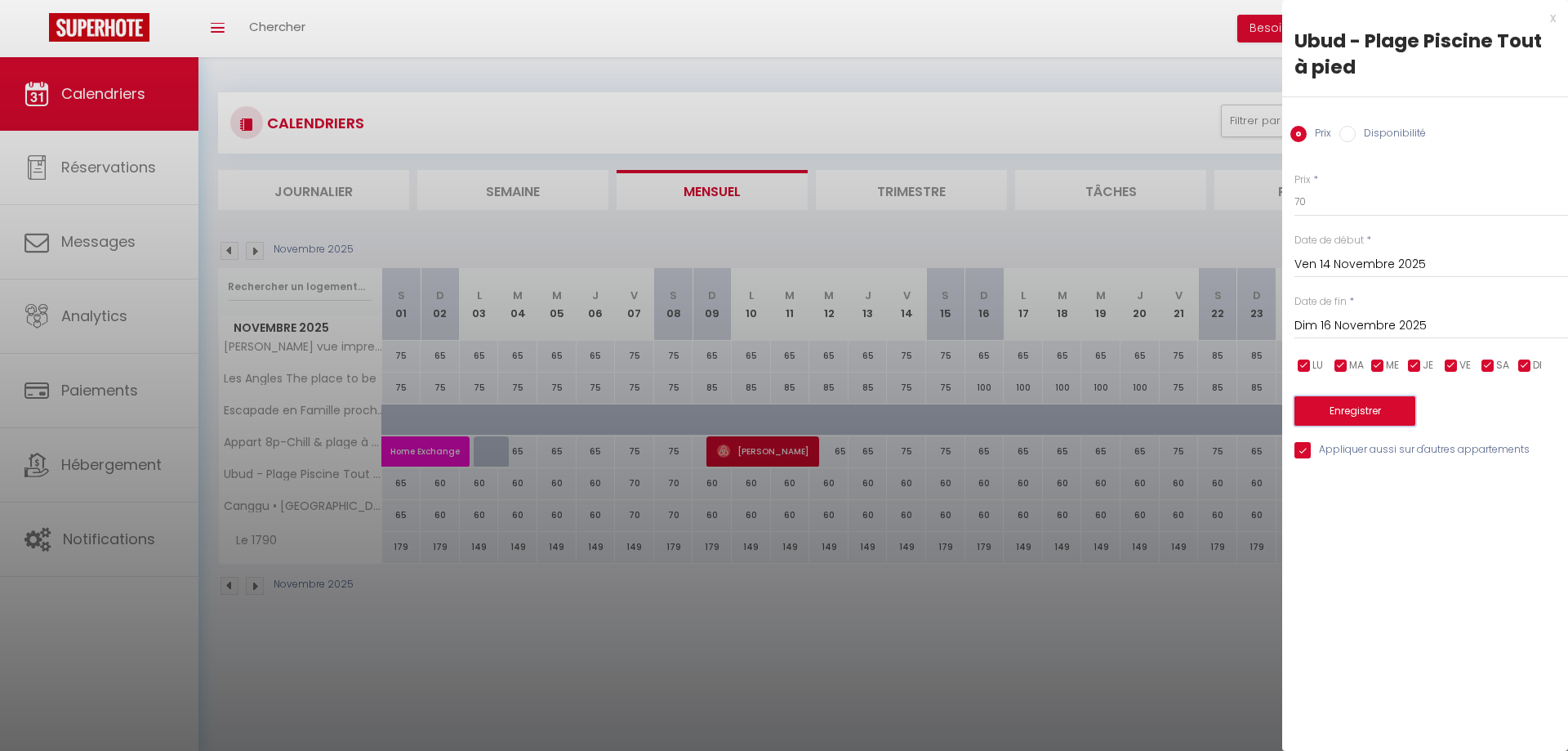
click at [1366, 413] on button "Enregistrer" at bounding box center [1355, 411] width 121 height 29
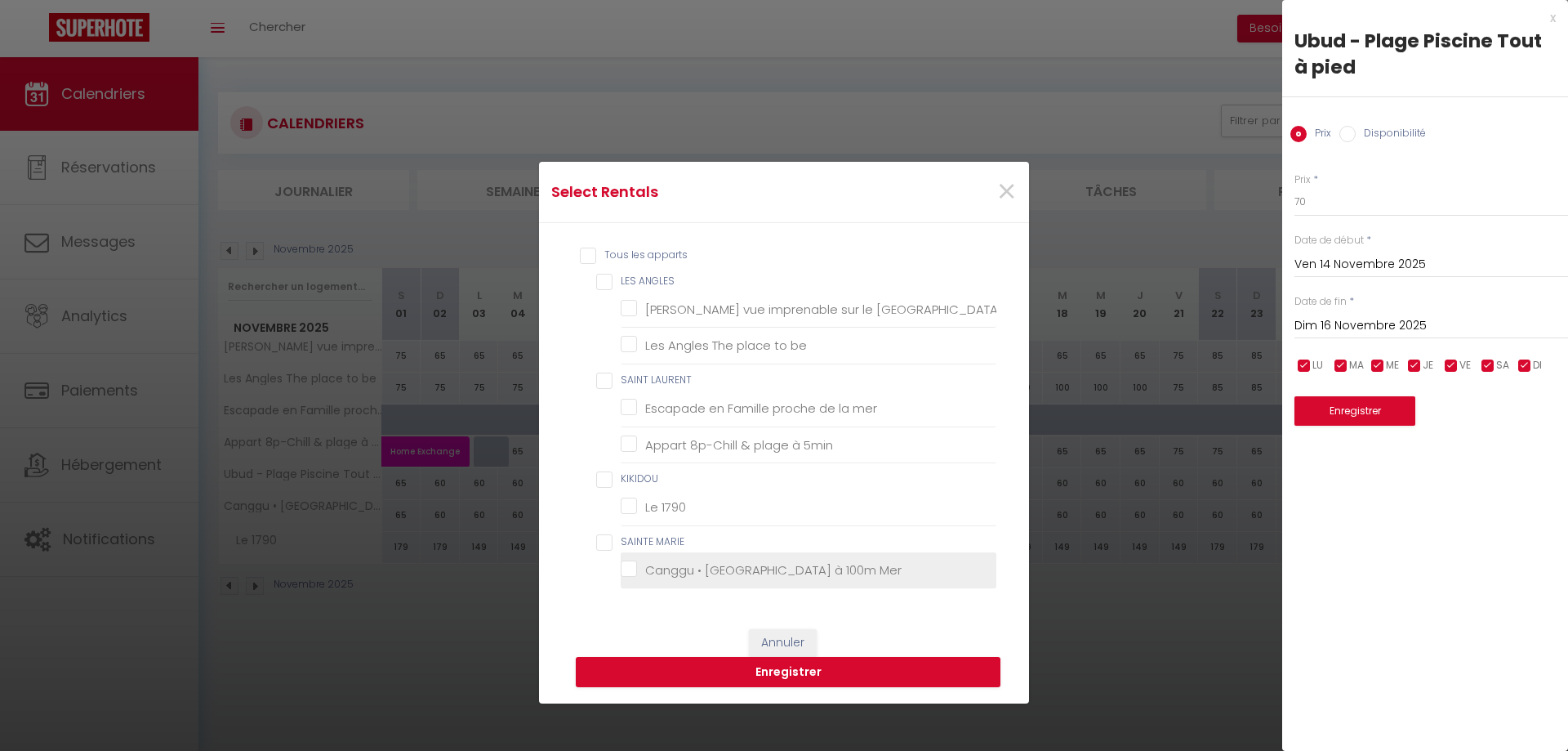
click at [770, 562] on Mer "Canggu • [GEOGRAPHIC_DATA] à 100m Mer" at bounding box center [808, 569] width 376 height 17
checkbox Mer "true"
checkbox Matemale "false"
checkbox be "false"
checkbox mer "false"
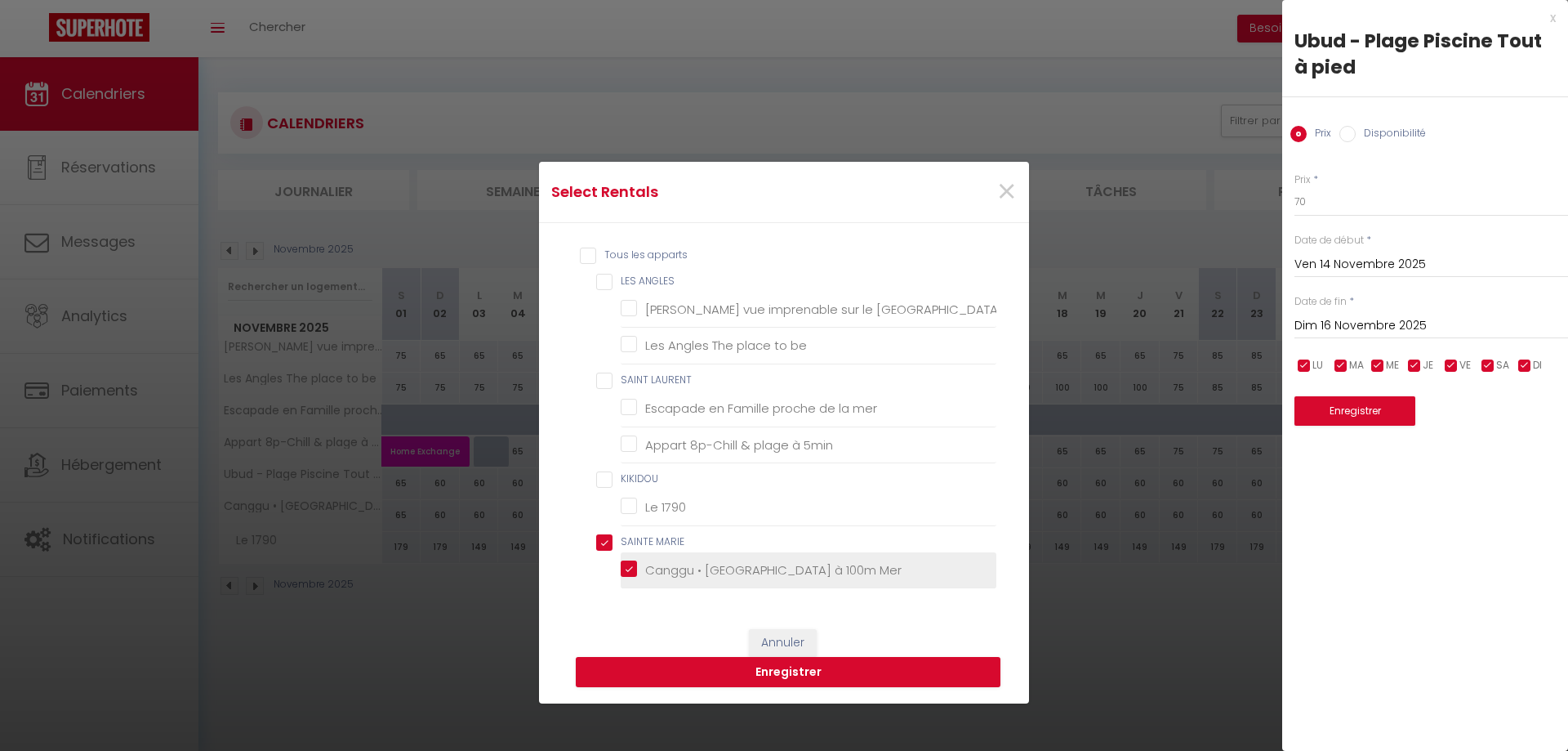
checkbox 5min "false"
checkbox 1790 "false"
checkbox MARIE "true"
click at [786, 665] on button "Enregistrer" at bounding box center [788, 672] width 425 height 31
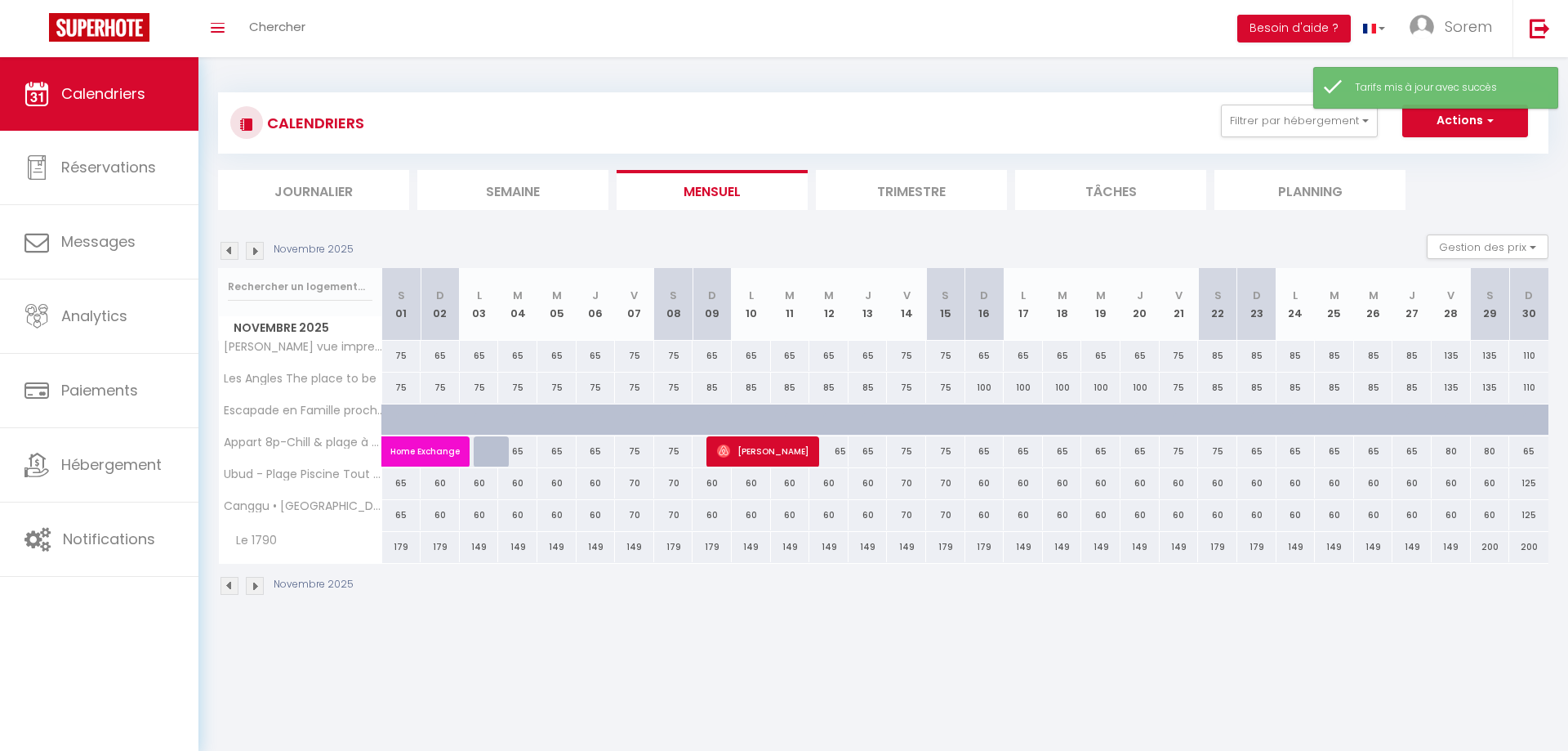
click at [1176, 482] on div "60" at bounding box center [1179, 482] width 39 height 30
type input "60"
type input "Ven 21 Novembre 2025"
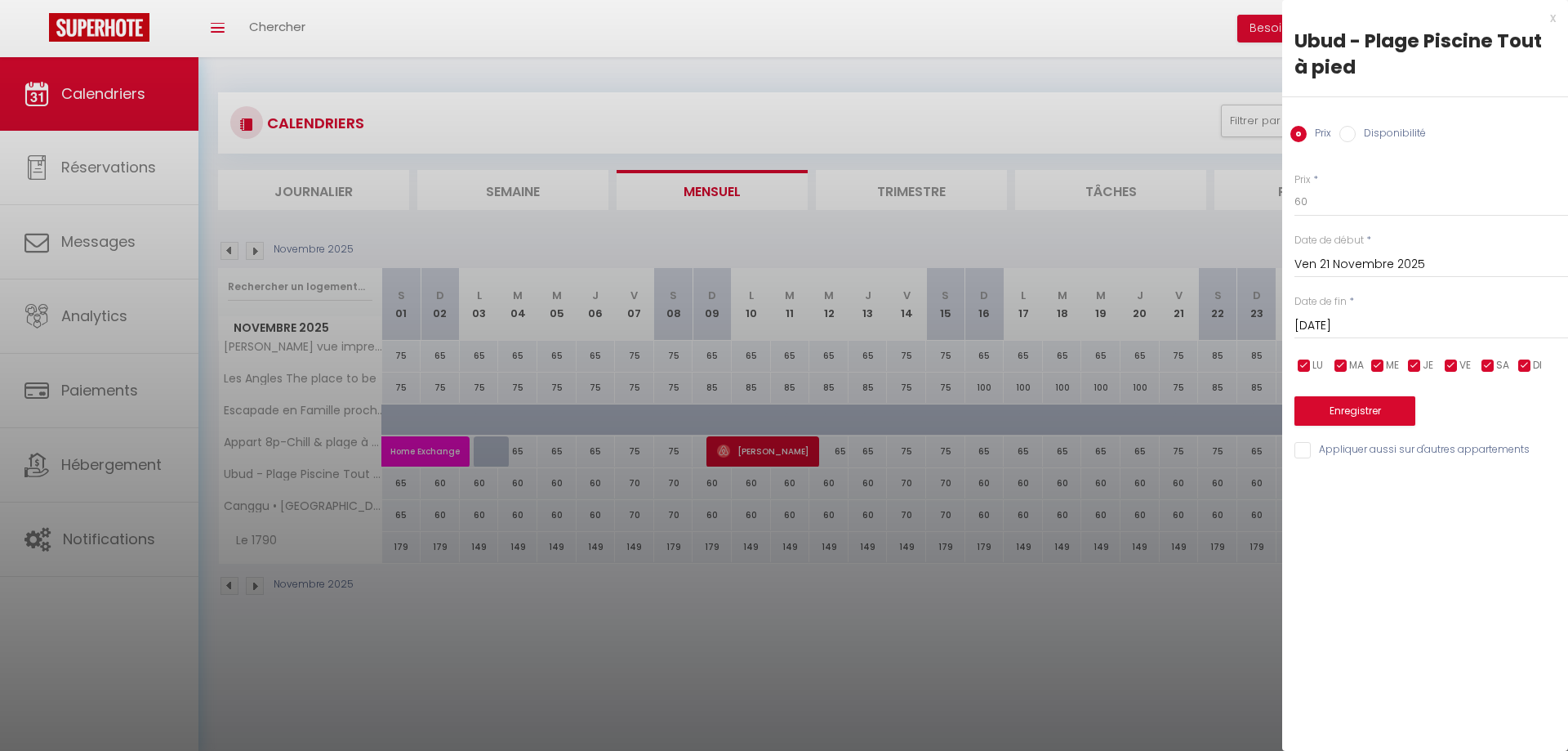
click at [1340, 332] on input "[DATE]" at bounding box center [1431, 326] width 273 height 21
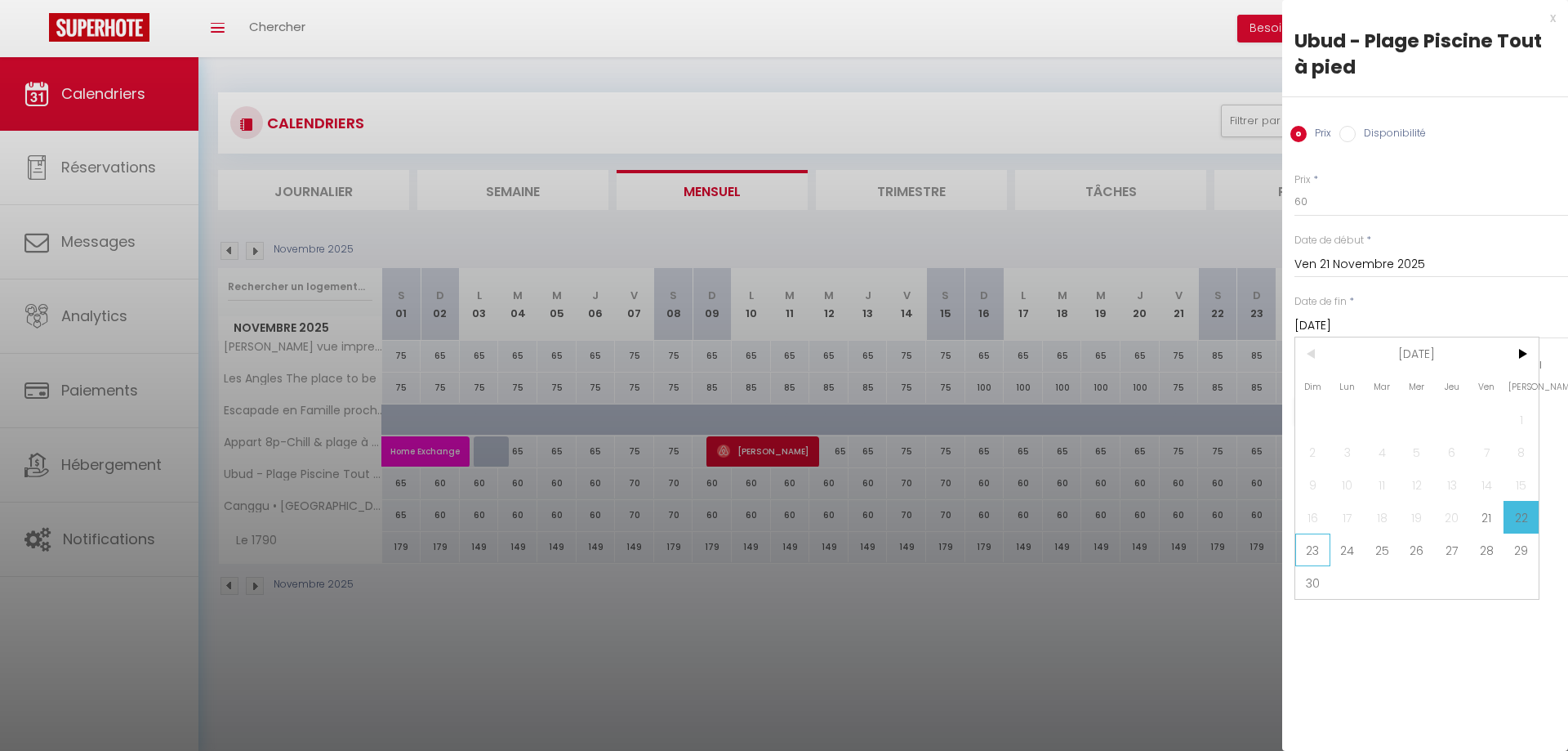
click at [1324, 563] on span "23" at bounding box center [1312, 549] width 35 height 32
type input "Dim 23 Novembre 2025"
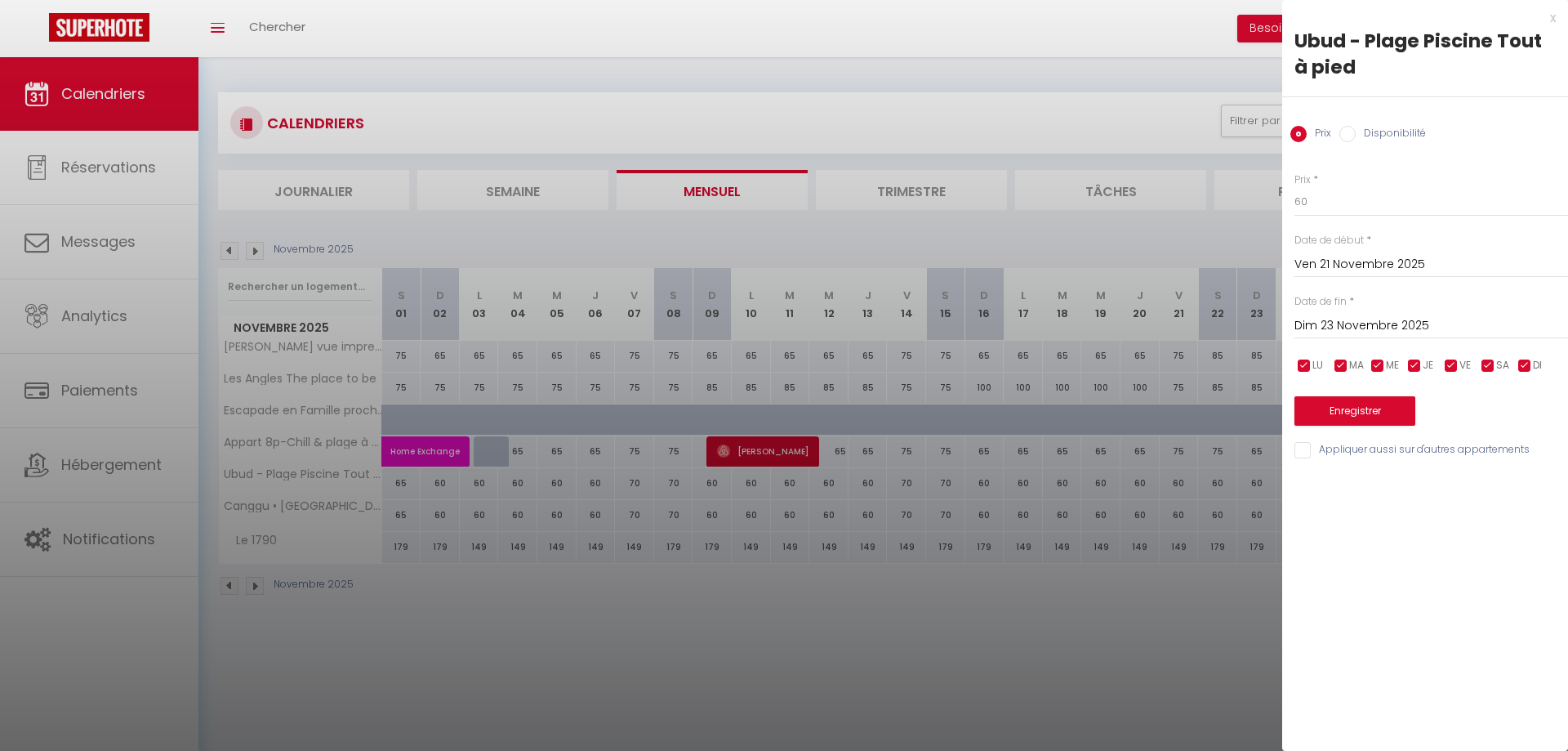
click at [1349, 452] on input "Appliquer aussi sur d'autres appartements" at bounding box center [1431, 449] width 273 height 17
checkbox input "true"
click at [1359, 417] on button "Enregistrer" at bounding box center [1355, 411] width 121 height 29
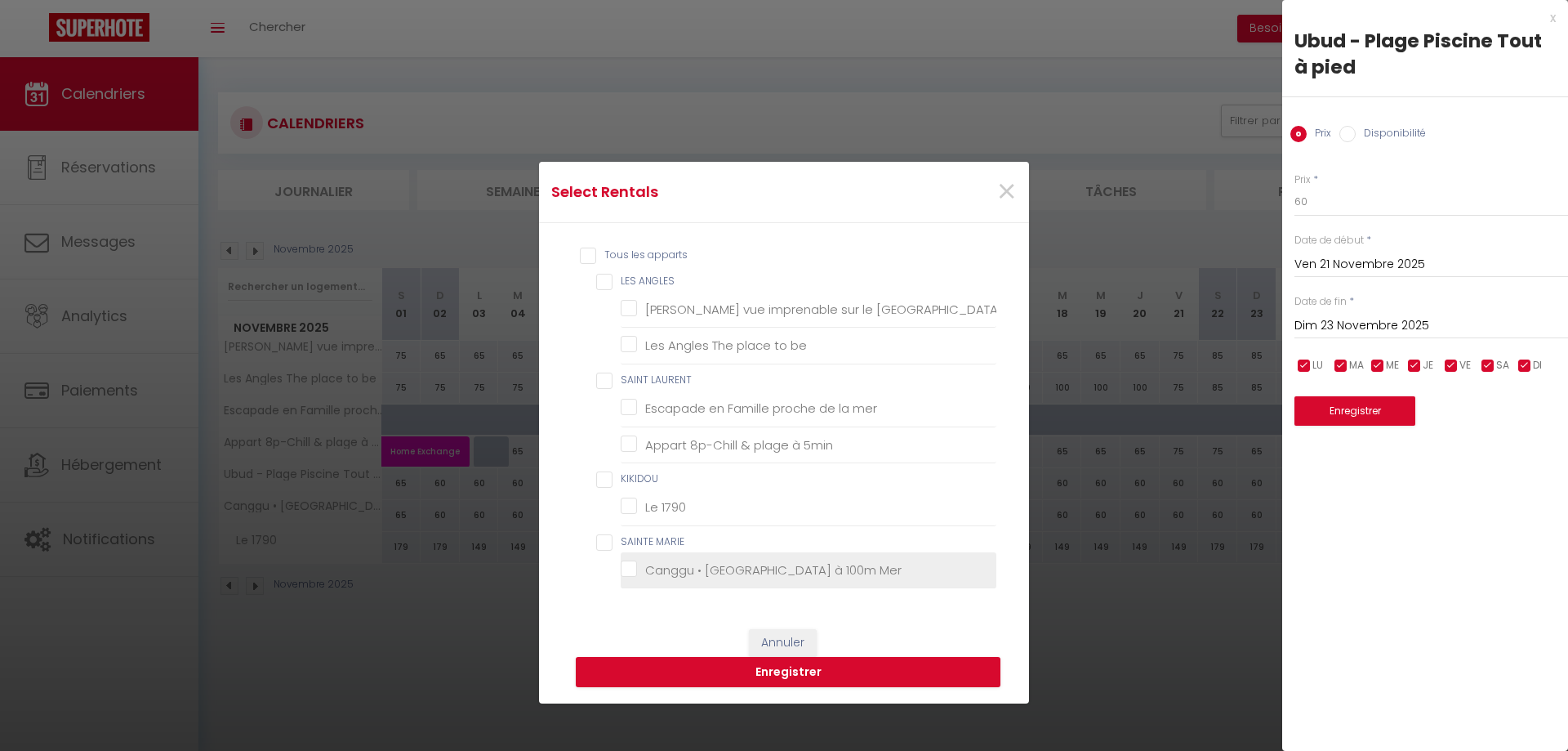
click at [805, 555] on li "Canggu • [GEOGRAPHIC_DATA] à 100m Mer" at bounding box center [808, 570] width 376 height 37
click at [805, 561] on li "Canggu • [GEOGRAPHIC_DATA] à 100m Mer" at bounding box center [808, 570] width 376 height 37
click at [805, 566] on Mer "Canggu • [GEOGRAPHIC_DATA] à 100m Mer" at bounding box center [808, 569] width 376 height 17
checkbox Mer "true"
checkbox Matemale "false"
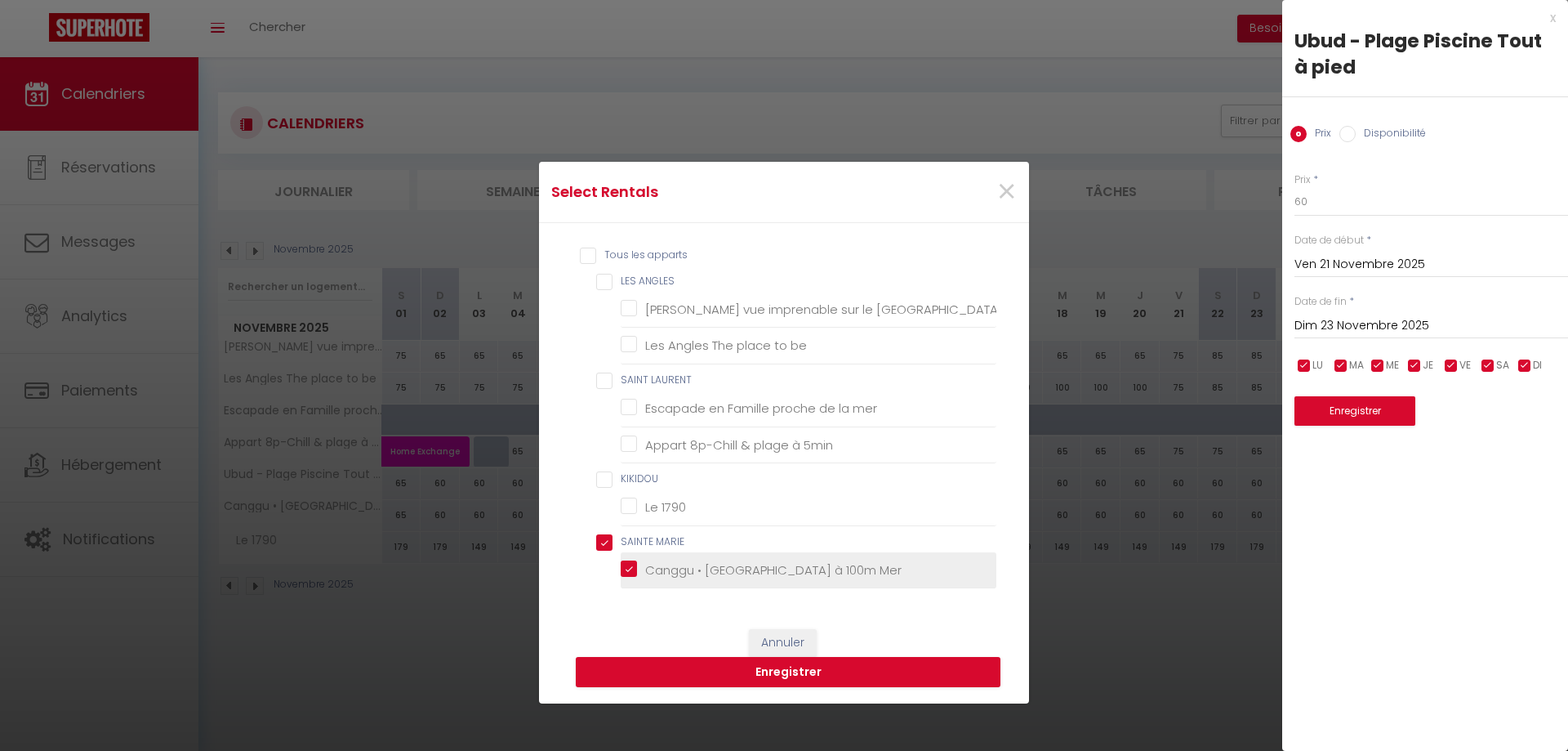
checkbox be "false"
checkbox mer "false"
checkbox 5min "false"
checkbox 1790 "false"
checkbox MARIE "true"
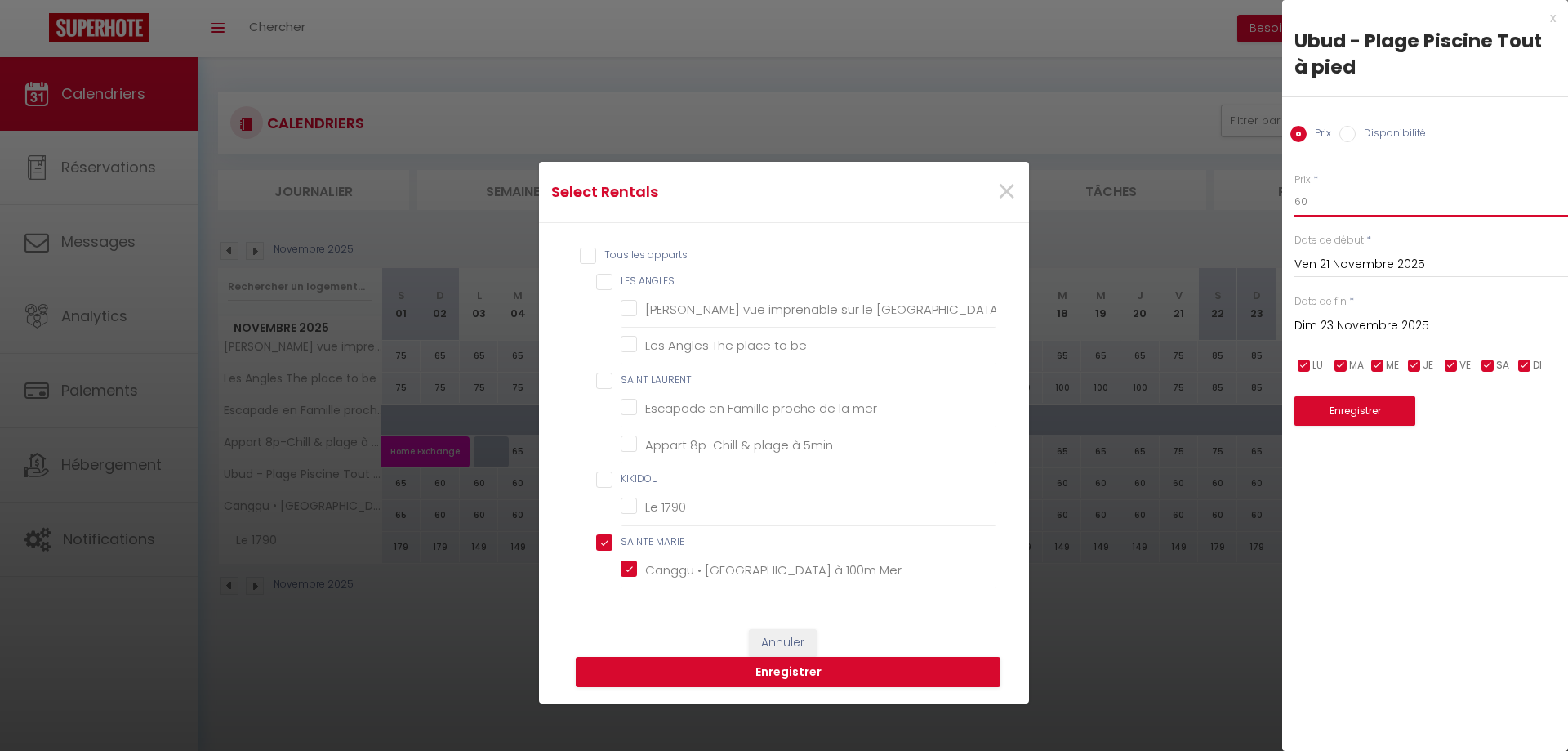
click at [1295, 207] on input "60" at bounding box center [1431, 202] width 273 height 29
type input "8"
type input "70"
click at [1380, 417] on button "Enregistrer" at bounding box center [1355, 411] width 121 height 29
click at [950, 686] on button "Enregistrer" at bounding box center [788, 672] width 425 height 31
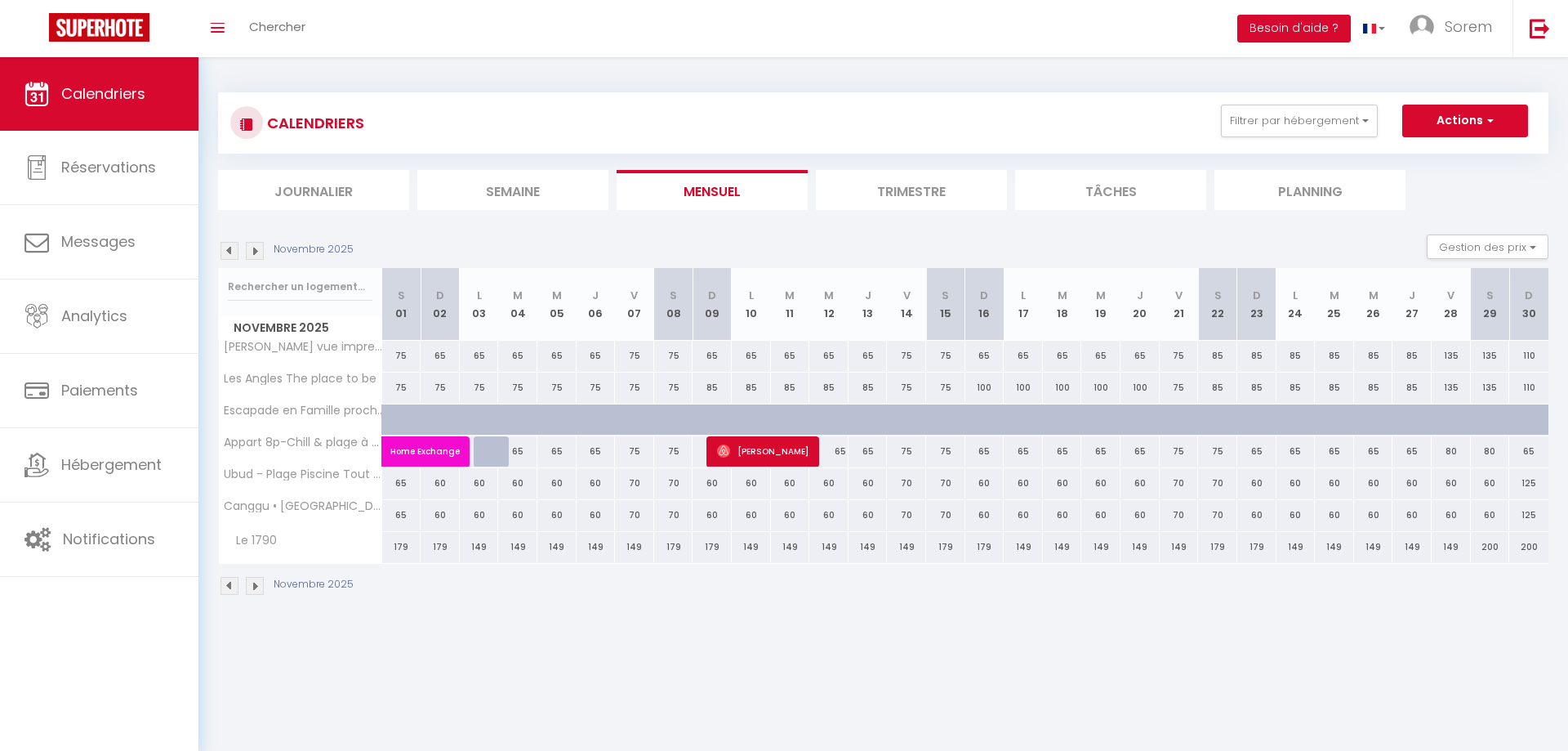
click at [1459, 487] on div "60" at bounding box center [1451, 482] width 39 height 30
type input "60"
type input "Ven 28 Novembre 2025"
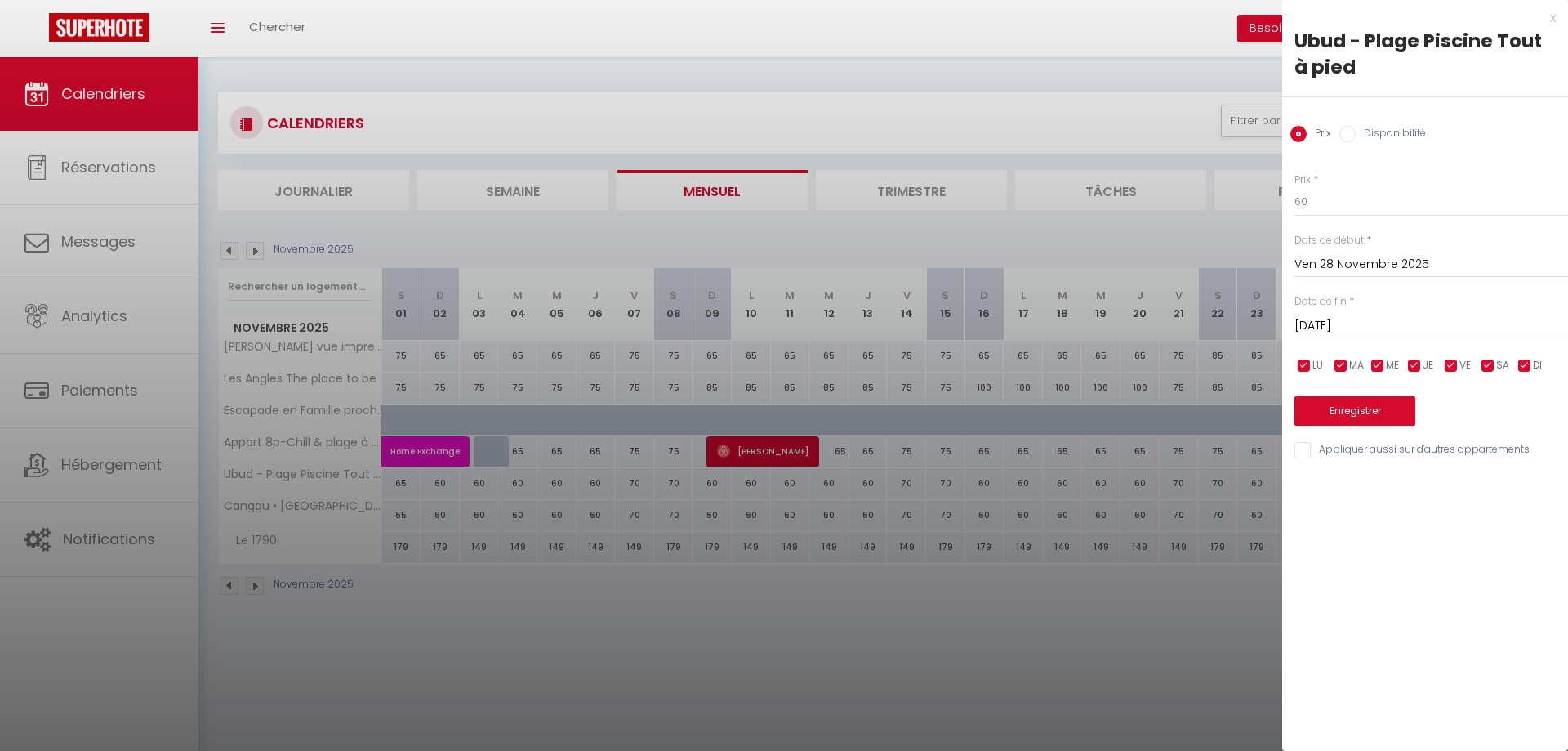
click at [1411, 327] on input "[DATE]" at bounding box center [1431, 326] width 273 height 21
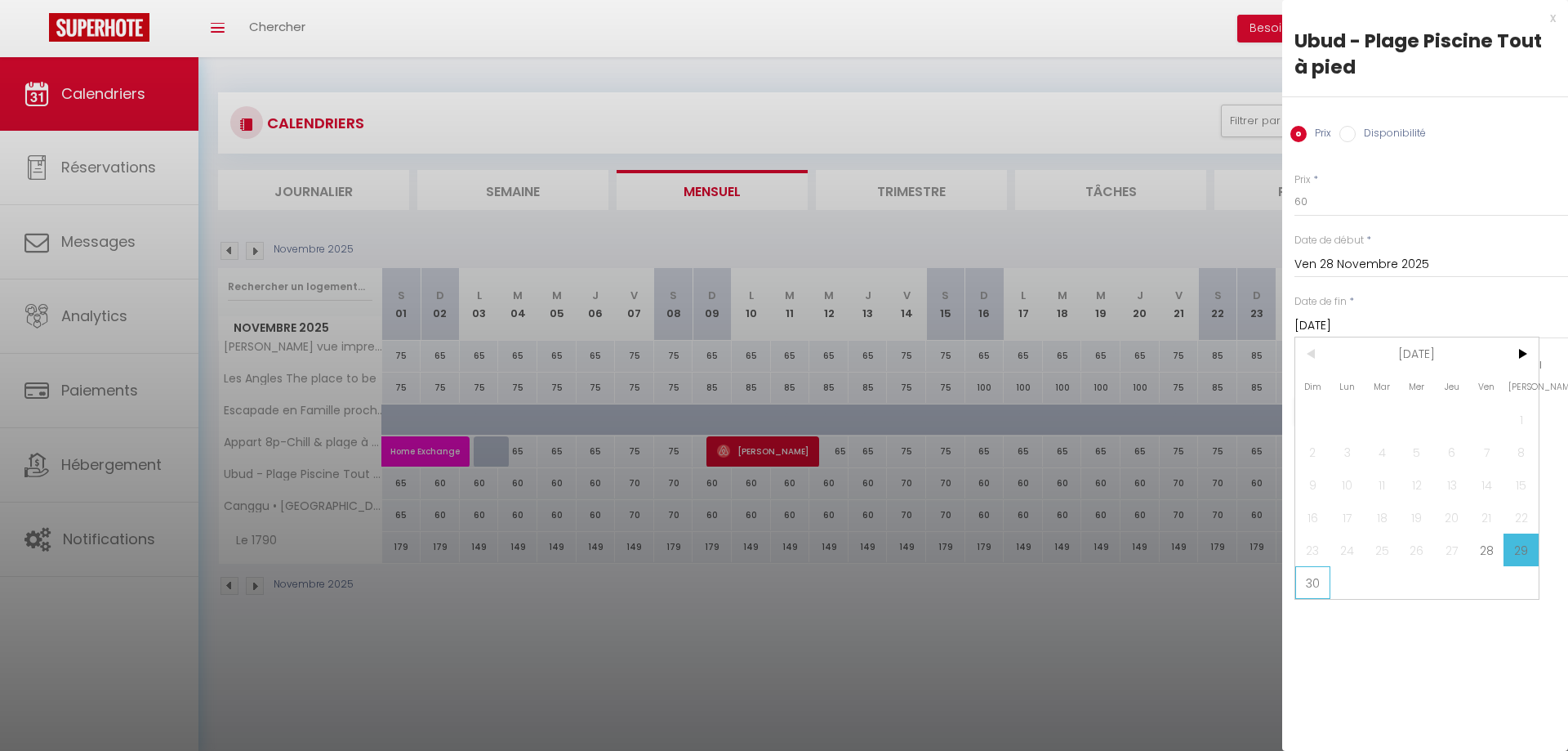
click at [1317, 579] on span "30" at bounding box center [1312, 582] width 35 height 32
type input "Dim 30 Novembre 2025"
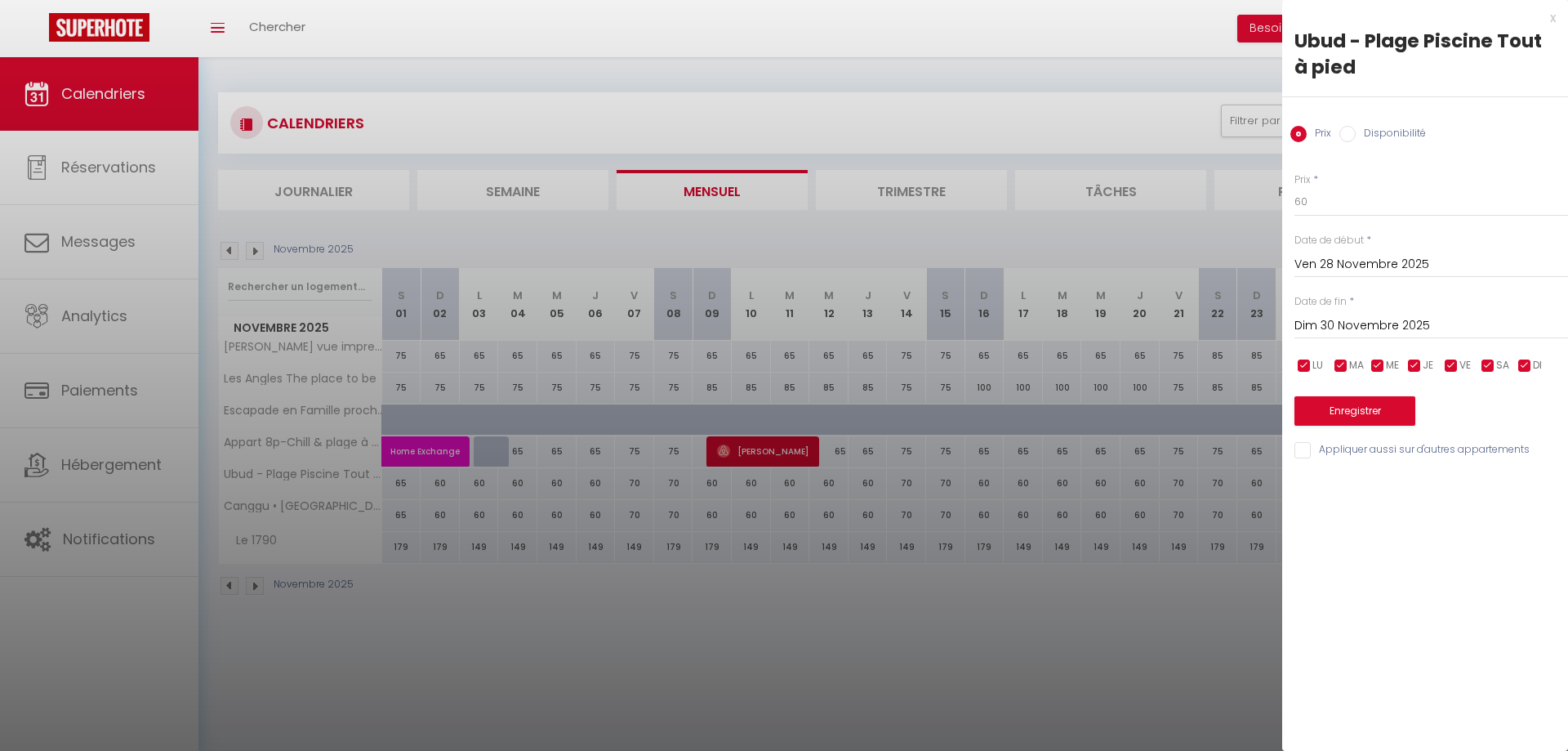
click at [1326, 445] on input "Appliquer aussi sur d'autres appartements" at bounding box center [1431, 449] width 273 height 17
checkbox input "true"
drag, startPoint x: 1320, startPoint y: 199, endPoint x: 1270, endPoint y: 200, distance: 50.0
click at [1295, 200] on input "60" at bounding box center [1431, 202] width 273 height 29
type input "70"
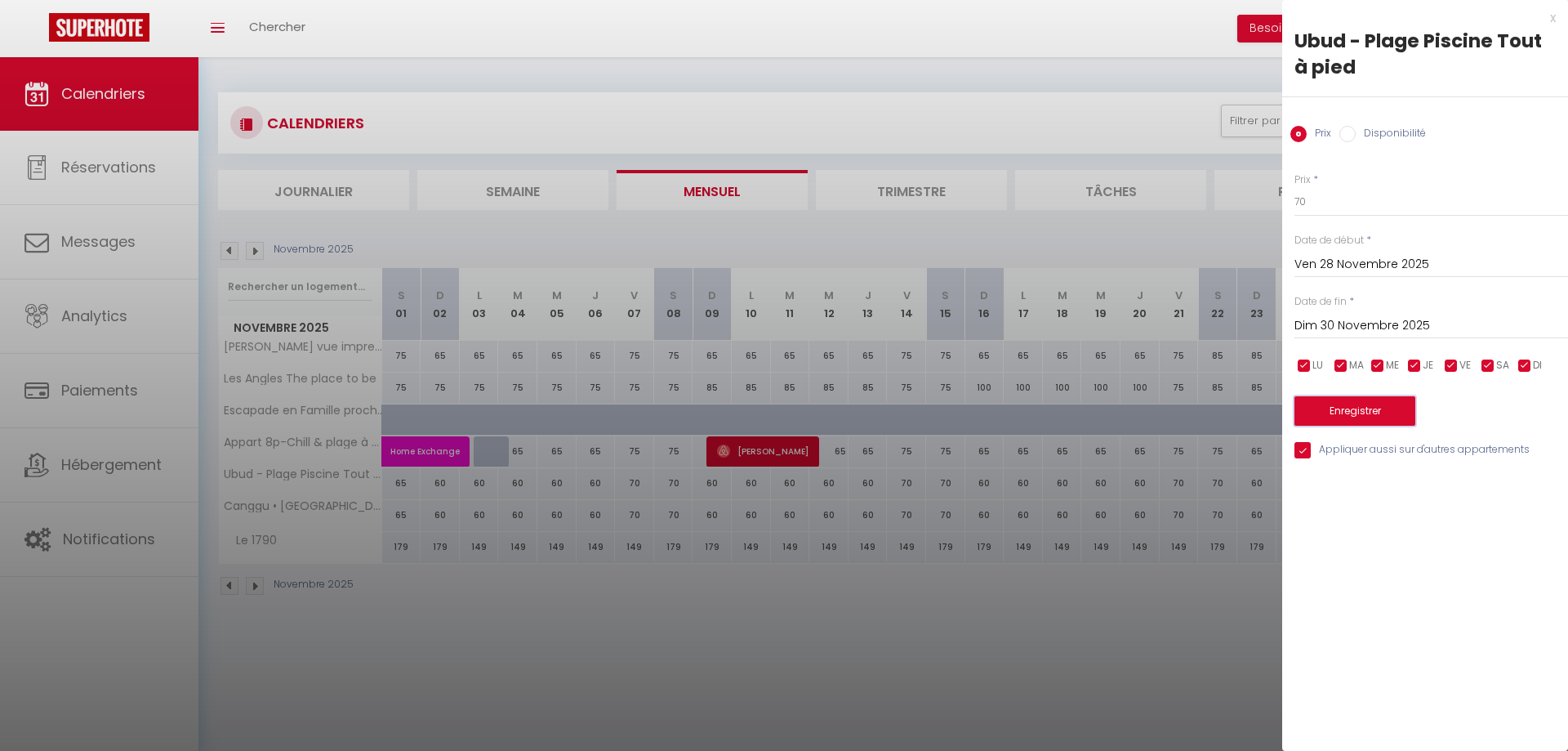
click at [1384, 410] on button "Enregistrer" at bounding box center [1355, 411] width 121 height 29
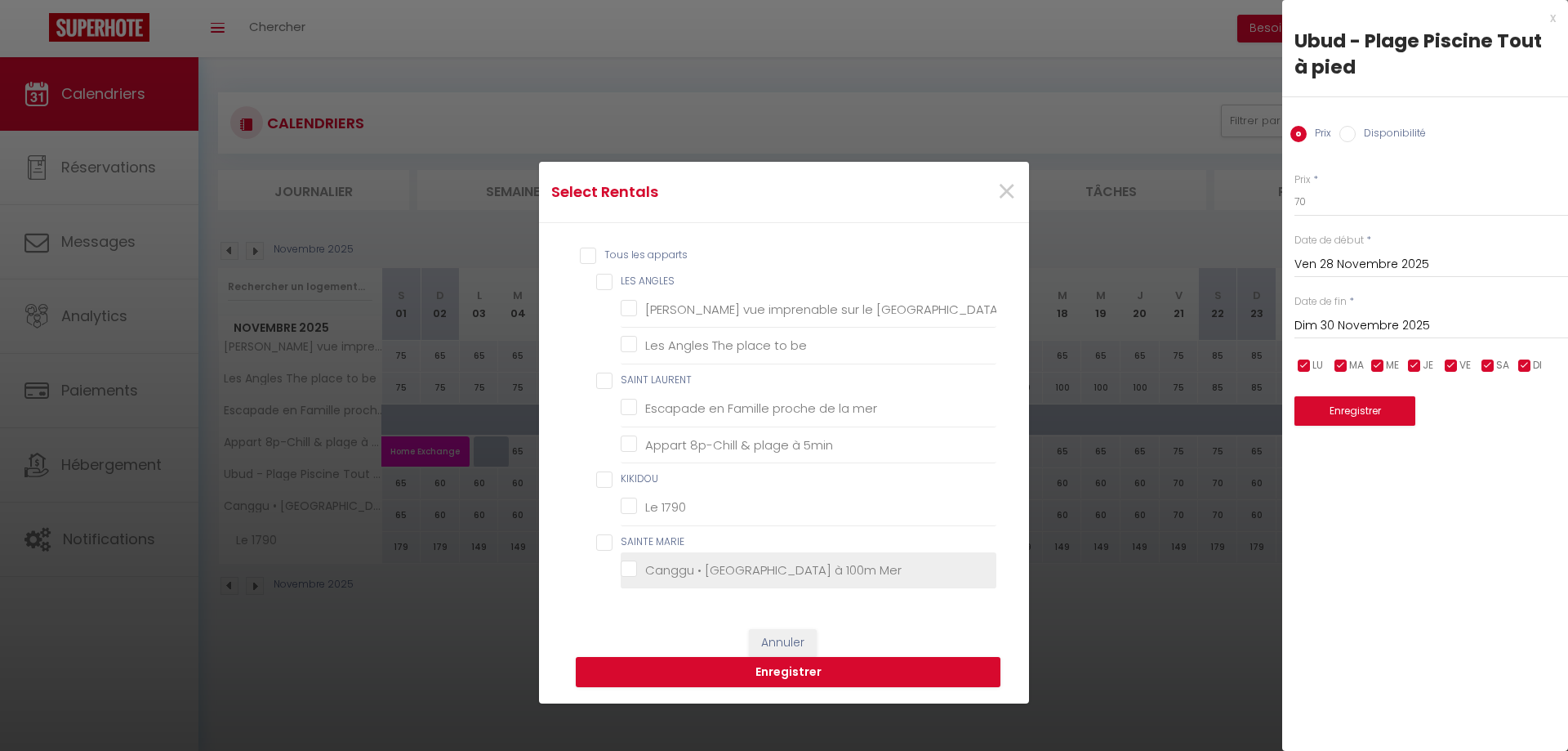
click at [753, 571] on Mer "Canggu • [GEOGRAPHIC_DATA] à 100m Mer" at bounding box center [808, 569] width 376 height 17
checkbox Mer "true"
checkbox Matemale "false"
checkbox be "false"
checkbox mer "false"
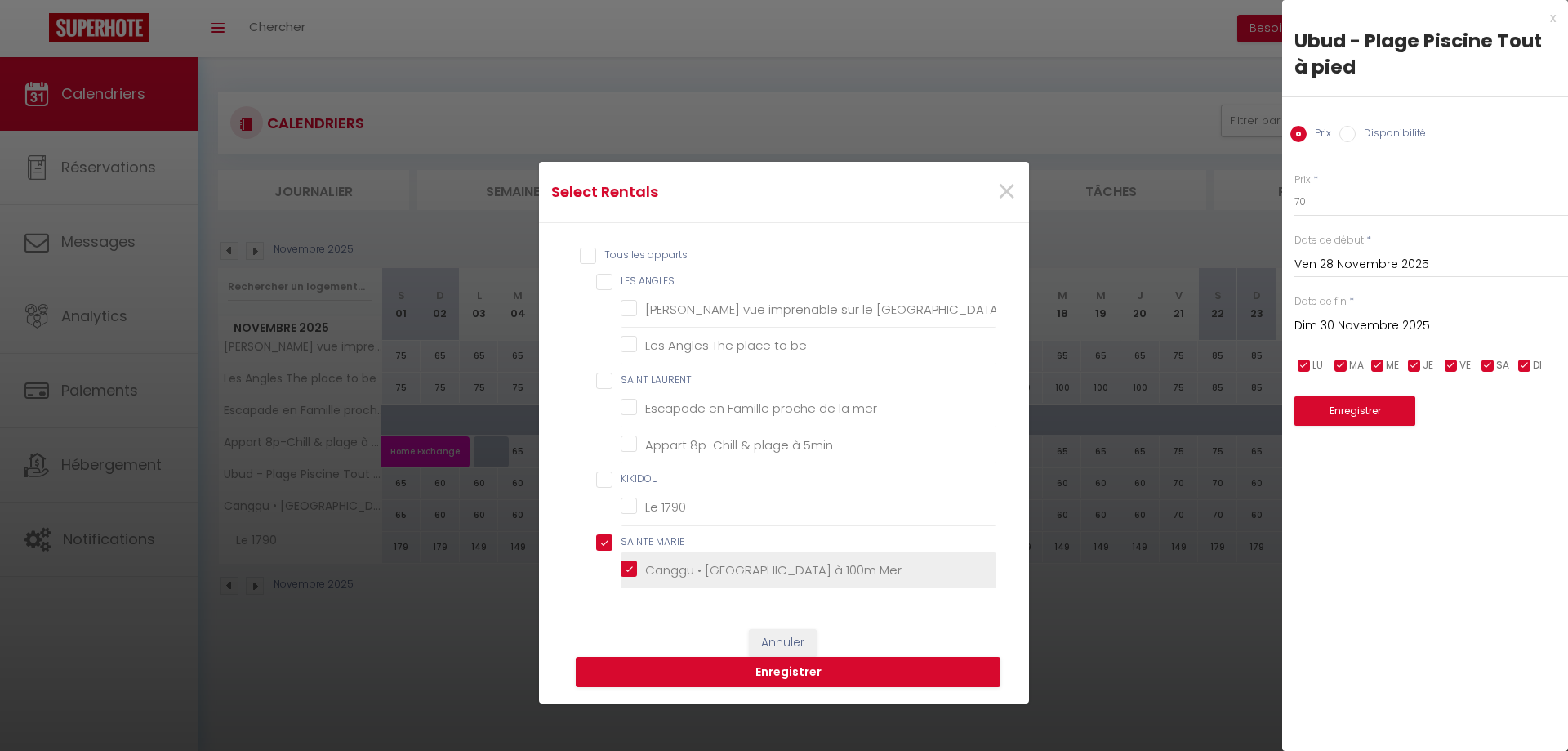
checkbox 5min "false"
checkbox 1790 "false"
checkbox MARIE "true"
click at [810, 675] on button "Enregistrer" at bounding box center [788, 672] width 425 height 31
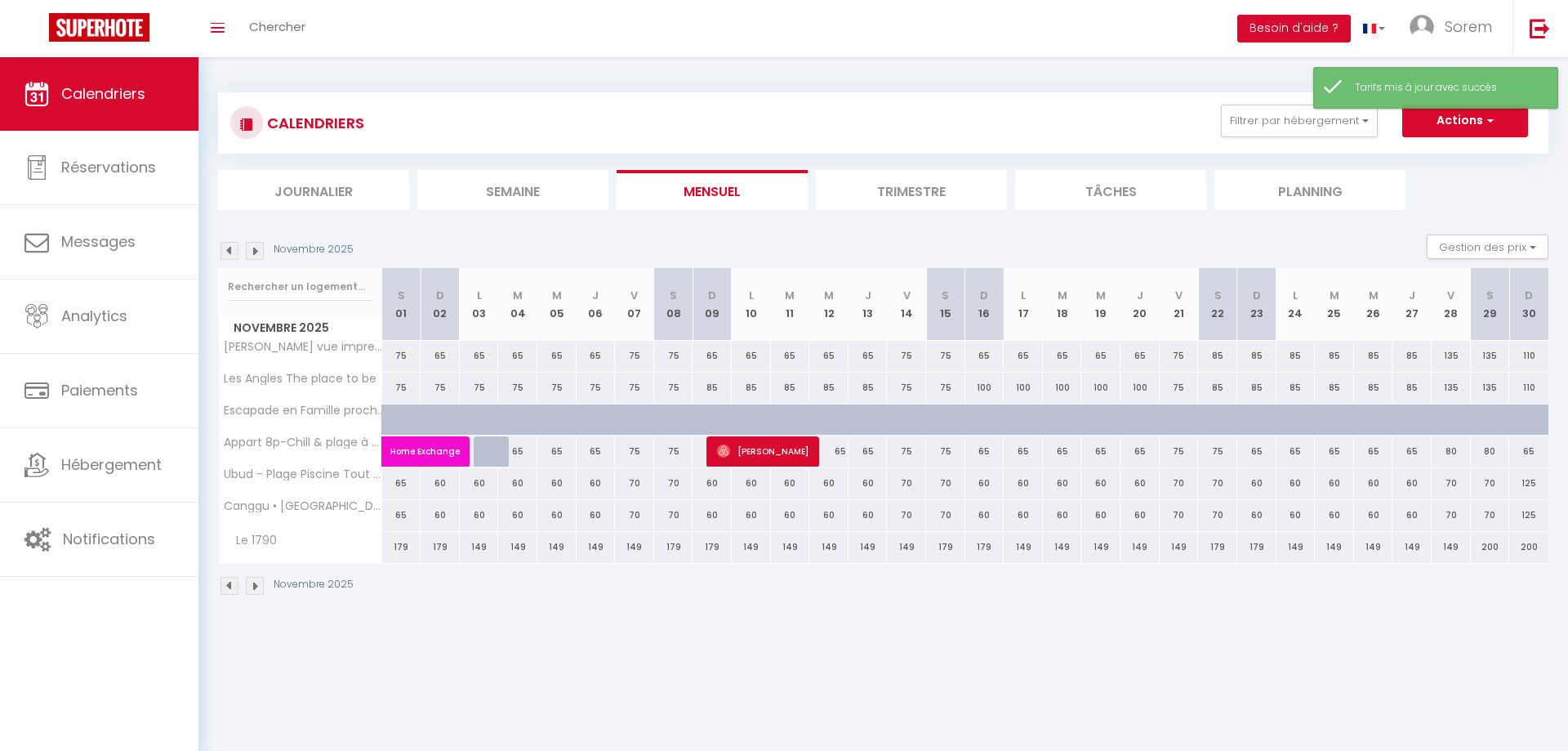
click at [252, 250] on img at bounding box center [255, 251] width 18 height 18
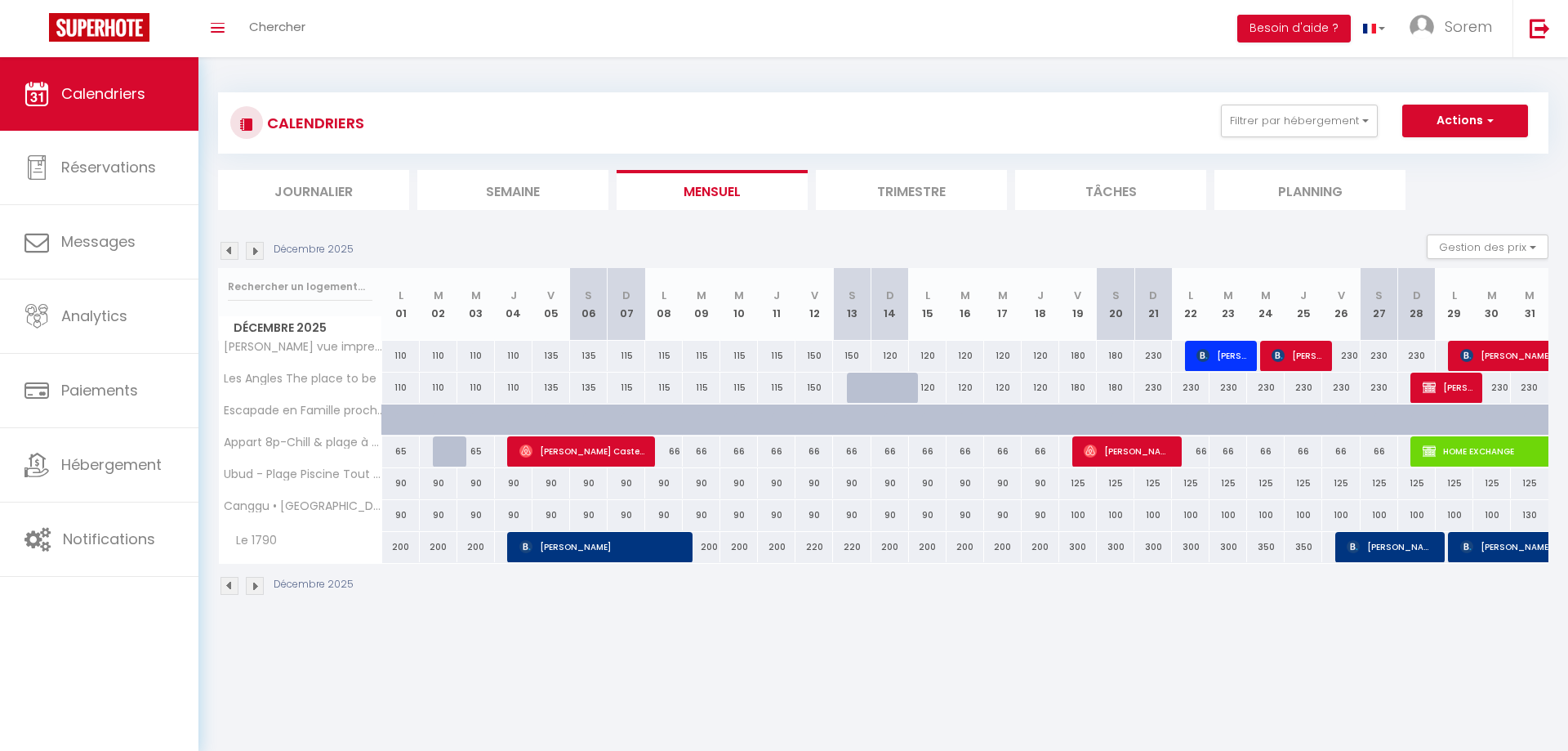
click at [402, 514] on div "90" at bounding box center [400, 515] width 37 height 30
type input "90"
type input "Lun 01 Décembre 2025"
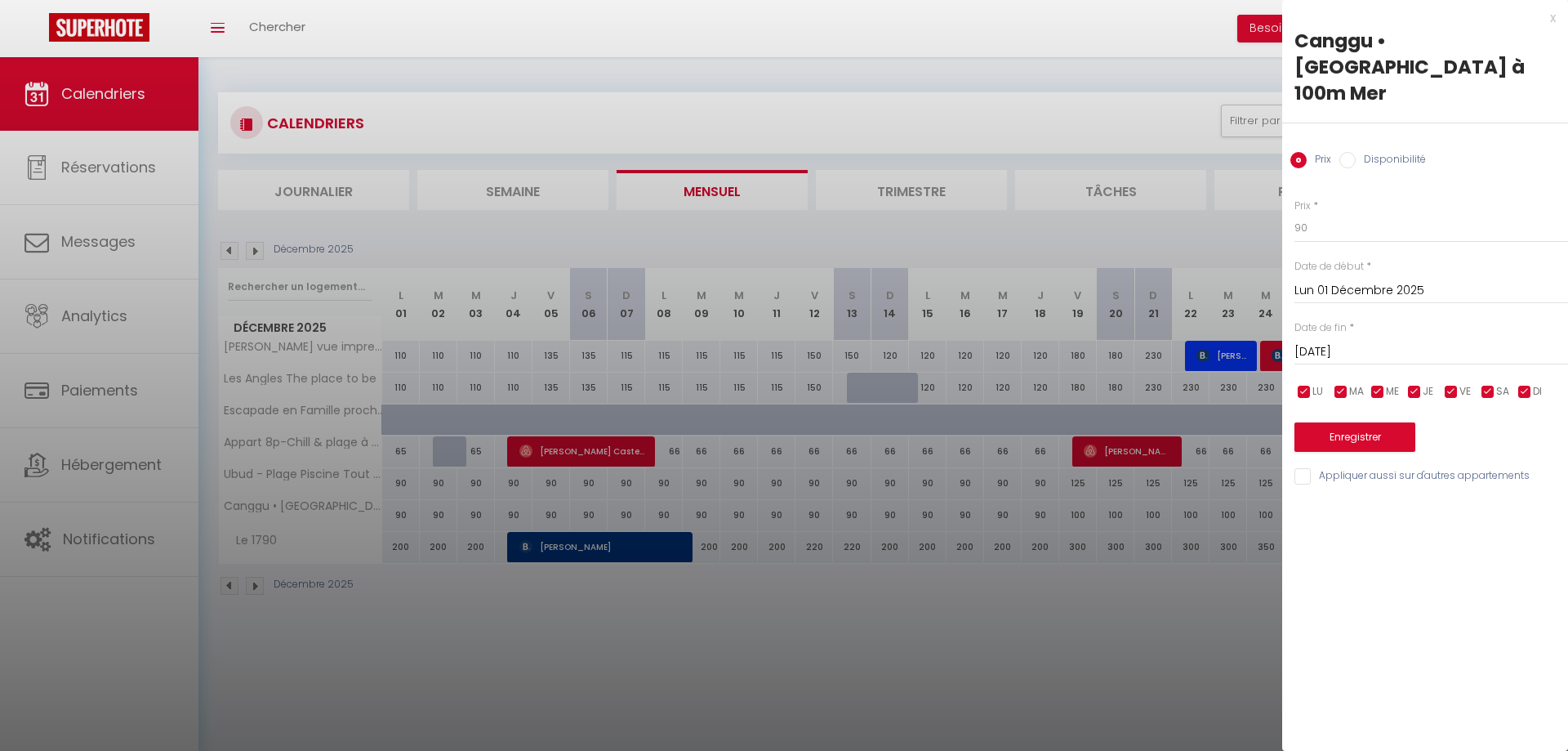
click at [1355, 342] on input "[DATE]" at bounding box center [1431, 353] width 273 height 21
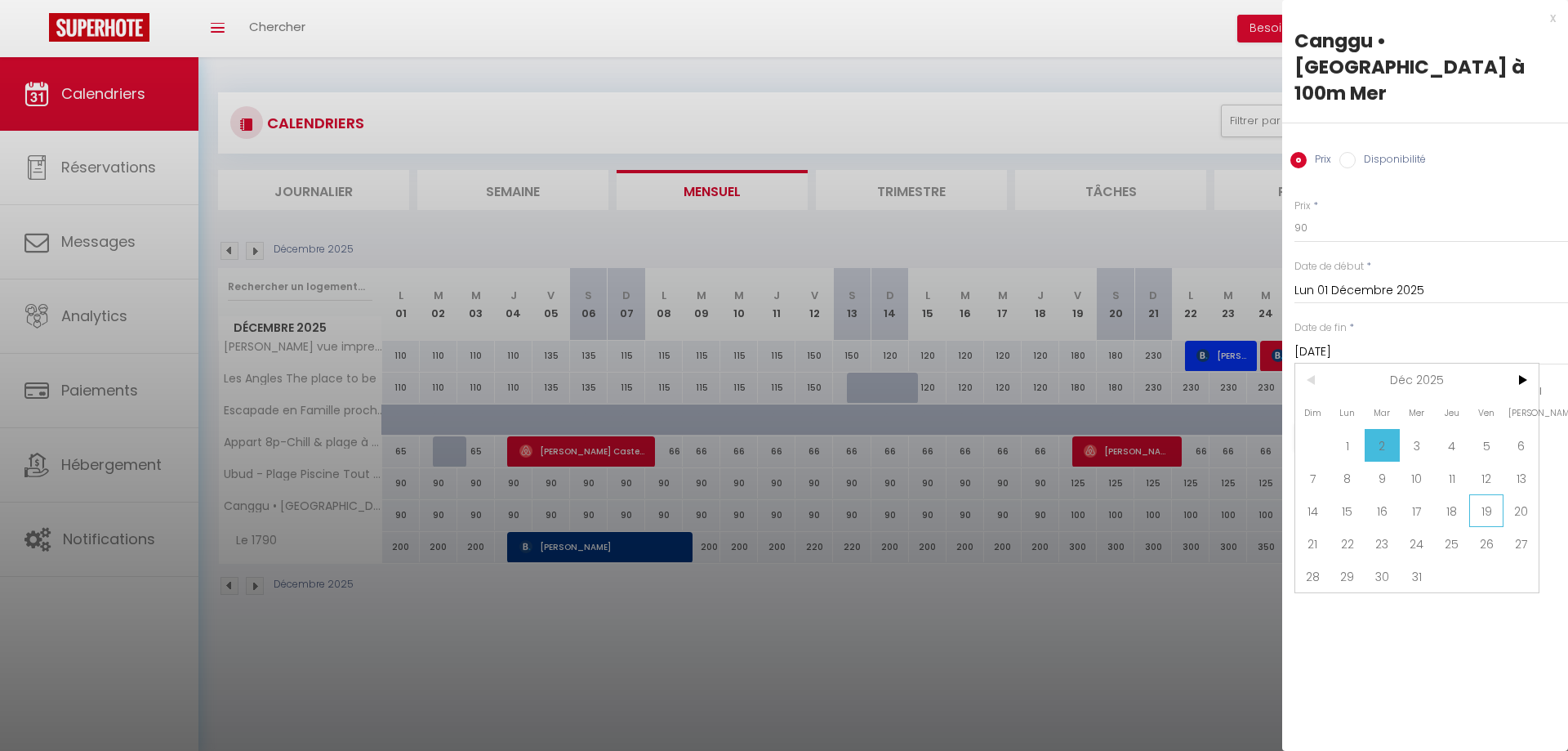
click at [1491, 494] on span "19" at bounding box center [1486, 510] width 35 height 32
type input "Ven 19 Décembre 2025"
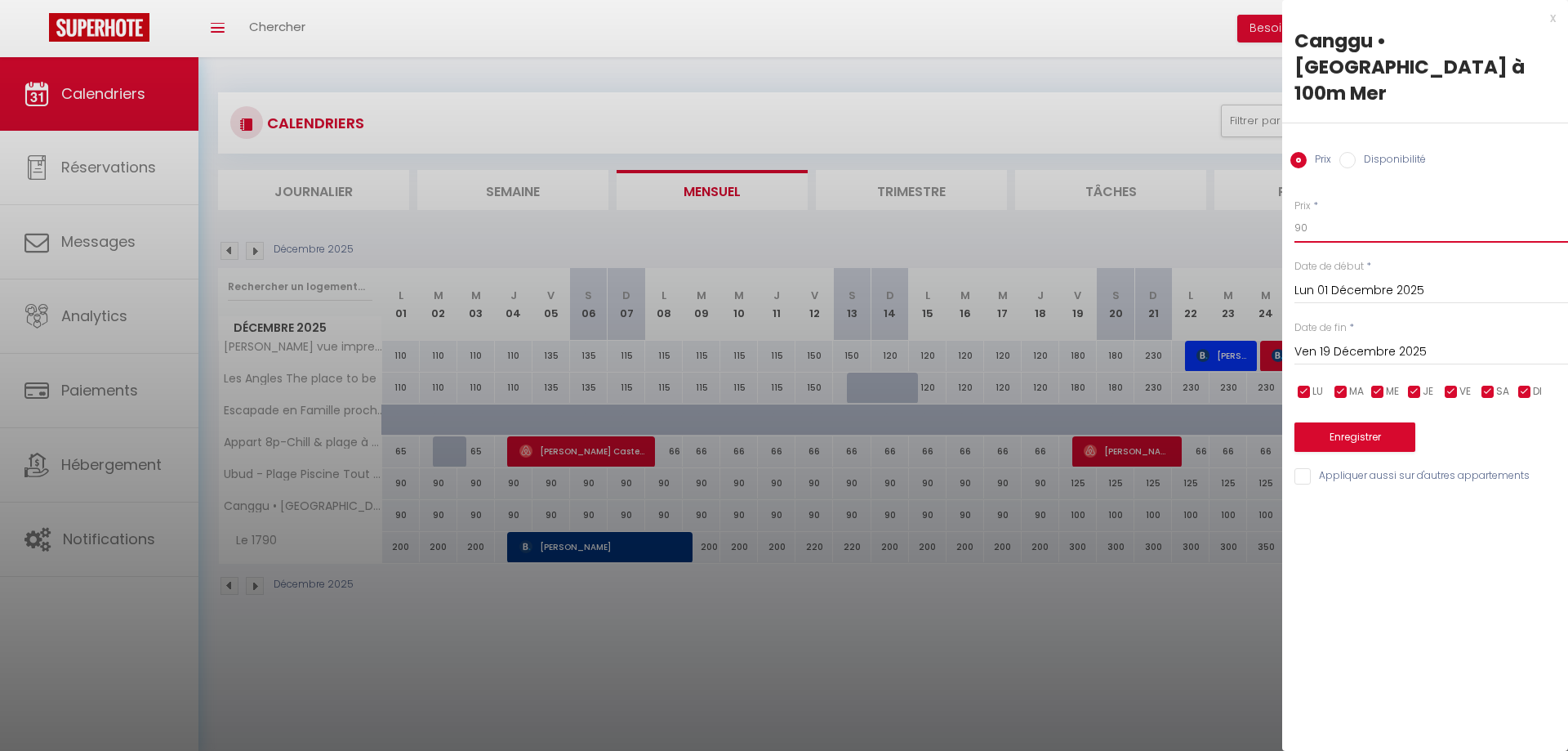
drag, startPoint x: 1304, startPoint y: 202, endPoint x: 1245, endPoint y: 205, distance: 59.1
click at [1295, 213] on input "90" at bounding box center [1431, 228] width 273 height 29
type input "70"
click at [1331, 468] on input "Appliquer aussi sur d'autres appartements" at bounding box center [1431, 476] width 273 height 17
checkbox input "true"
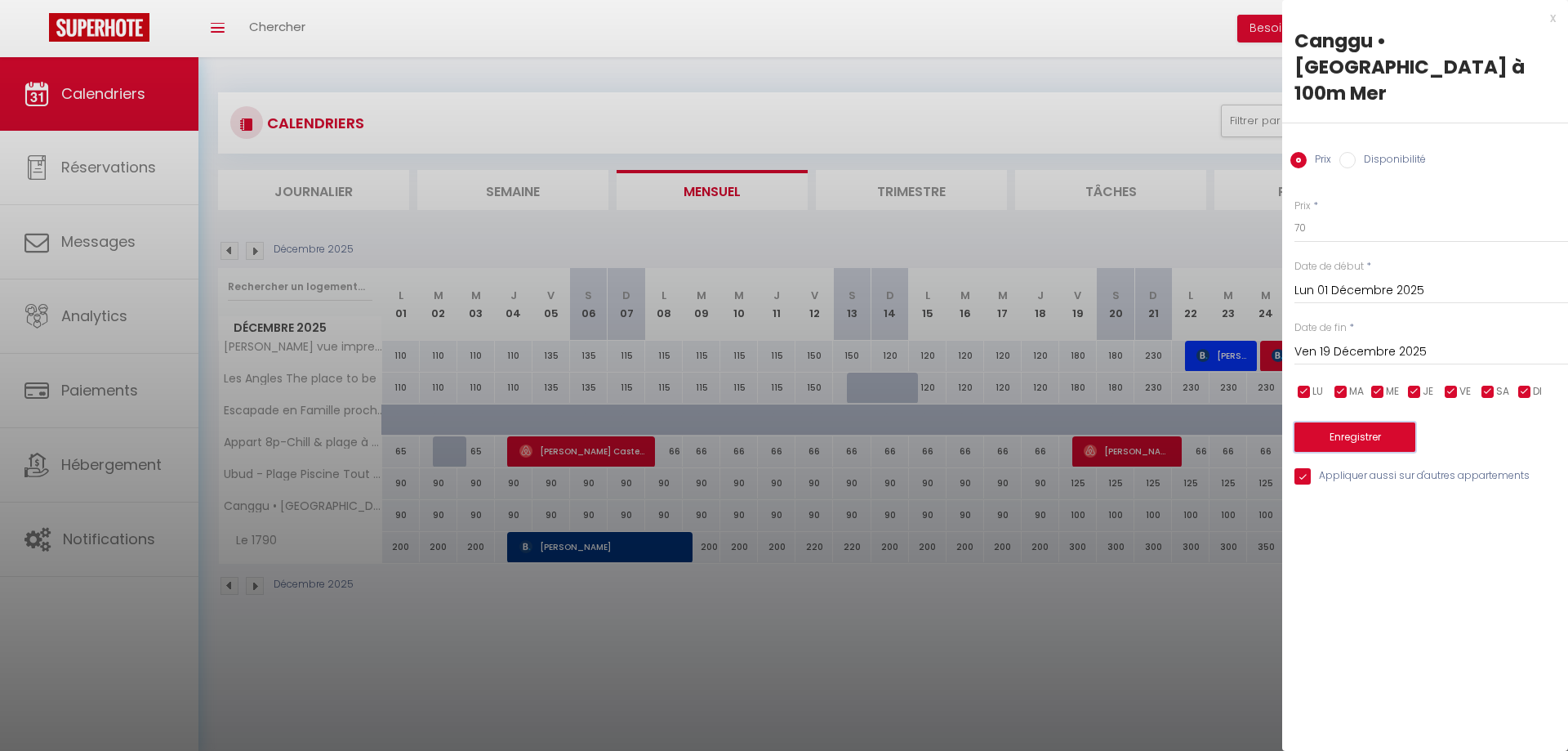
click at [1359, 422] on button "Enregistrer" at bounding box center [1355, 437] width 121 height 29
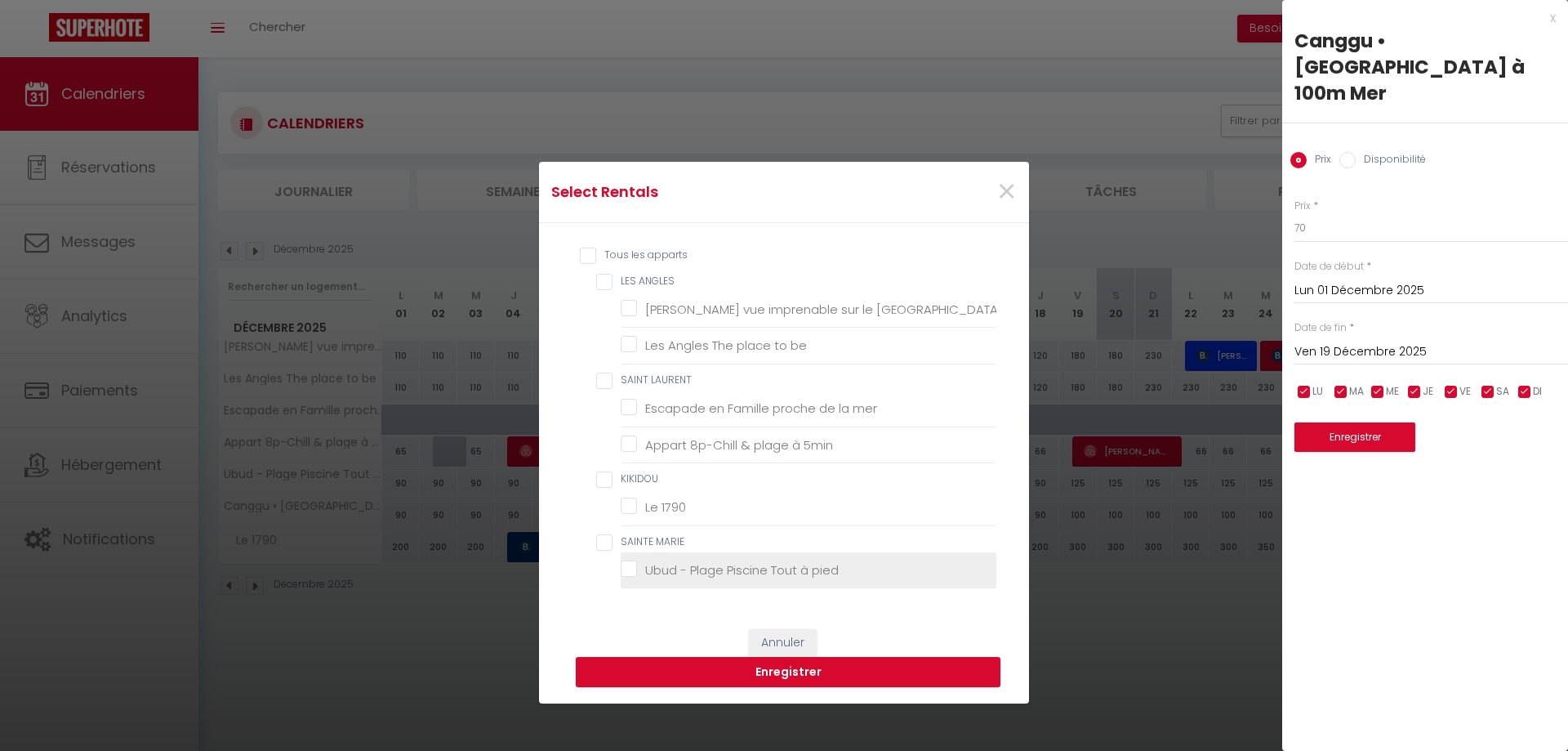
click at [701, 563] on pied "Ubud - Plage Piscine Tout à pied" at bounding box center [808, 569] width 376 height 17
checkbox pied "true"
checkbox Matemale "false"
checkbox be "false"
checkbox mer "false"
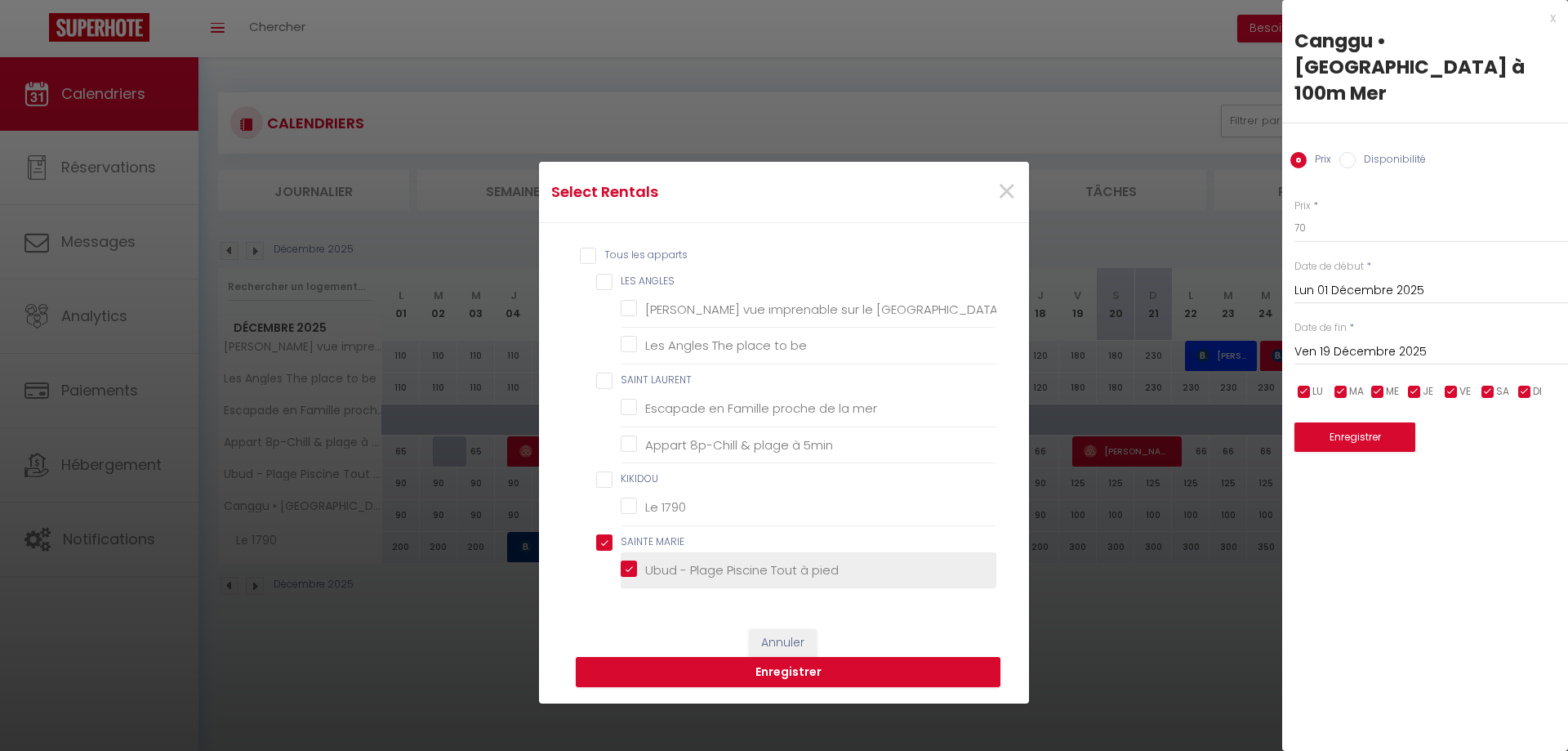
checkbox 5min "false"
checkbox 1790 "false"
checkbox MARIE "true"
click at [802, 679] on button "Enregistrer" at bounding box center [788, 672] width 425 height 31
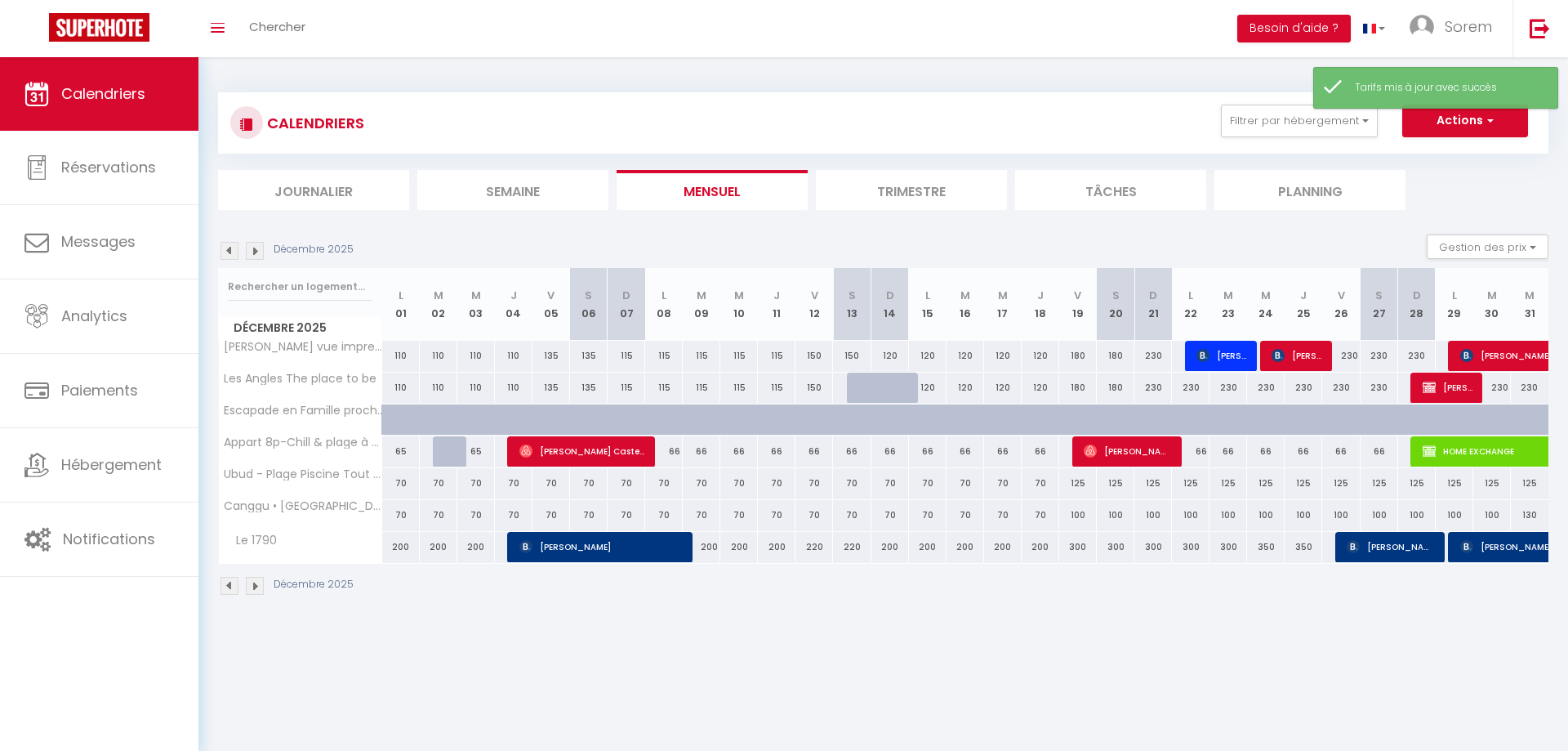
click at [548, 519] on div "70" at bounding box center [551, 515] width 37 height 30
type input "70"
type input "Ven 05 Décembre 2025"
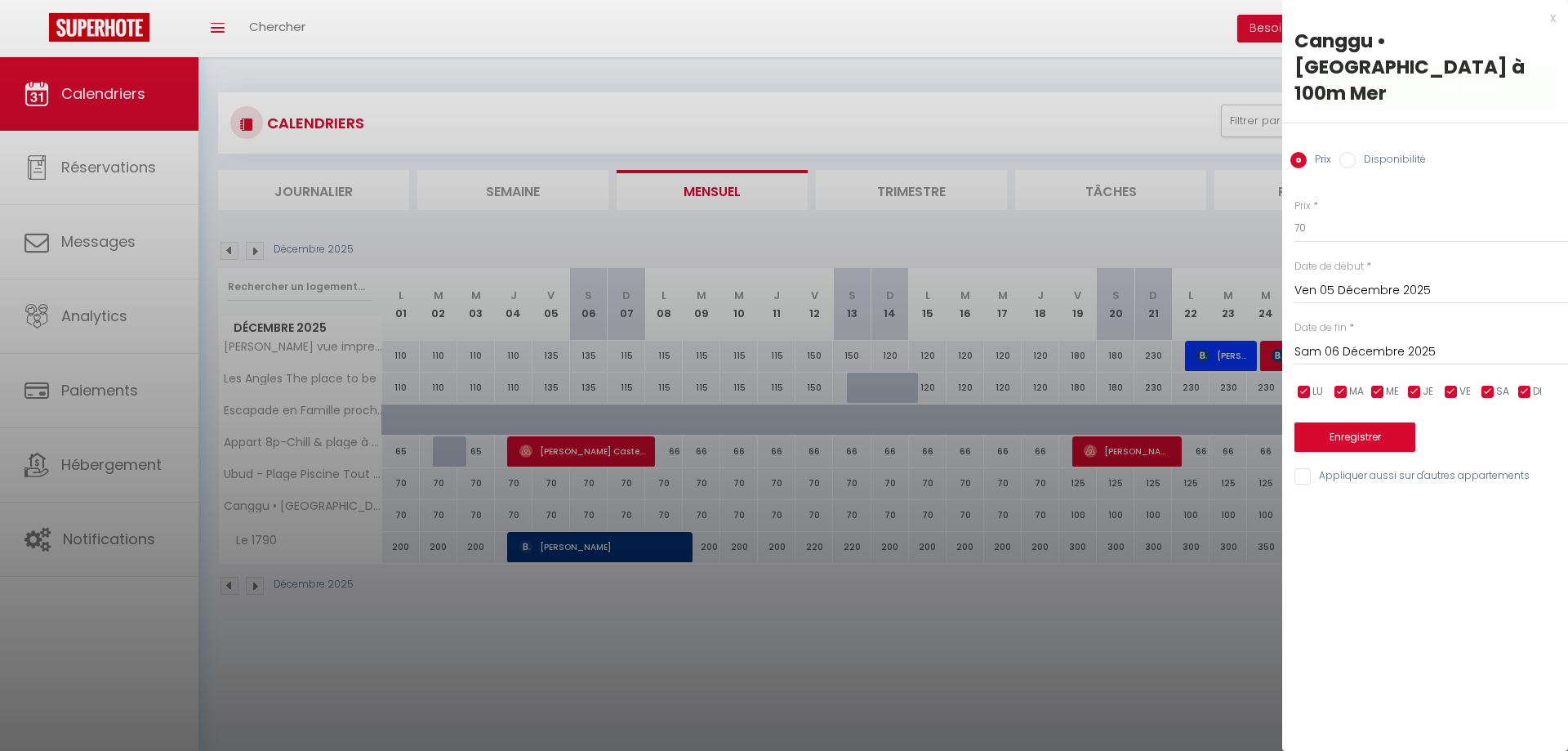
click at [1344, 342] on input "Sam 06 Décembre 2025" at bounding box center [1431, 353] width 273 height 21
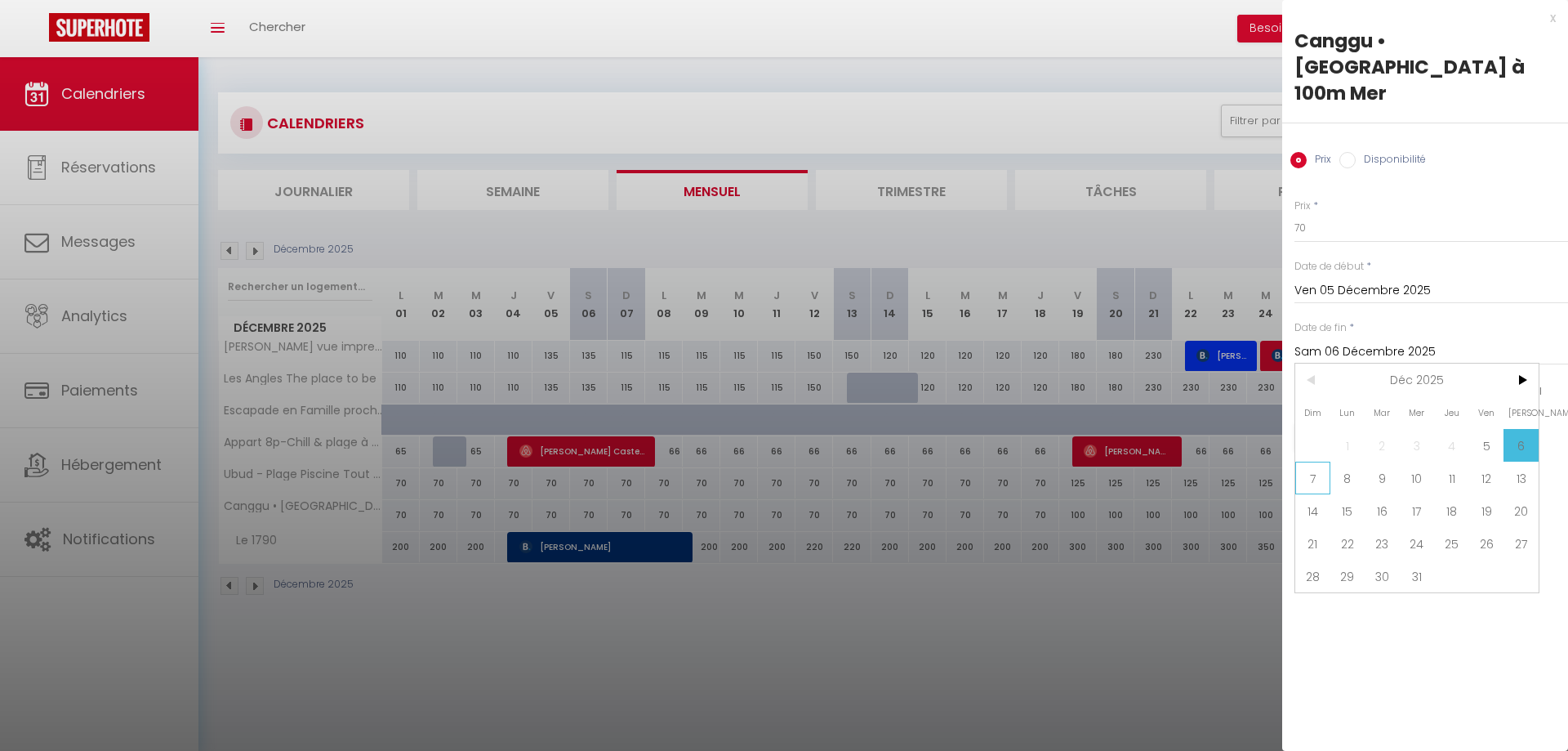
click at [1319, 462] on span "7" at bounding box center [1312, 478] width 35 height 32
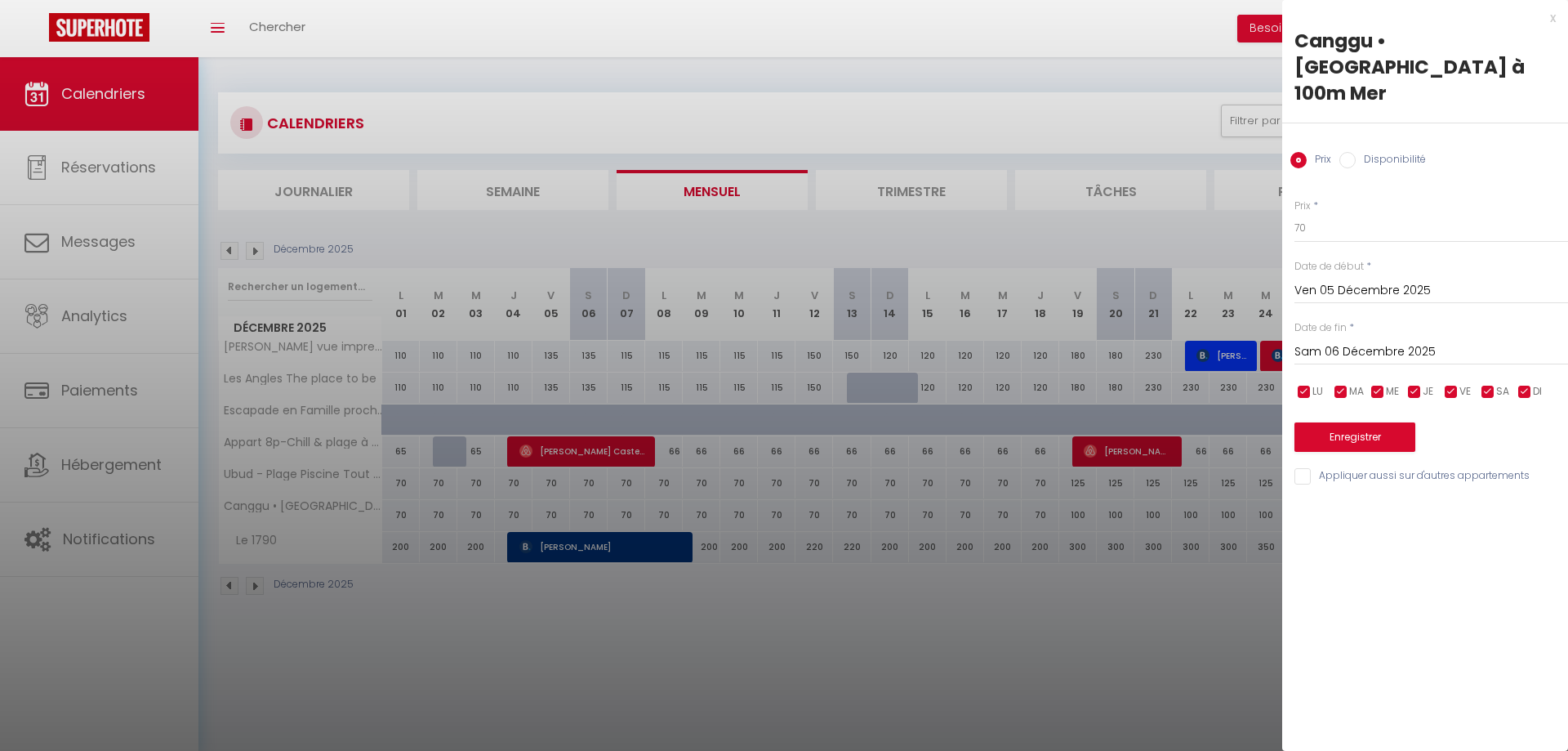
type input "Dim 07 Décembre 2025"
click at [1295, 214] on input "70" at bounding box center [1431, 228] width 273 height 29
type input "80"
click at [1342, 468] on input "Appliquer aussi sur d'autres appartements" at bounding box center [1431, 476] width 273 height 17
checkbox input "true"
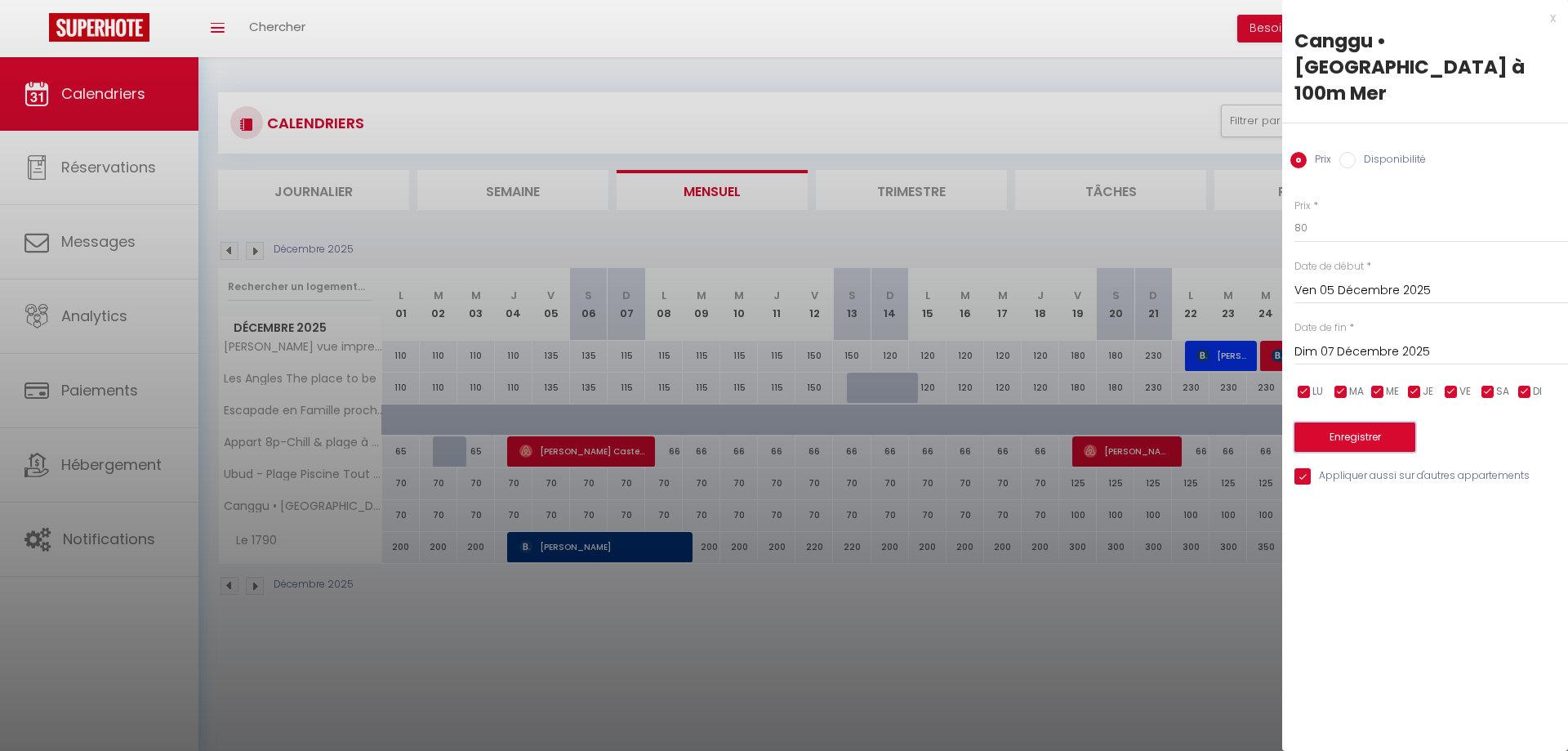
click at [1364, 422] on button "Enregistrer" at bounding box center [1355, 437] width 121 height 29
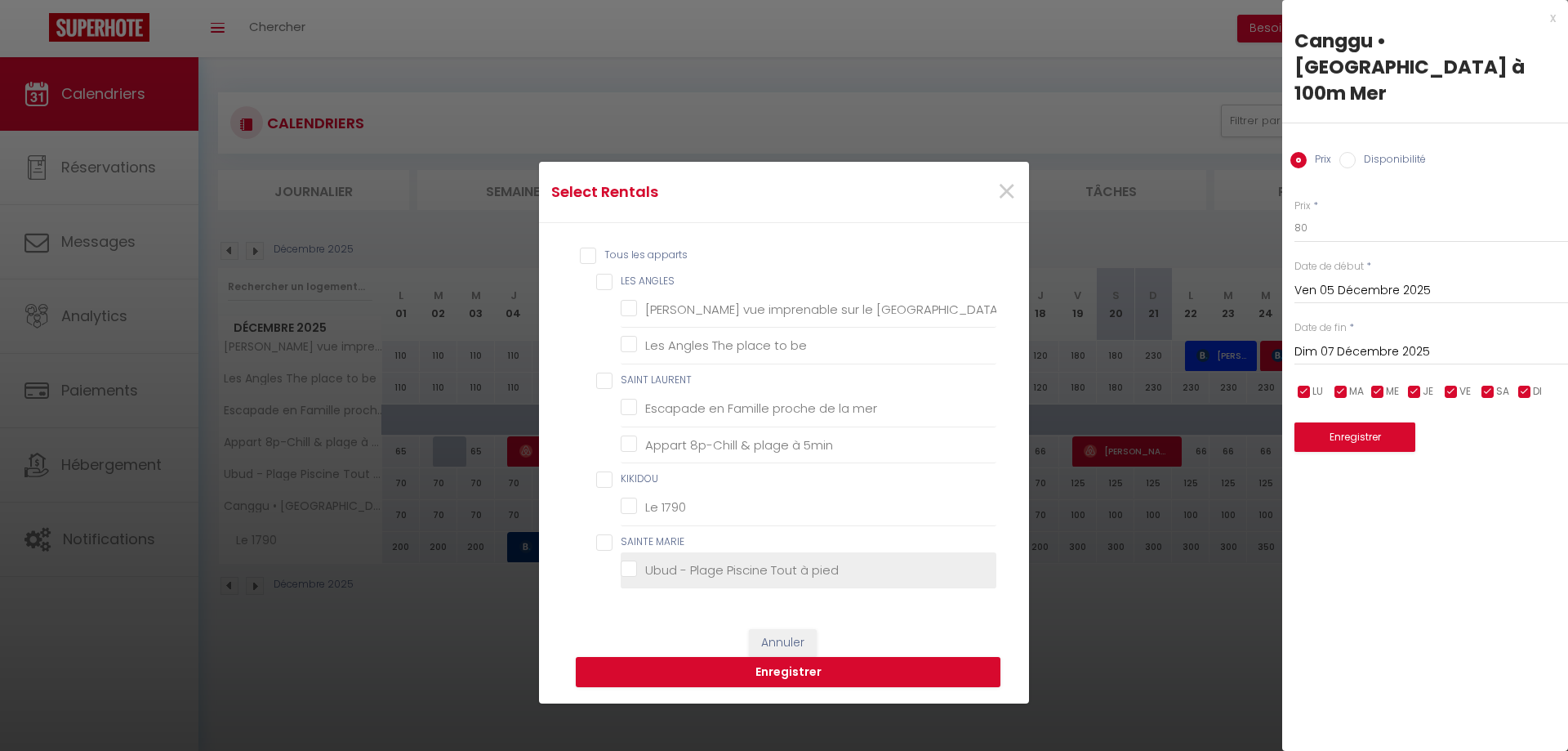
click at [733, 565] on pied "Ubud - Plage Piscine Tout à pied" at bounding box center [808, 569] width 376 height 17
checkbox pied "true"
checkbox Matemale "false"
checkbox be "false"
checkbox mer "false"
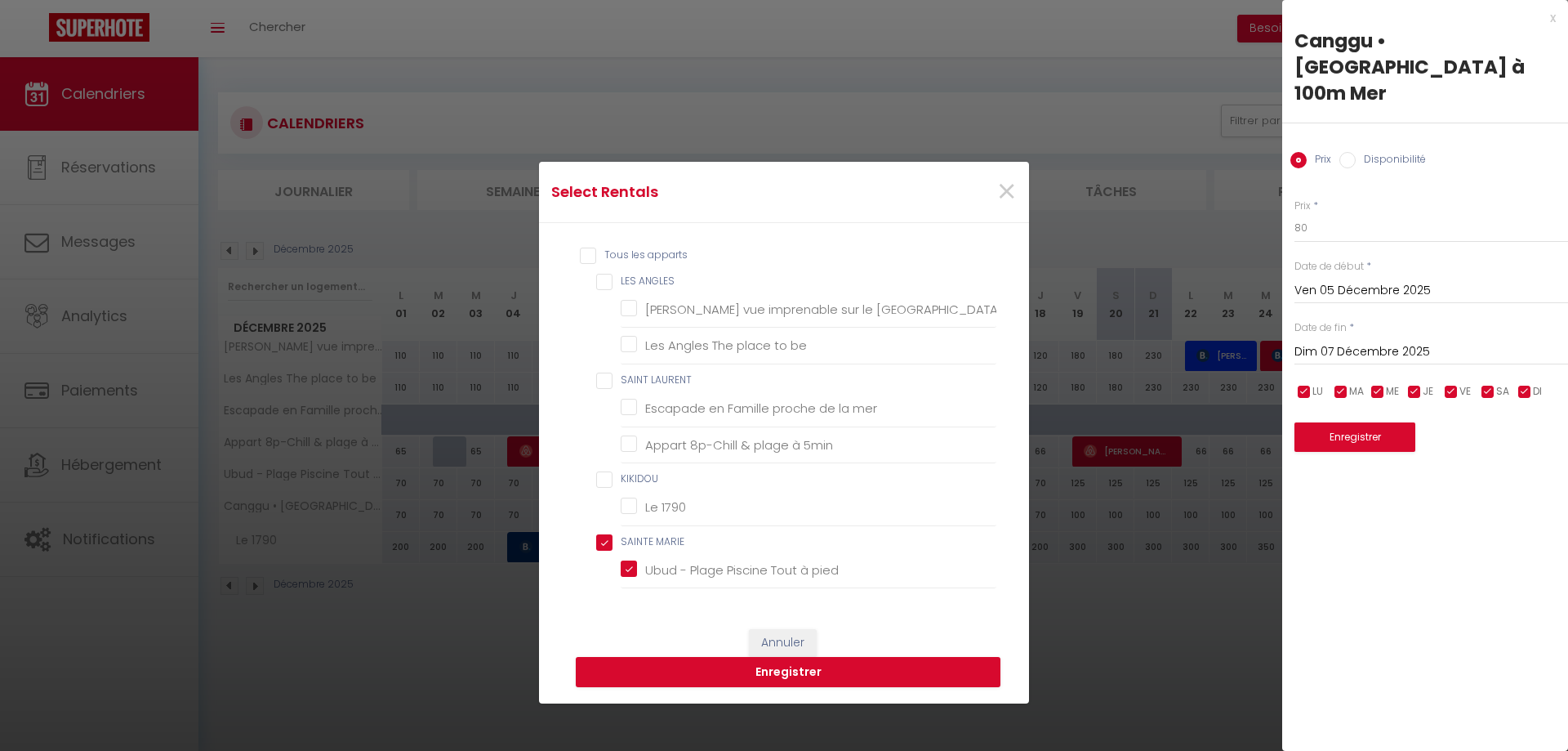
checkbox 5min "false"
checkbox 1790 "false"
checkbox MARIE "true"
click at [812, 665] on button "Enregistrer" at bounding box center [788, 672] width 425 height 31
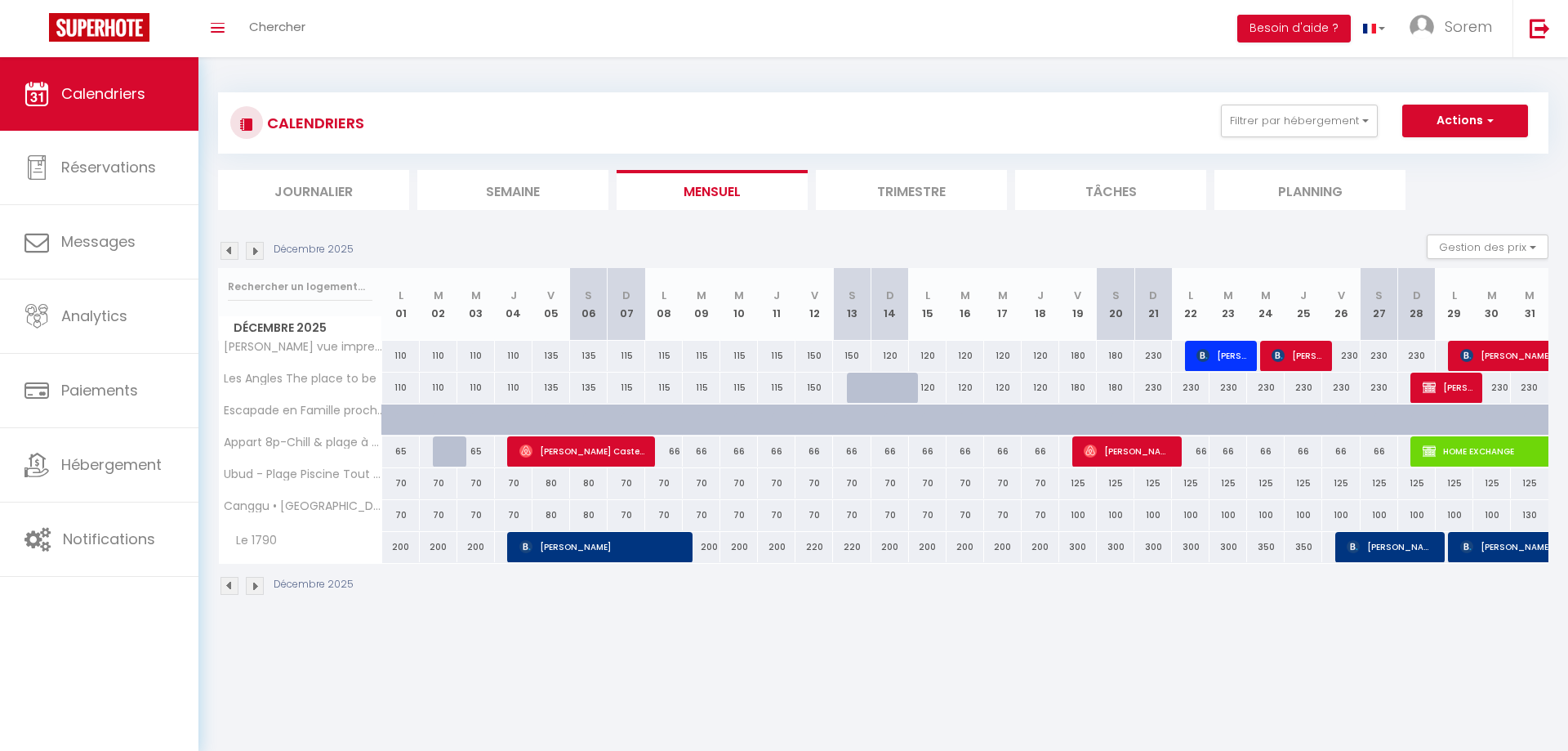
click at [812, 483] on div "70" at bounding box center [814, 482] width 37 height 30
type input "70"
type input "Ven 12 Décembre 2025"
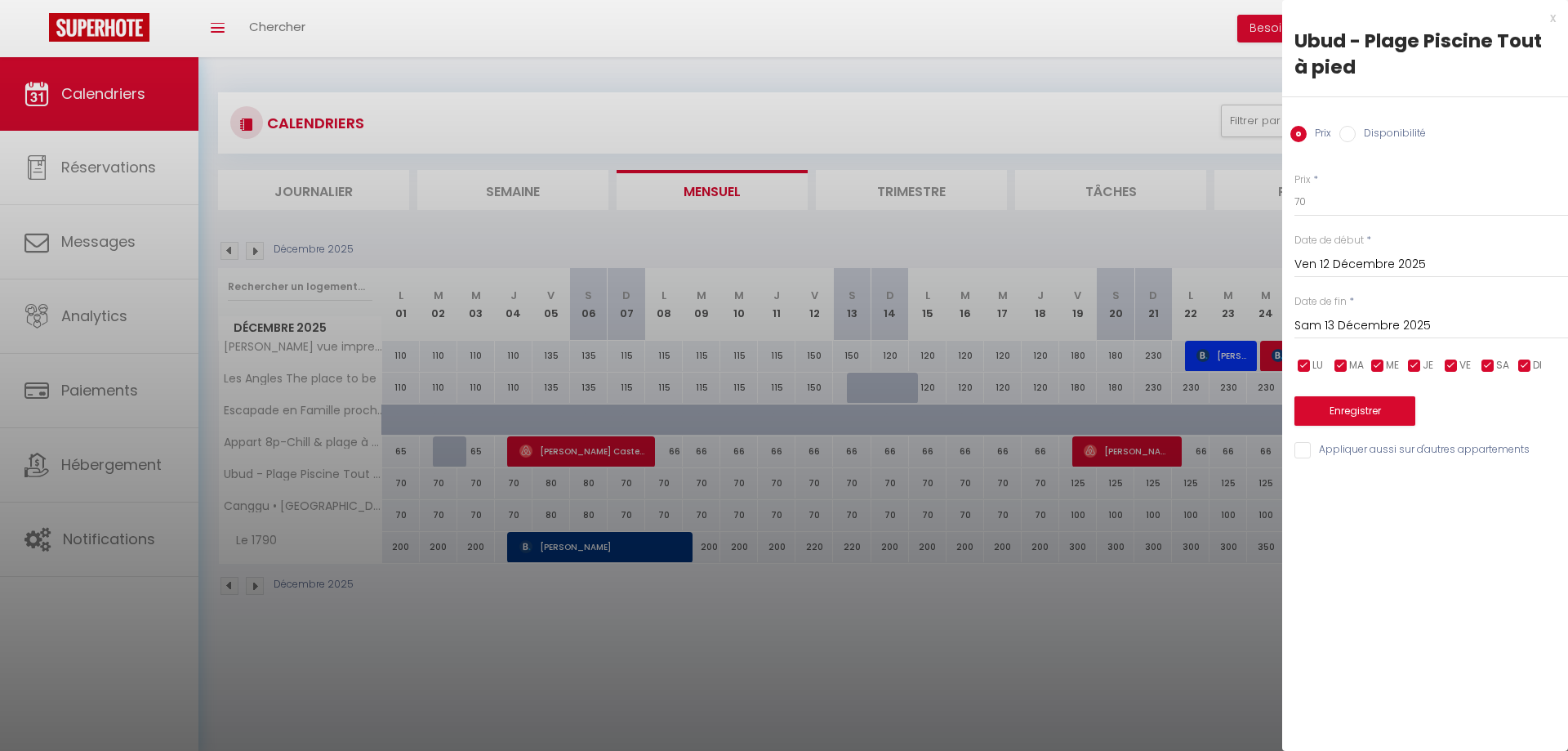
click at [1331, 320] on input "Sam 13 Décembre 2025" at bounding box center [1431, 326] width 273 height 21
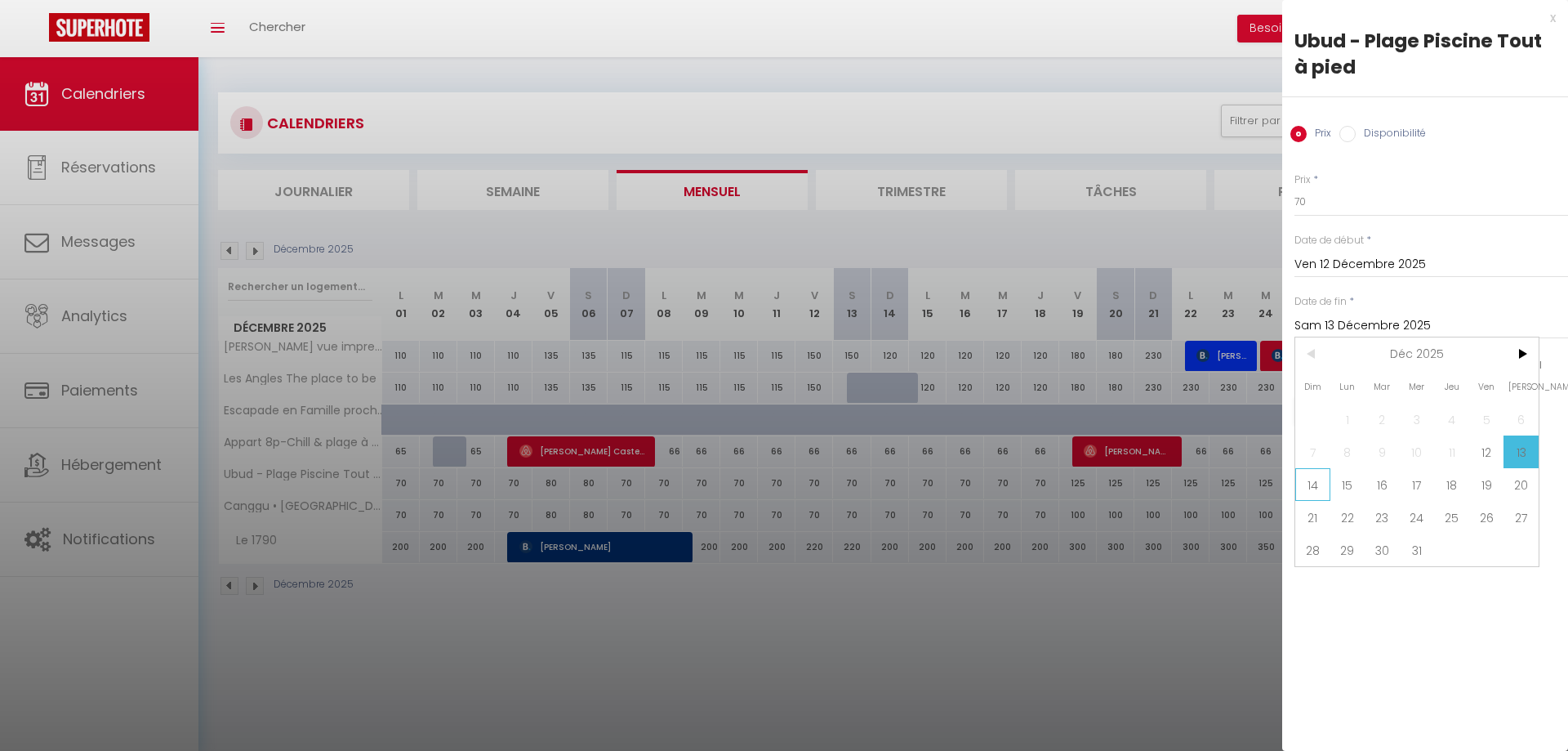
click at [1309, 482] on span "14" at bounding box center [1312, 483] width 35 height 32
type input "Dim 14 Décembre 2025"
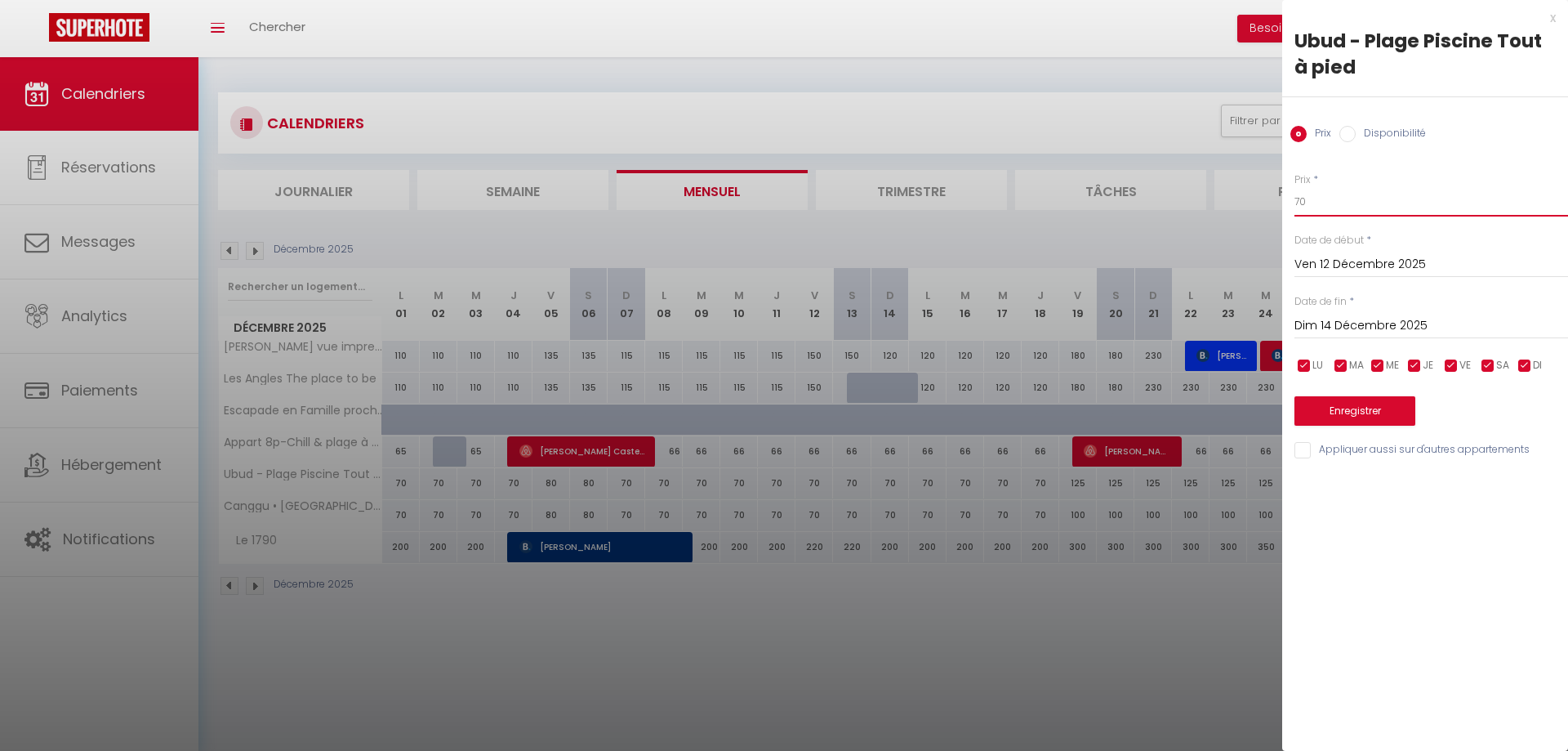
drag, startPoint x: 1332, startPoint y: 207, endPoint x: 1276, endPoint y: 209, distance: 56.0
click at [1295, 209] on input "70" at bounding box center [1431, 202] width 273 height 29
type input "80"
click at [1361, 459] on label "Appliquer aussi sur d'autres appartements" at bounding box center [1420, 450] width 219 height 18
click at [1361, 458] on input "Appliquer aussi sur d'autres appartements" at bounding box center [1431, 449] width 273 height 17
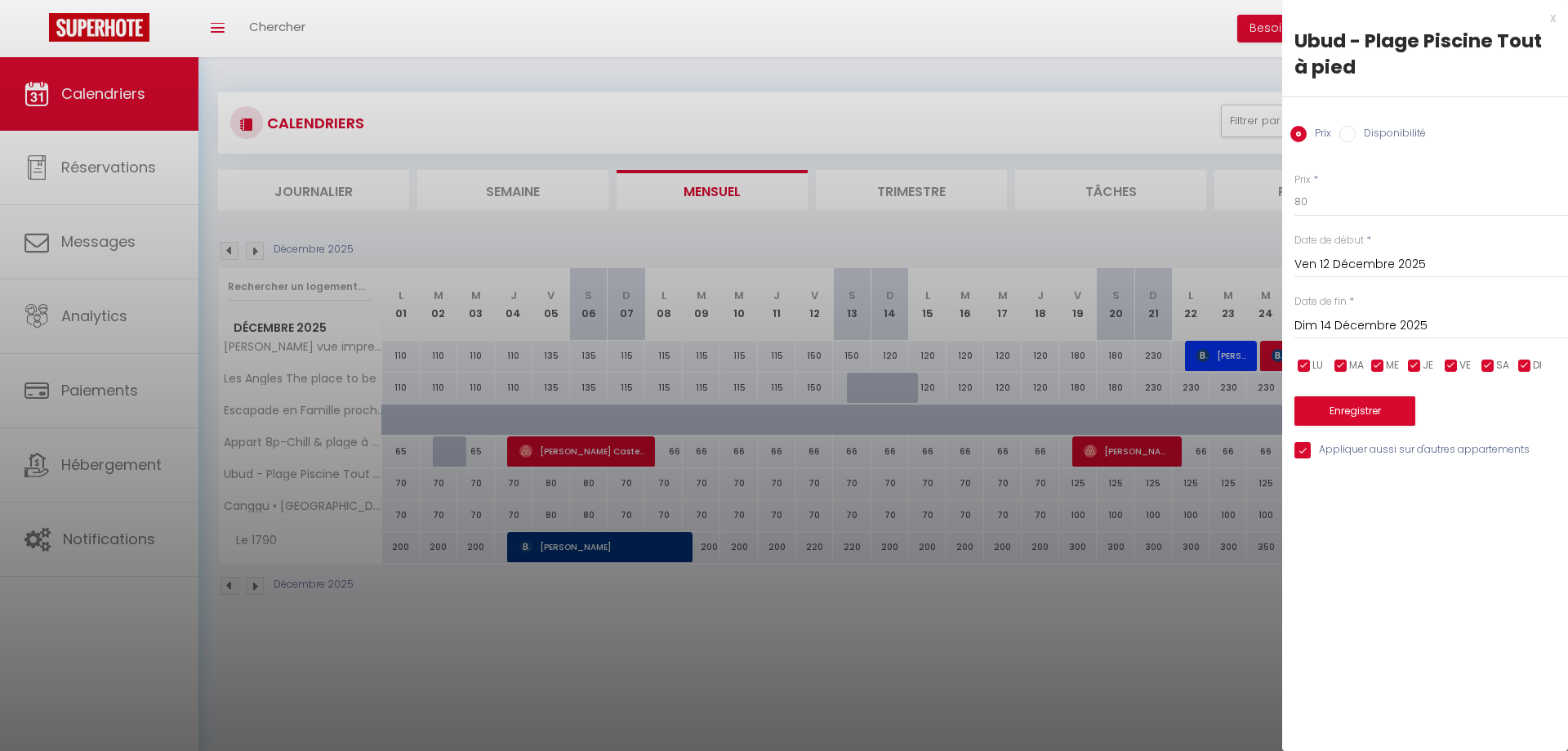
click at [1364, 446] on input "Appliquer aussi sur d'autres appartements" at bounding box center [1431, 449] width 273 height 17
click at [1364, 451] on input "Appliquer aussi sur d'autres appartements" at bounding box center [1431, 449] width 273 height 17
checkbox input "true"
click at [1374, 407] on button "Enregistrer" at bounding box center [1355, 411] width 121 height 29
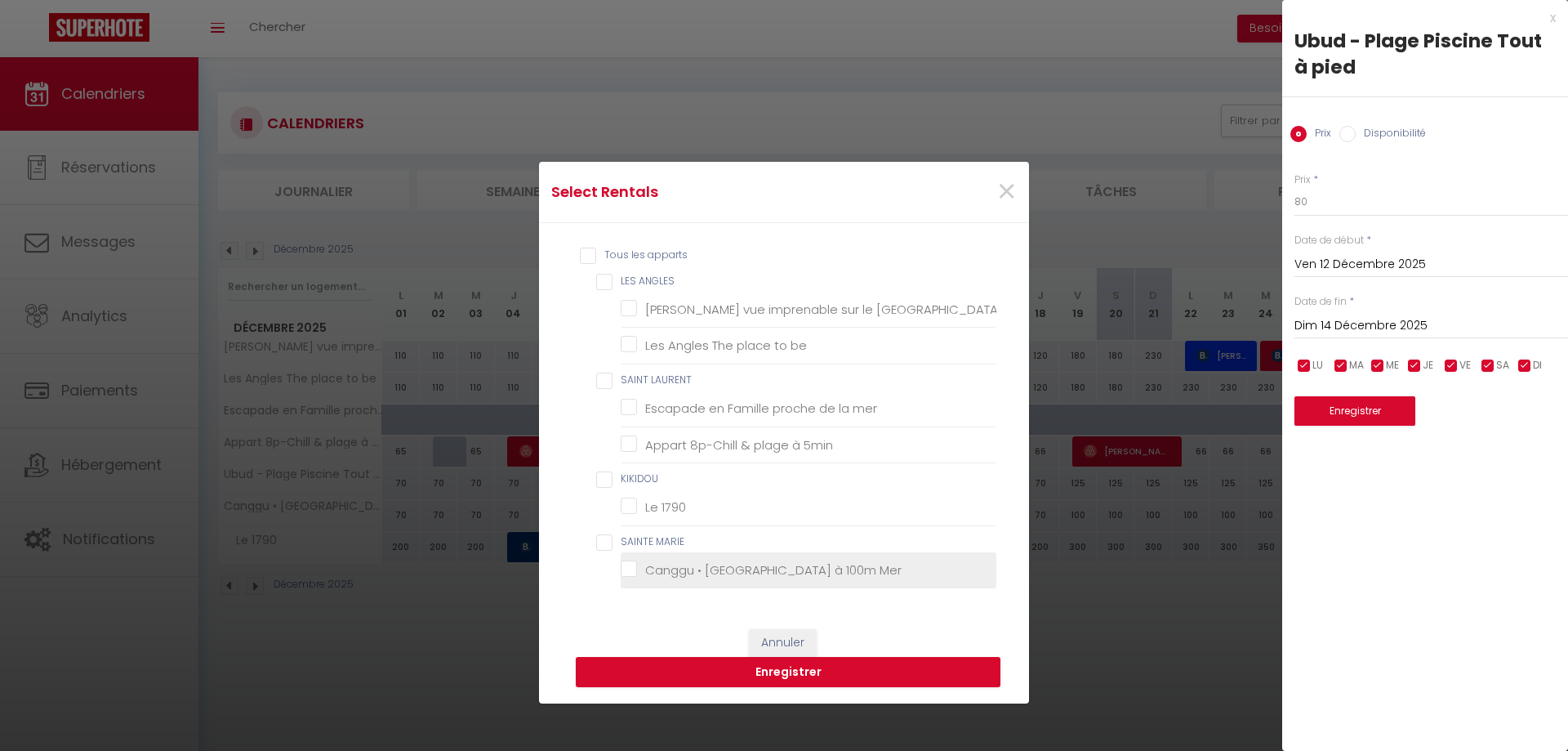
click at [754, 558] on li "Canggu • [GEOGRAPHIC_DATA] à 100m Mer" at bounding box center [808, 570] width 376 height 37
click at [793, 573] on Mer "Canggu • [GEOGRAPHIC_DATA] à 100m Mer" at bounding box center [808, 569] width 376 height 17
checkbox Mer "true"
checkbox Matemale "false"
checkbox be "false"
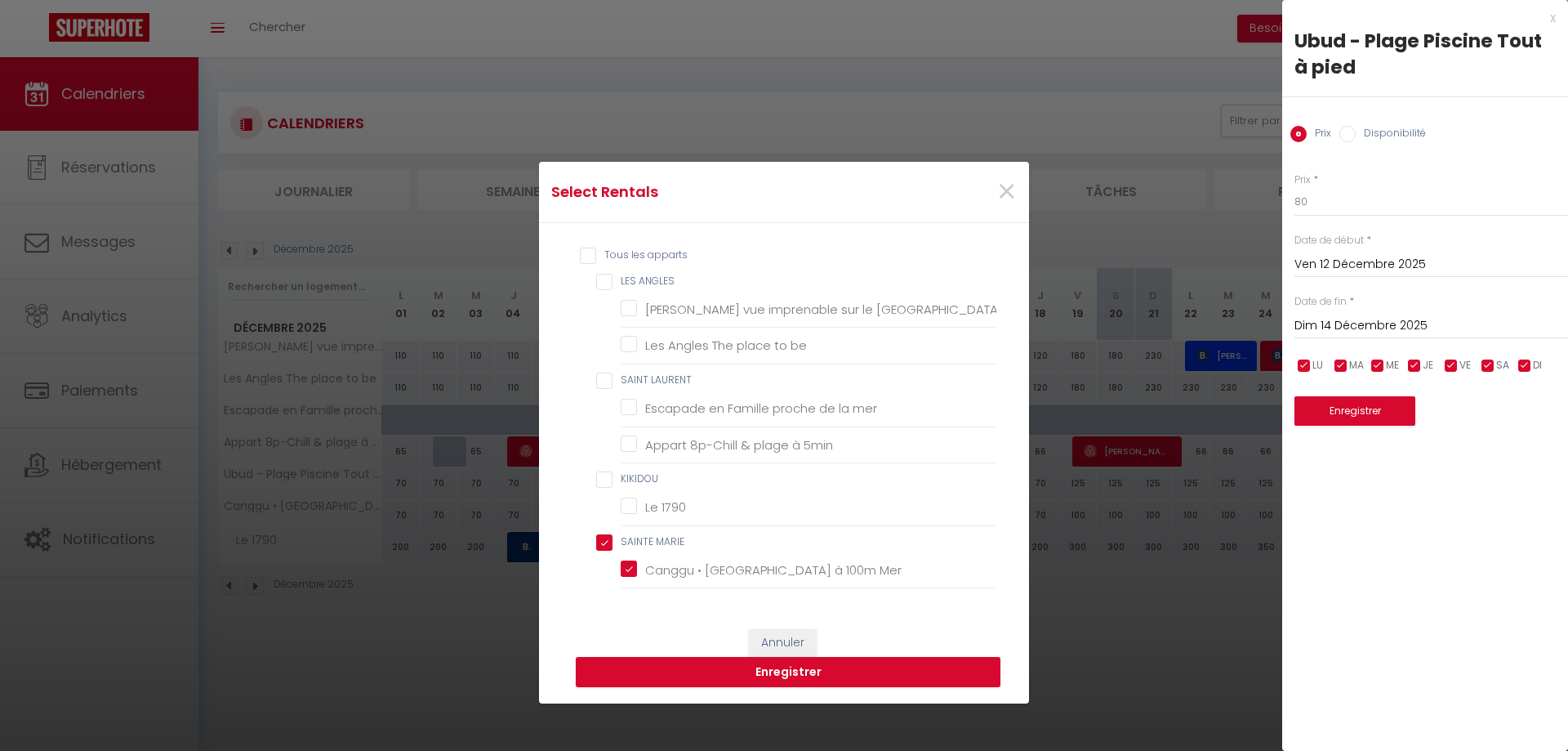
checkbox mer "false"
checkbox 5min "false"
checkbox 1790 "false"
checkbox MARIE "true"
click at [841, 676] on button "Enregistrer" at bounding box center [788, 672] width 425 height 31
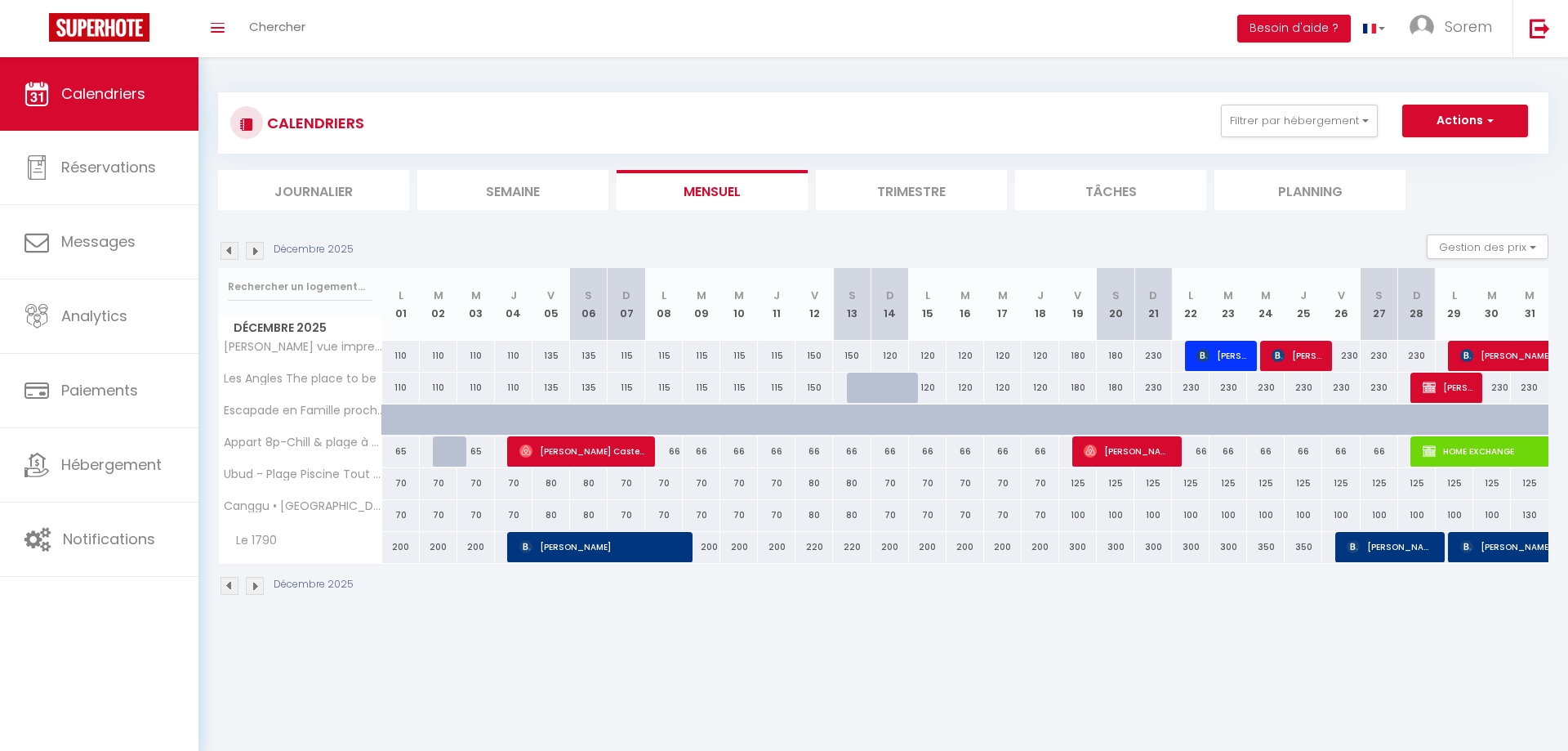
click at [1083, 482] on div "125" at bounding box center [1078, 482] width 37 height 30
type input "125"
type input "Ven 19 Décembre 2025"
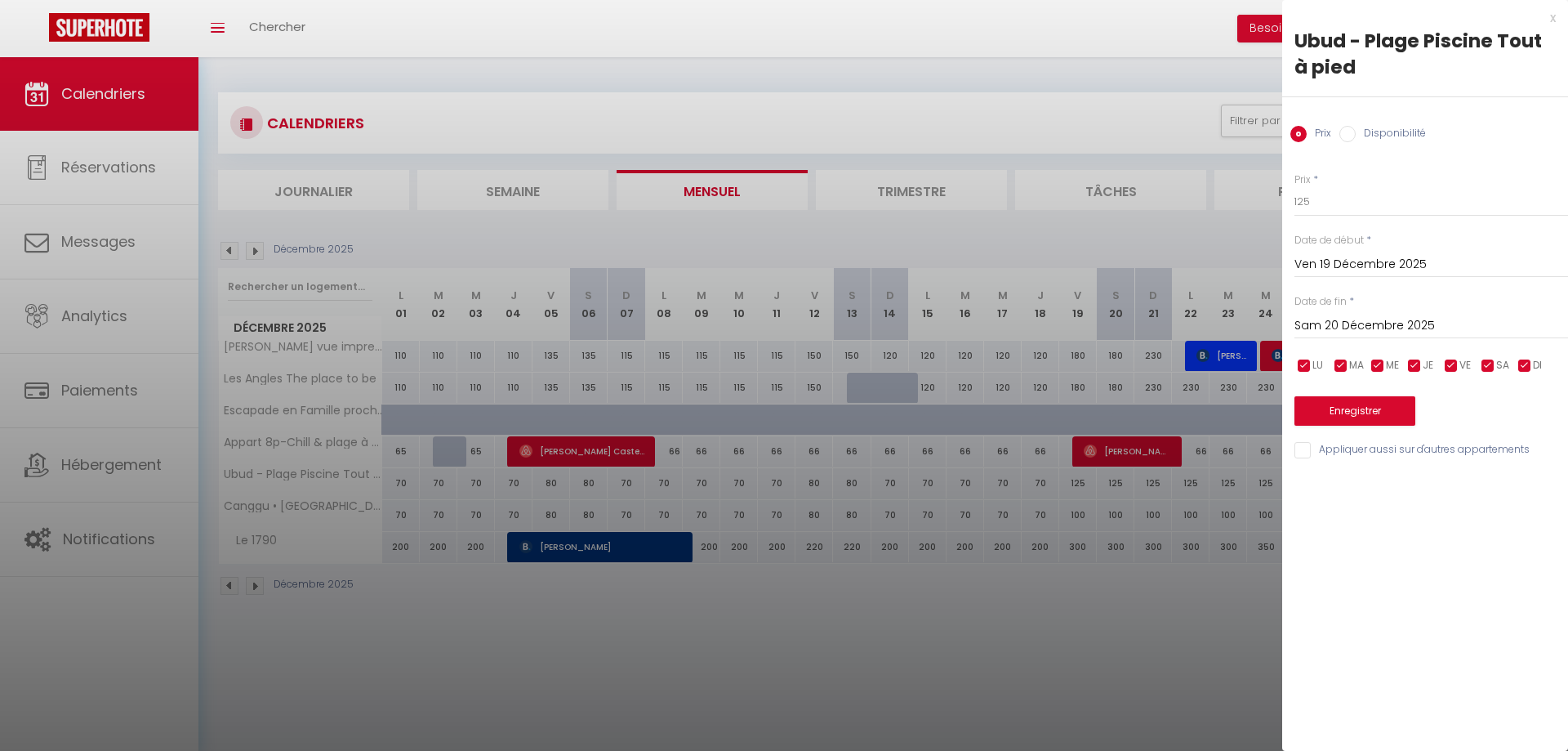
click at [1355, 327] on input "Sam 20 Décembre 2025" at bounding box center [1431, 326] width 273 height 21
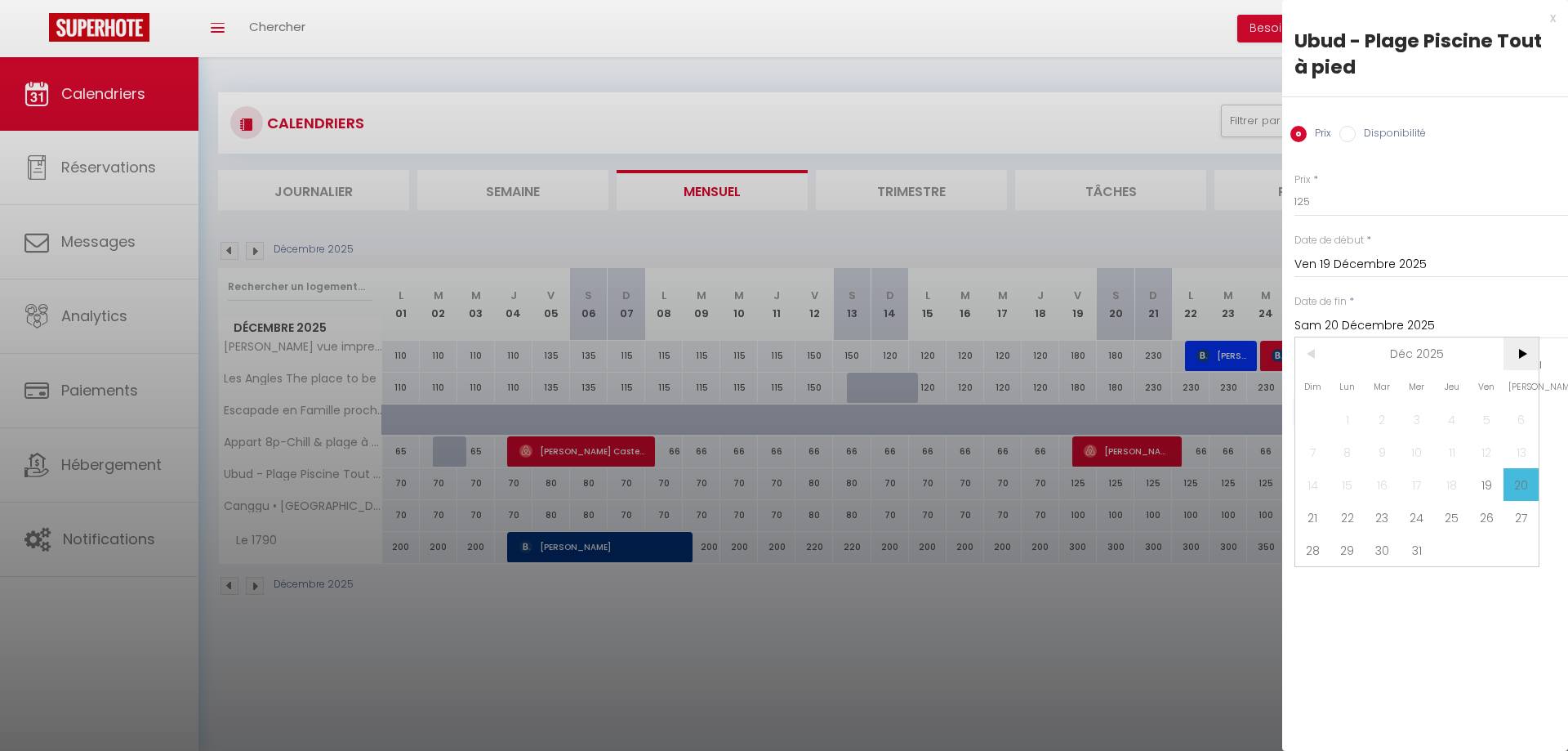
click at [1517, 355] on span ">" at bounding box center [1521, 353] width 35 height 32
click at [1319, 460] on span "4" at bounding box center [1312, 451] width 35 height 32
type input "Dim 04 Janvier 2026"
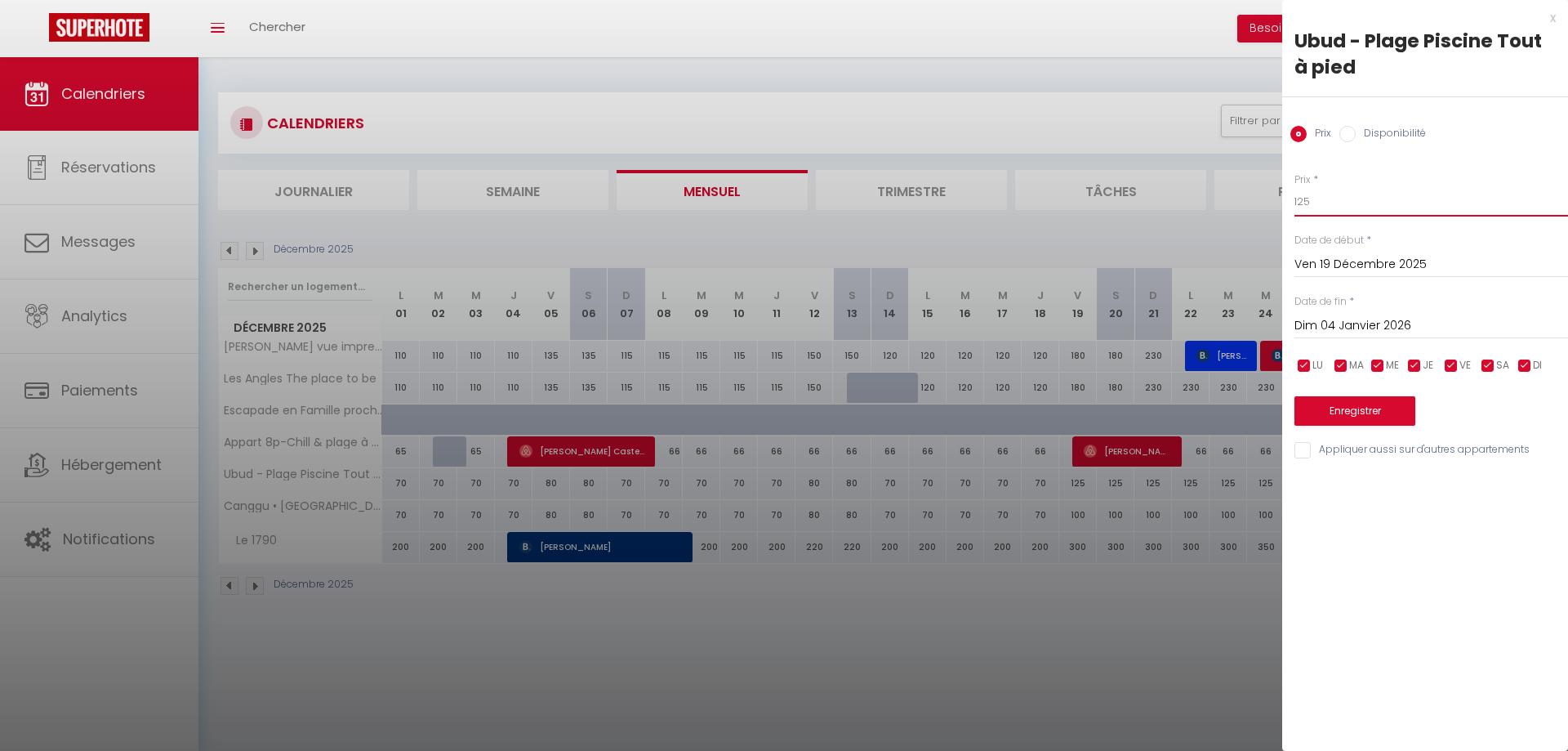
drag, startPoint x: 1337, startPoint y: 207, endPoint x: 1233, endPoint y: 207, distance: 104.0
click at [1295, 207] on input "125" at bounding box center [1431, 202] width 273 height 29
type input "115"
click at [1350, 441] on div "Prix * 115 Statut * Disponible Indisponible Date de début * [DATE] < [DATE] > D…" at bounding box center [1424, 307] width 286 height 309
click at [1352, 447] on input "Appliquer aussi sur d'autres appartements" at bounding box center [1431, 449] width 273 height 17
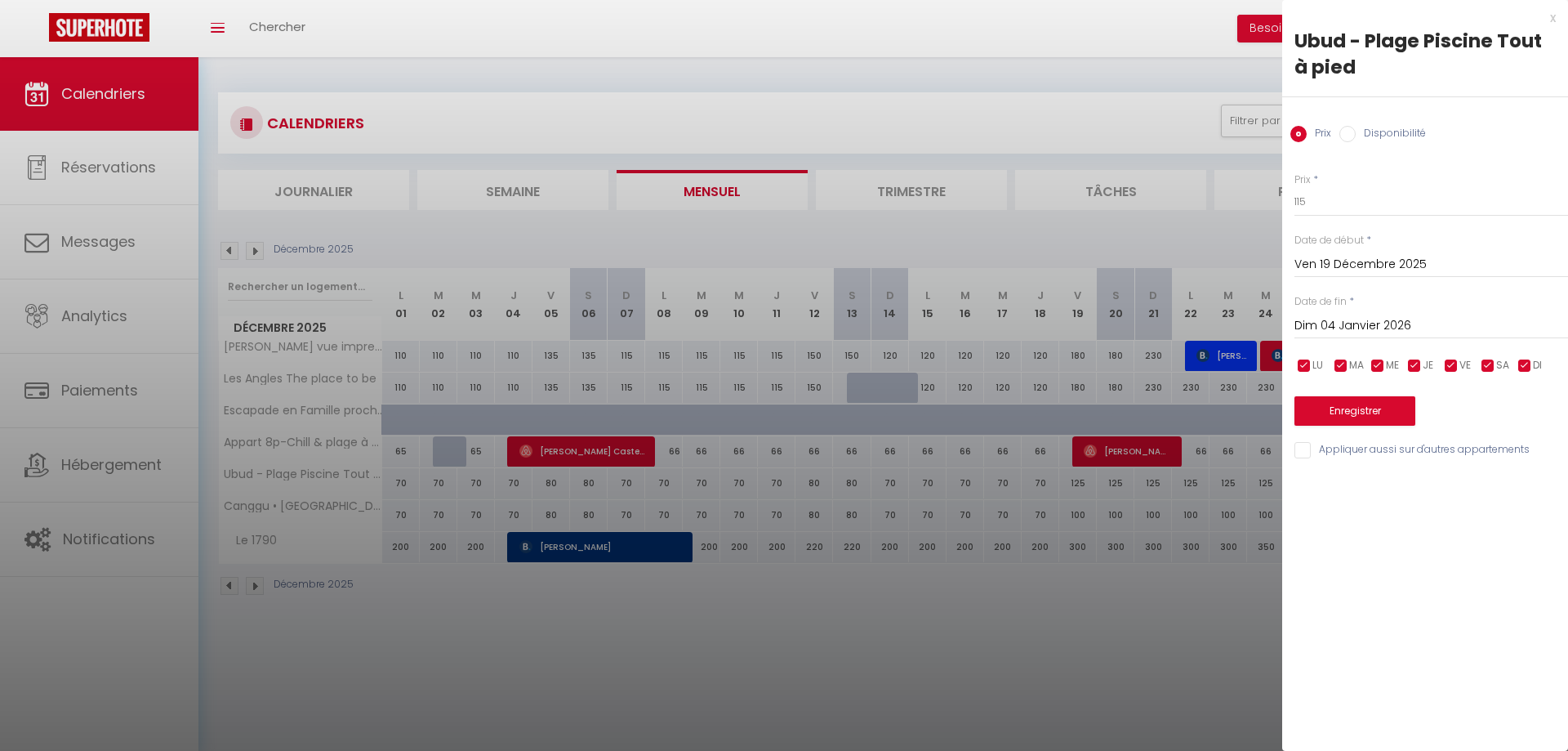
checkbox input "true"
click at [1361, 411] on button "Enregistrer" at bounding box center [1355, 411] width 121 height 29
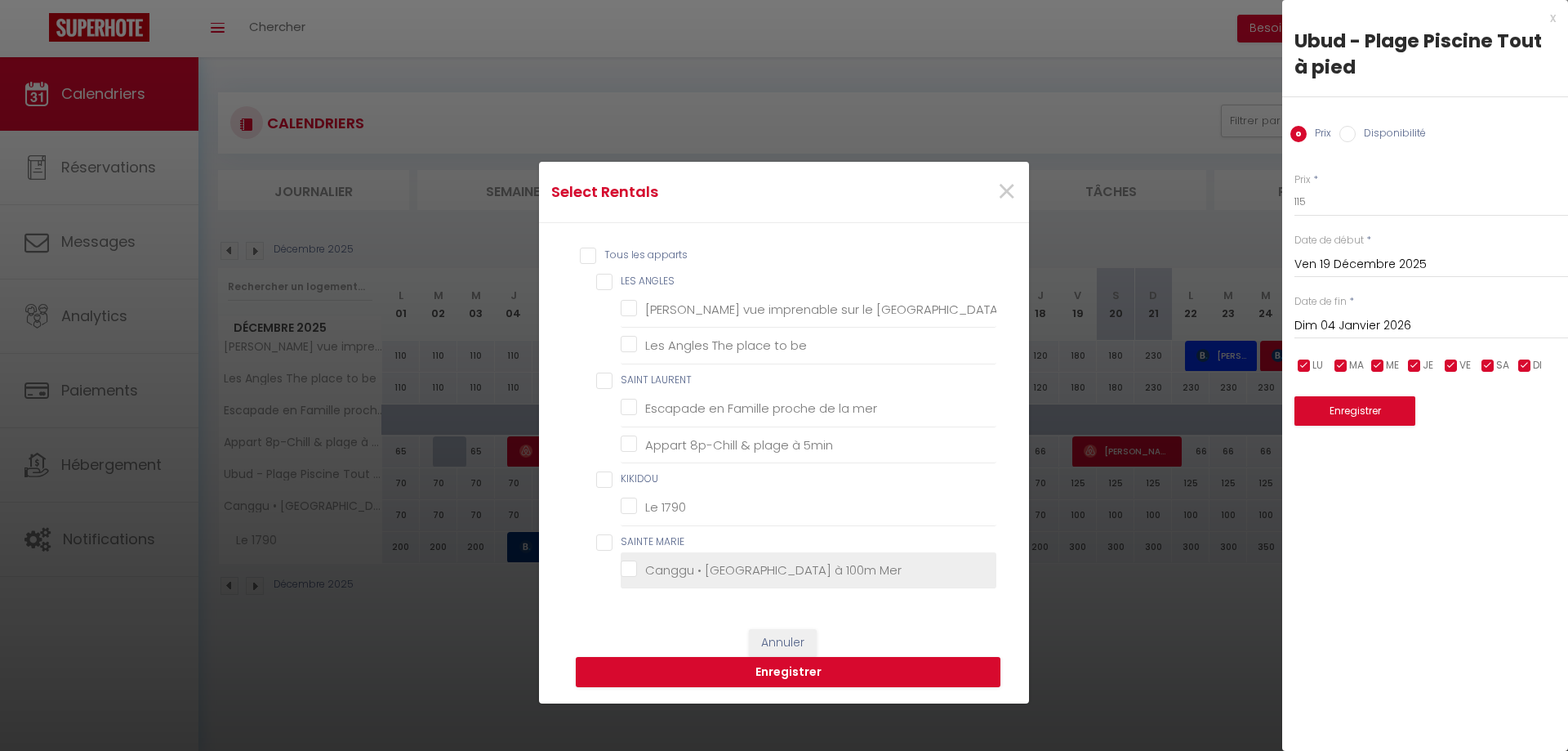
click at [831, 563] on Mer "Canggu • [GEOGRAPHIC_DATA] à 100m Mer" at bounding box center [808, 569] width 376 height 17
checkbox Mer "true"
checkbox Matemale "false"
checkbox be "false"
checkbox mer "false"
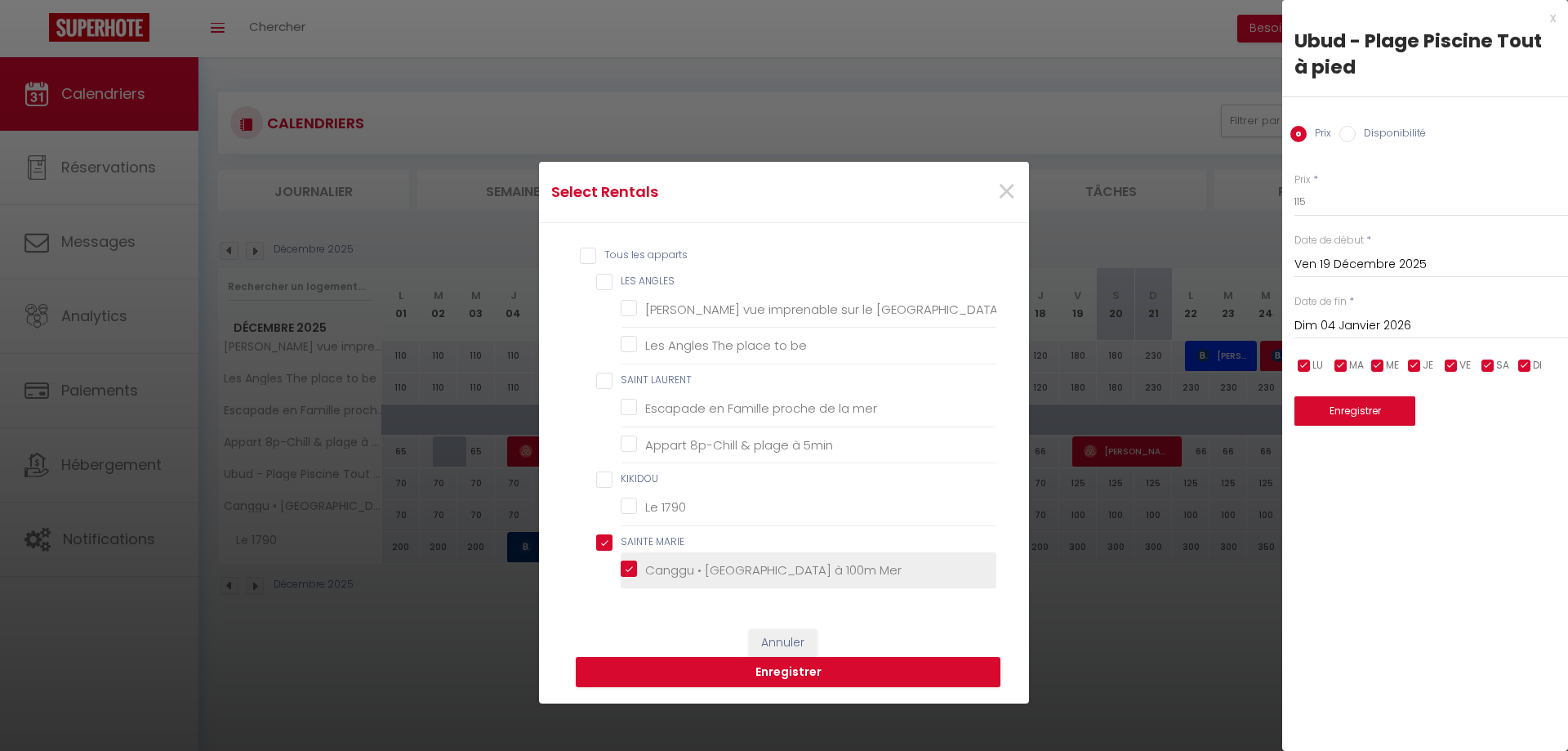
checkbox 5min "false"
checkbox 1790 "false"
checkbox MARIE "true"
click at [849, 664] on button "Enregistrer" at bounding box center [788, 672] width 425 height 31
